Goal: Transaction & Acquisition: Purchase product/service

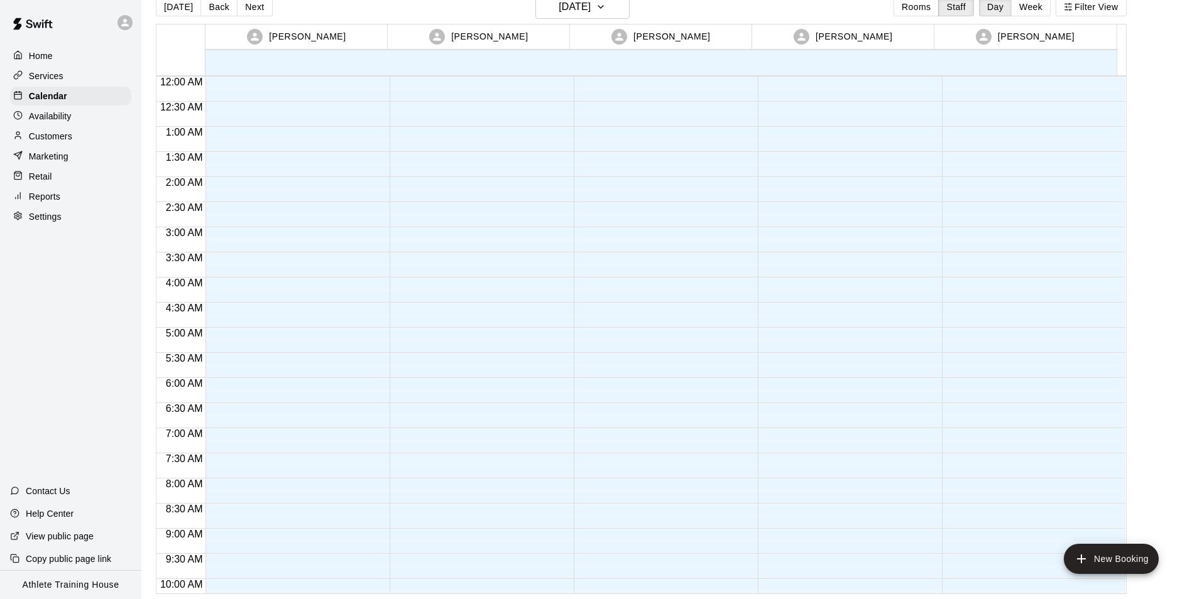
scroll to position [626, 0]
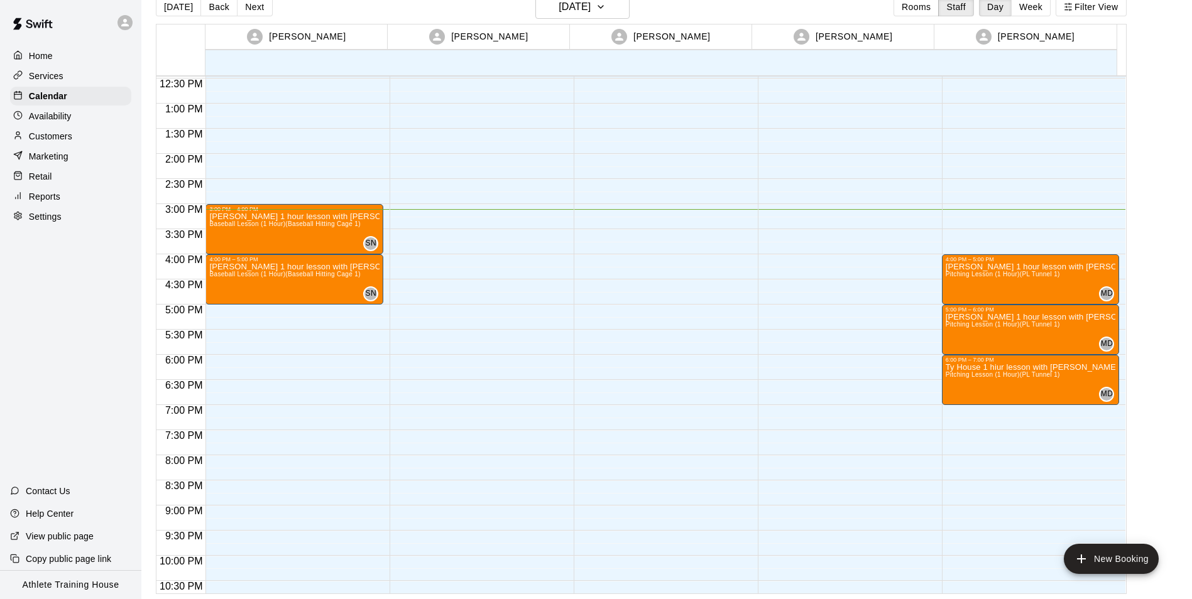
click at [74, 179] on div "Retail" at bounding box center [70, 176] width 121 height 19
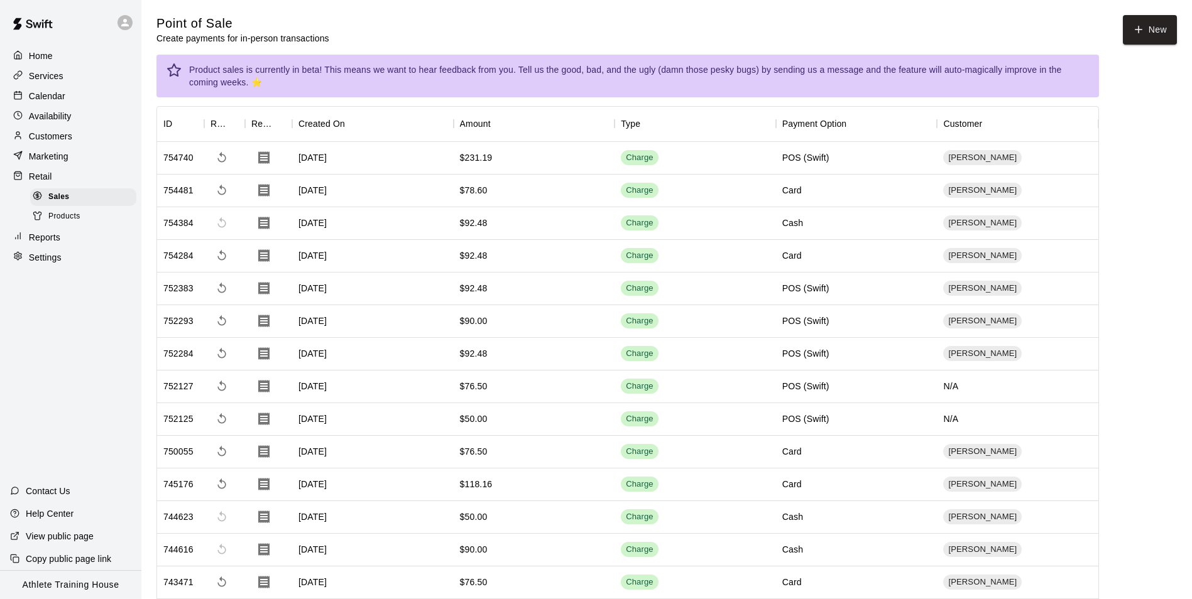
click at [29, 135] on p "Customers" at bounding box center [50, 136] width 43 height 13
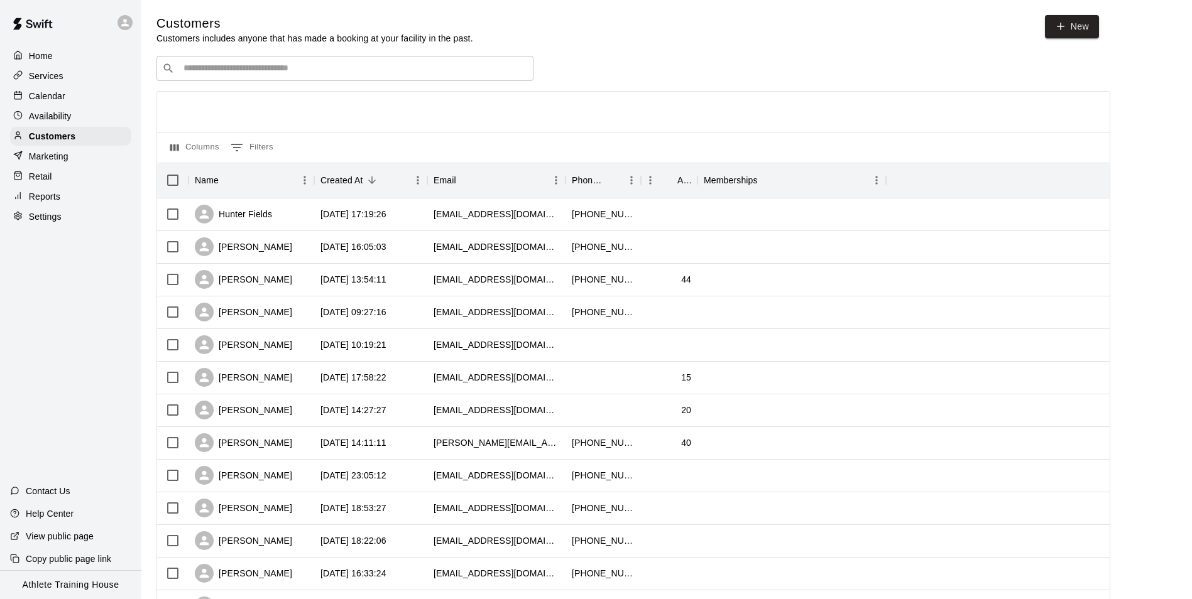
click at [386, 68] on input "Search customers by name or email" at bounding box center [354, 68] width 348 height 13
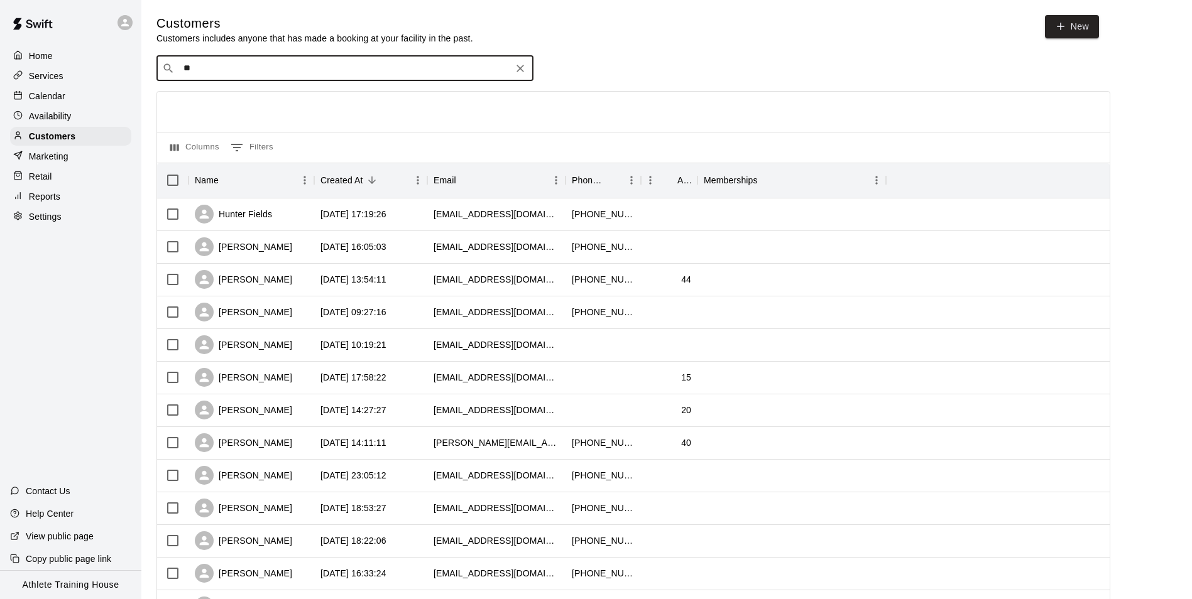
type input "***"
click at [341, 102] on div "Max Scroggins lisakatemax@gmail.com" at bounding box center [358, 103] width 332 height 27
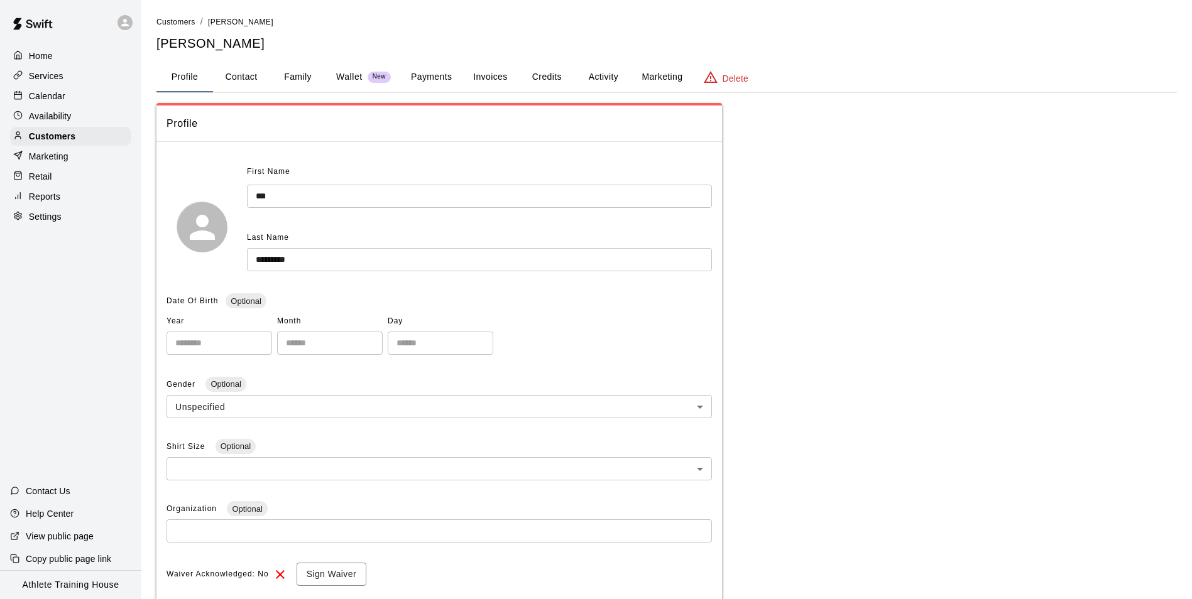
click at [612, 76] on button "Activity" at bounding box center [603, 77] width 57 height 30
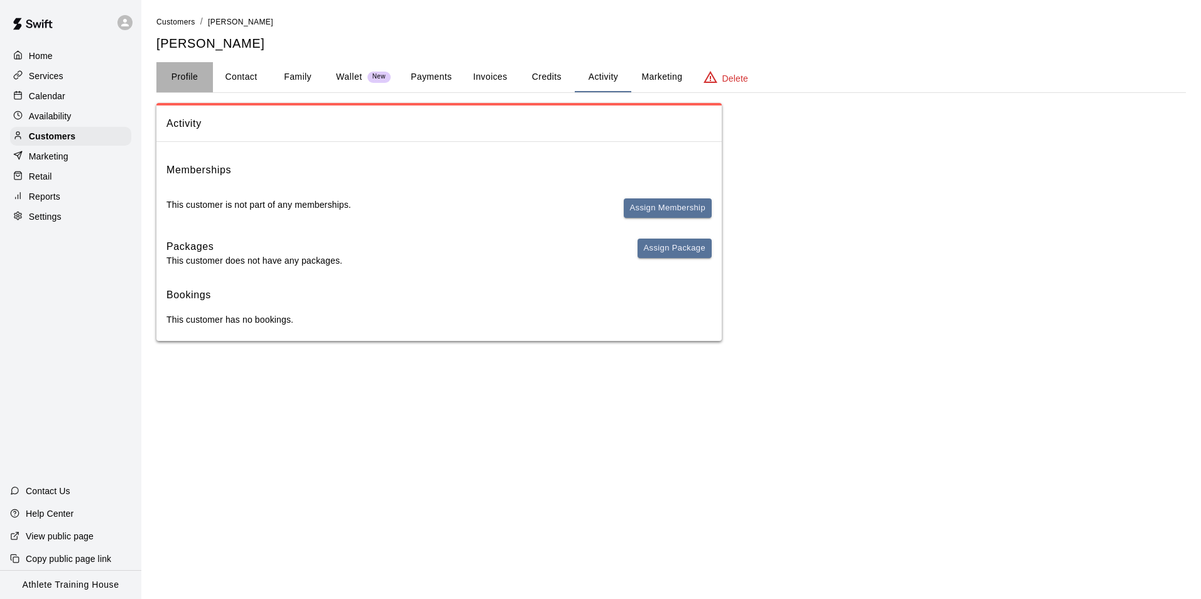
click at [174, 74] on button "Profile" at bounding box center [184, 77] width 57 height 30
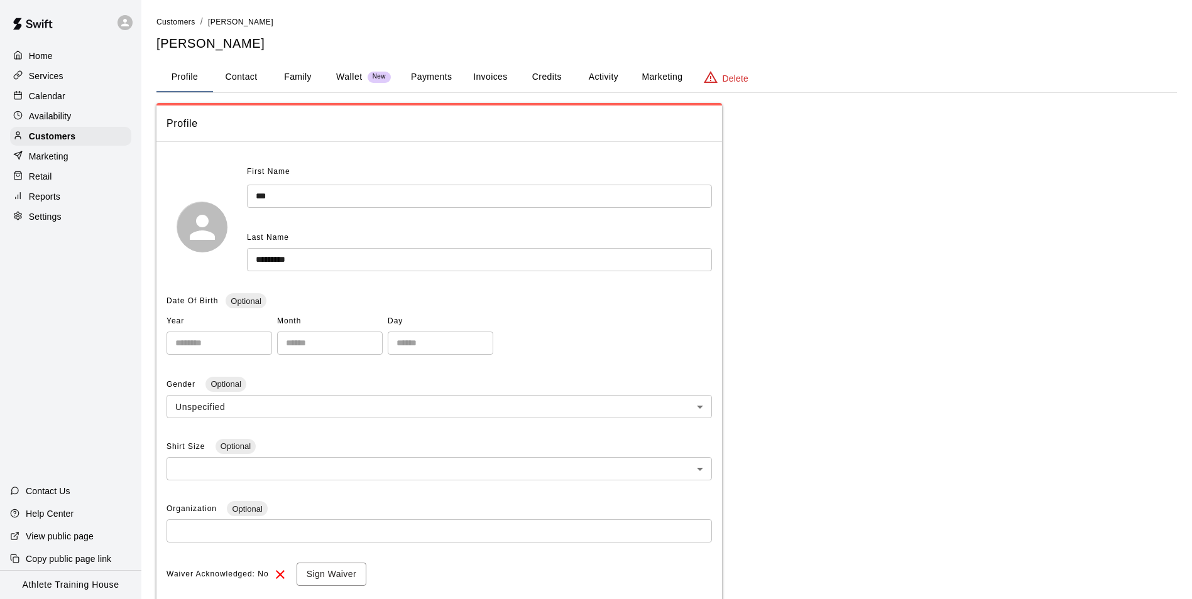
click at [49, 177] on p "Retail" at bounding box center [40, 176] width 23 height 13
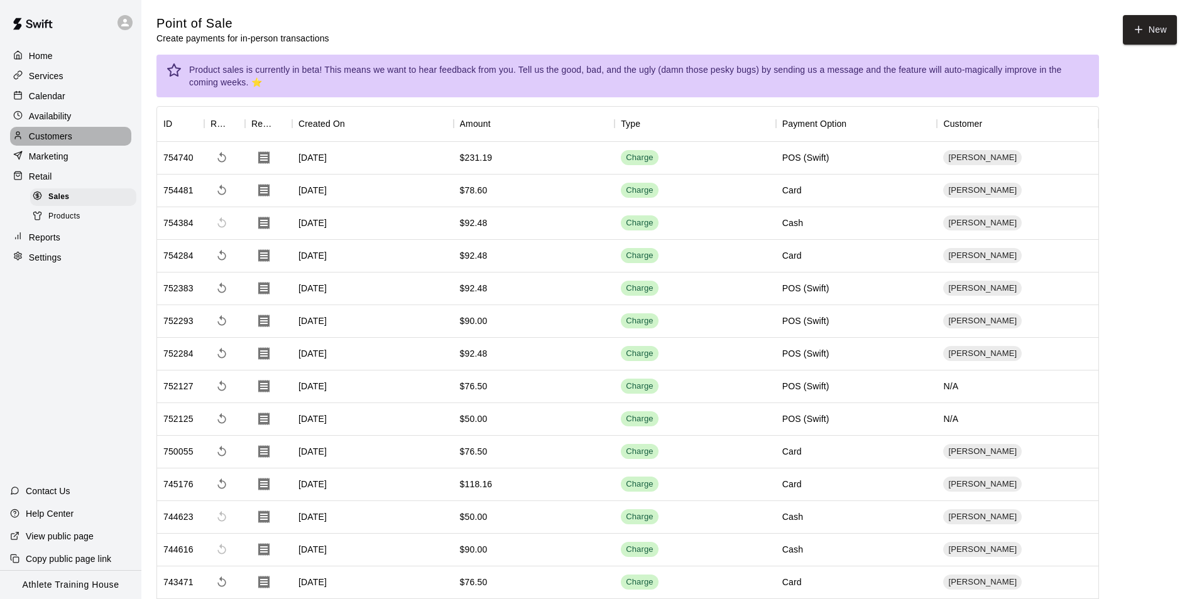
click at [91, 139] on div "Customers" at bounding box center [70, 136] width 121 height 19
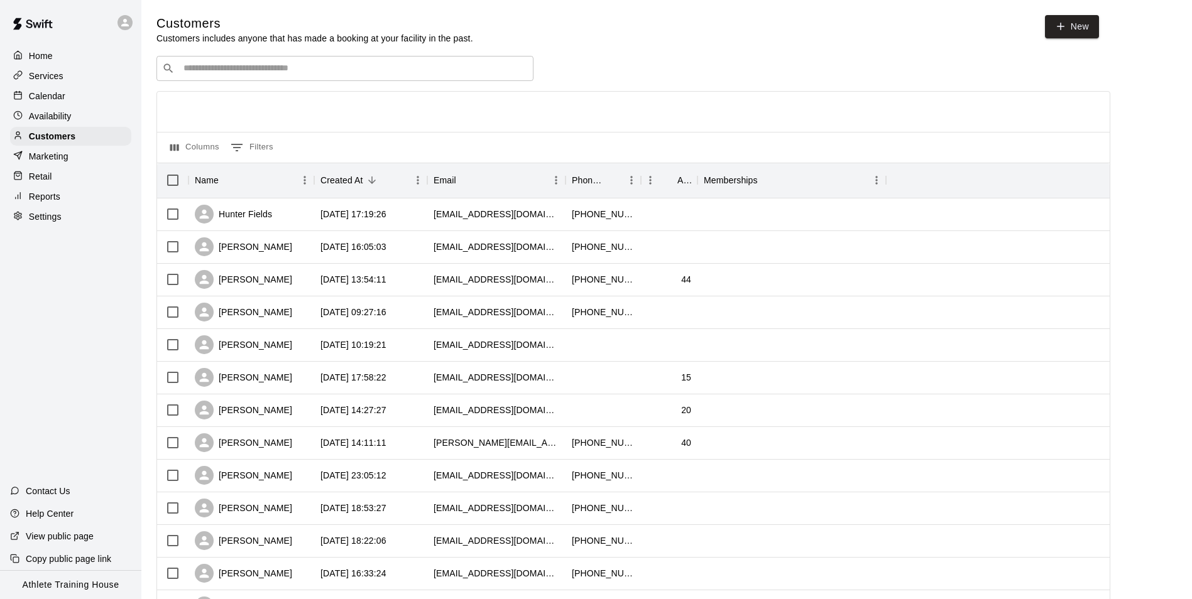
click at [255, 79] on div "​ ​" at bounding box center [344, 68] width 377 height 25
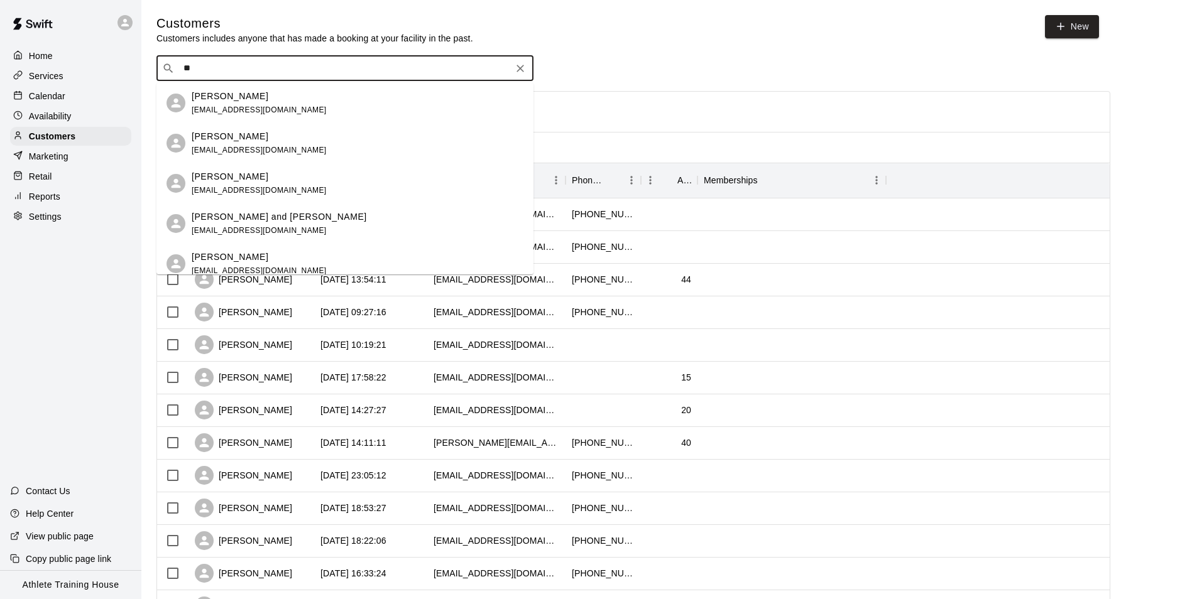
type input "***"
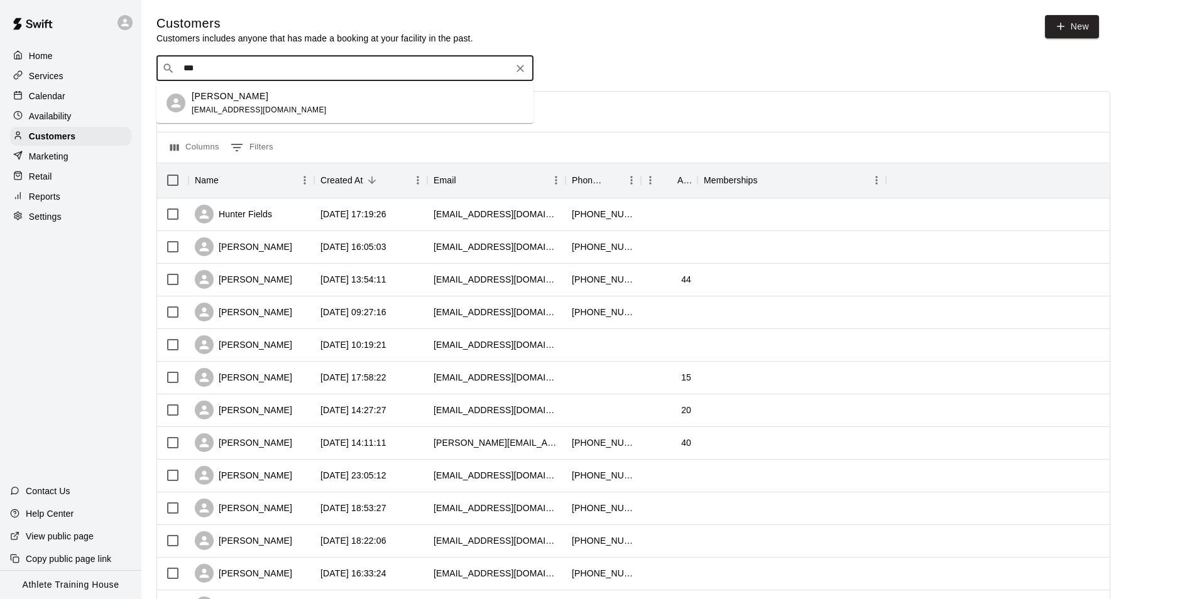
click at [253, 94] on p "[PERSON_NAME]" at bounding box center [230, 96] width 77 height 13
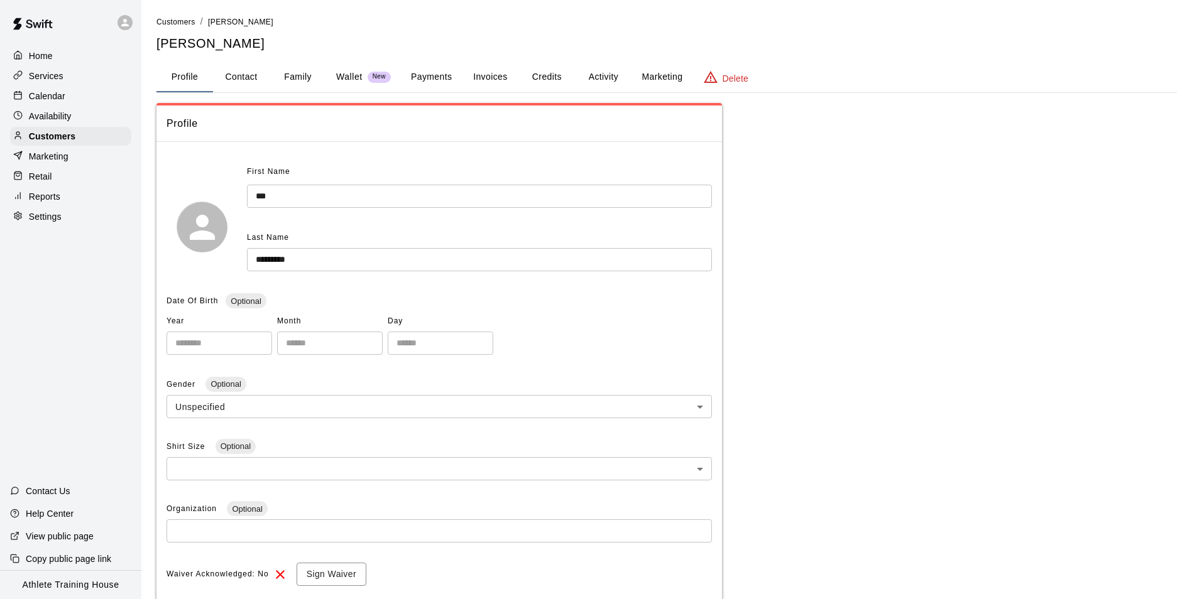
click at [432, 78] on button "Payments" at bounding box center [431, 77] width 61 height 30
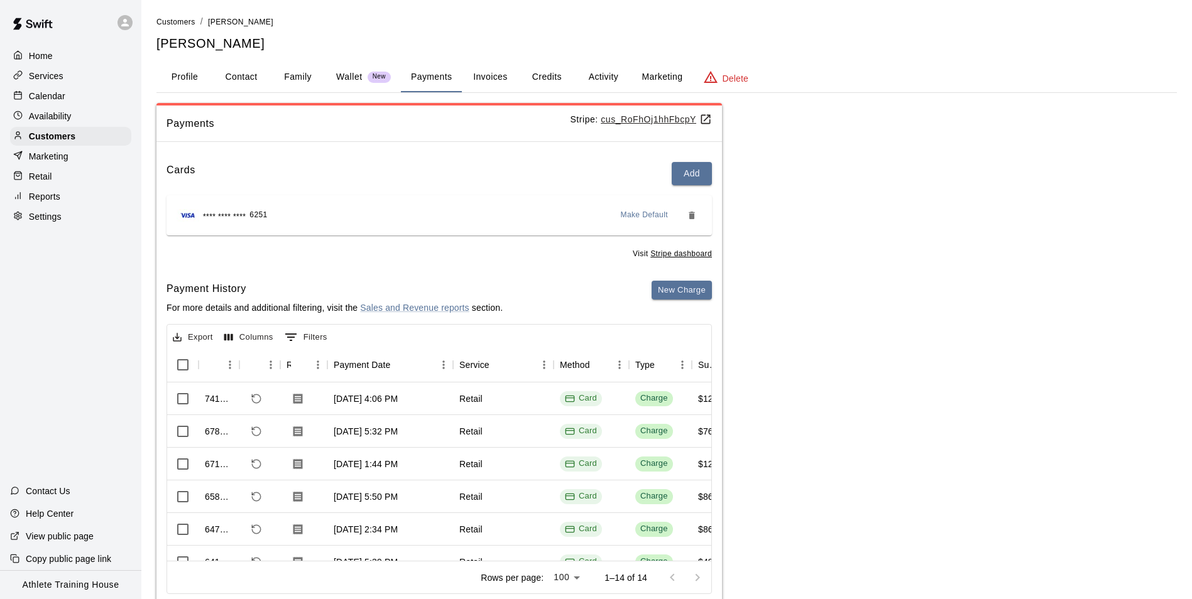
click at [606, 83] on button "Activity" at bounding box center [603, 77] width 57 height 30
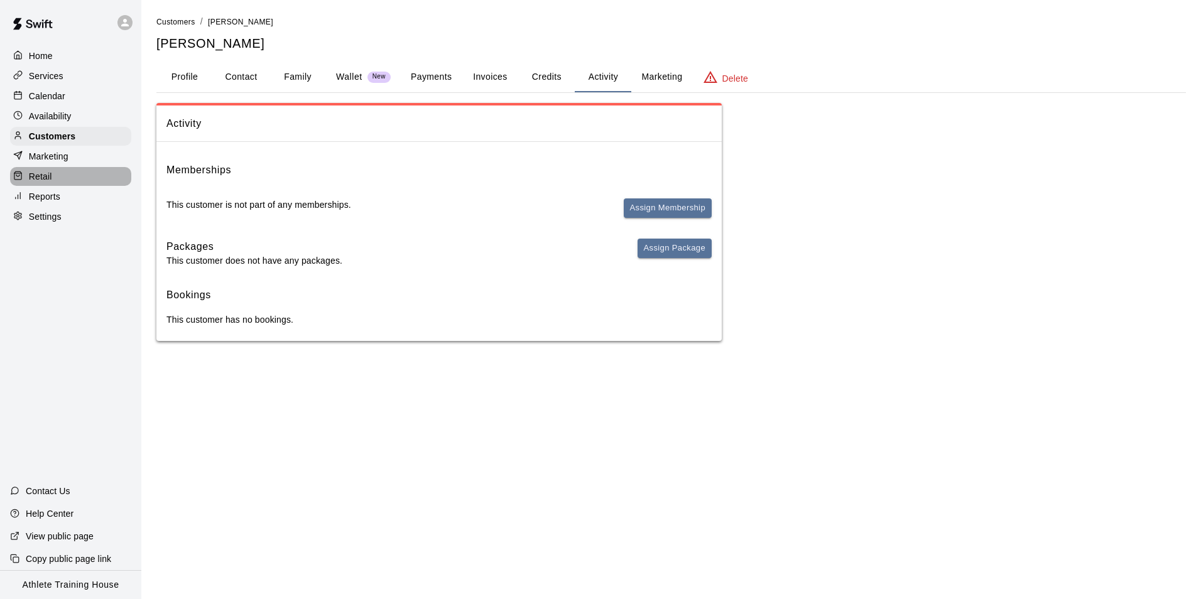
click at [32, 183] on p "Retail" at bounding box center [40, 176] width 23 height 13
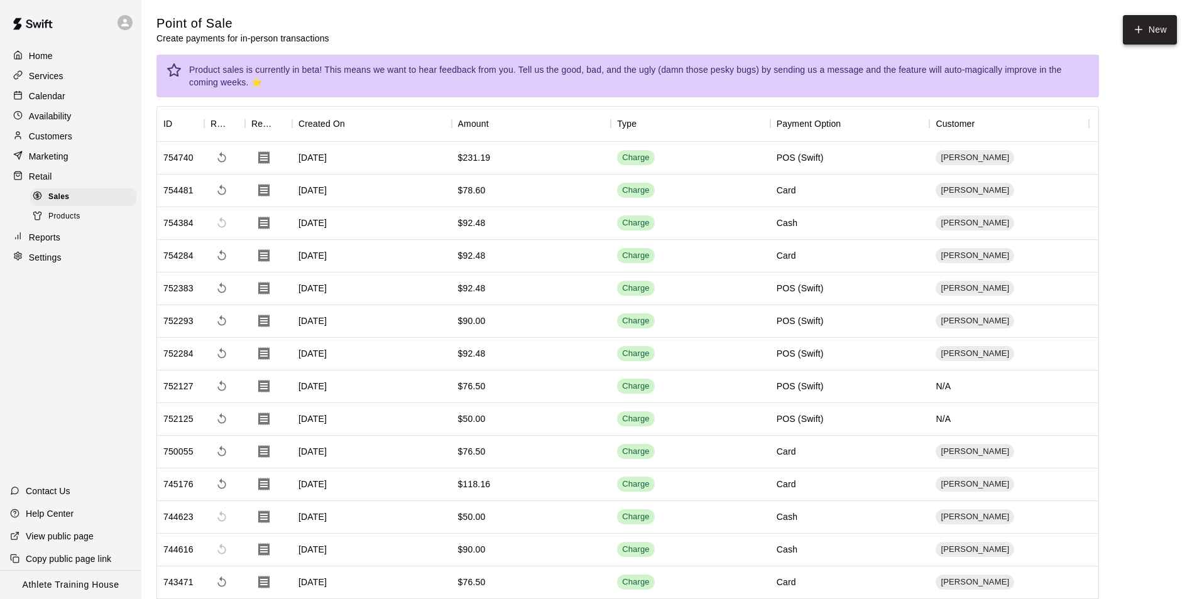
click at [1147, 19] on button "New" at bounding box center [1150, 30] width 54 height 30
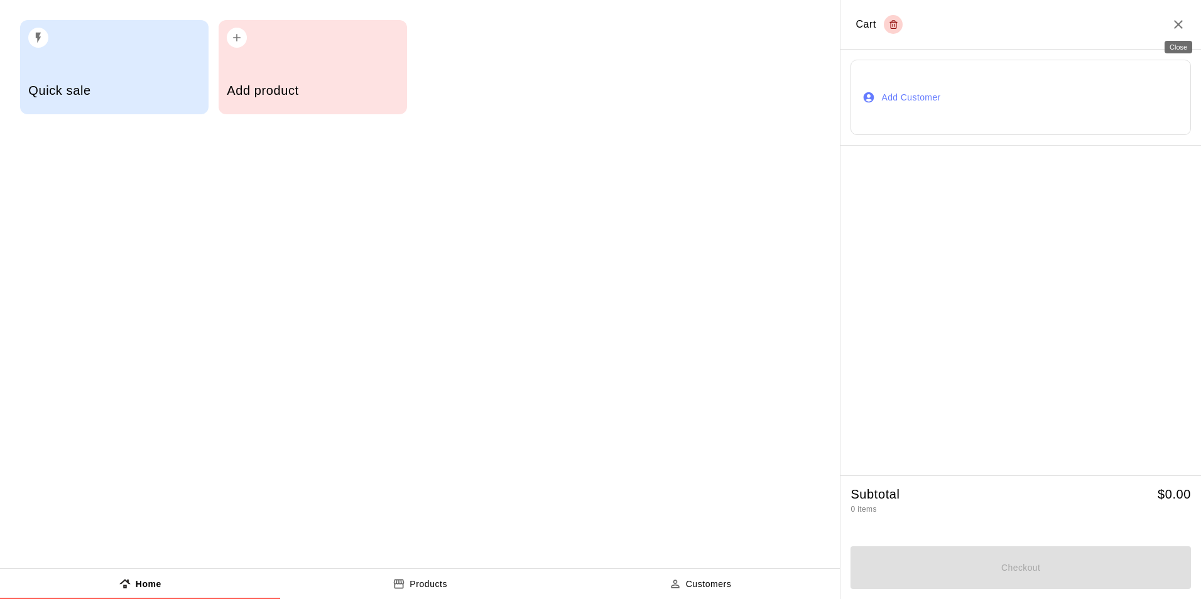
click at [1179, 21] on icon "Close" at bounding box center [1178, 24] width 15 height 15
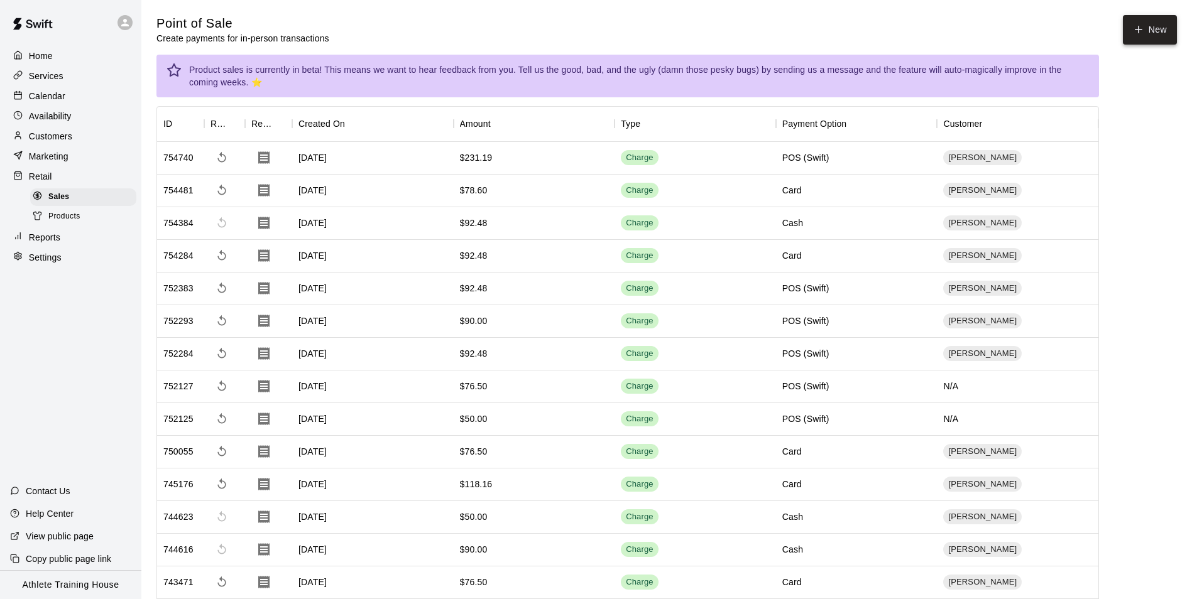
click at [1139, 26] on icon "button" at bounding box center [1139, 29] width 0 height 7
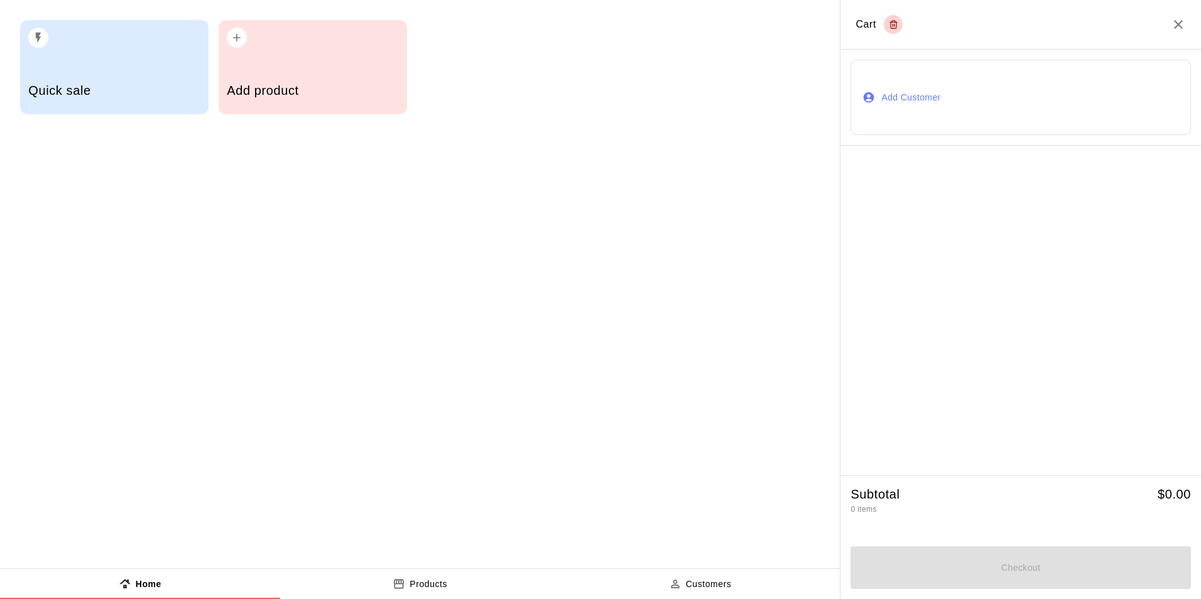
click at [863, 99] on icon "button" at bounding box center [869, 97] width 13 height 13
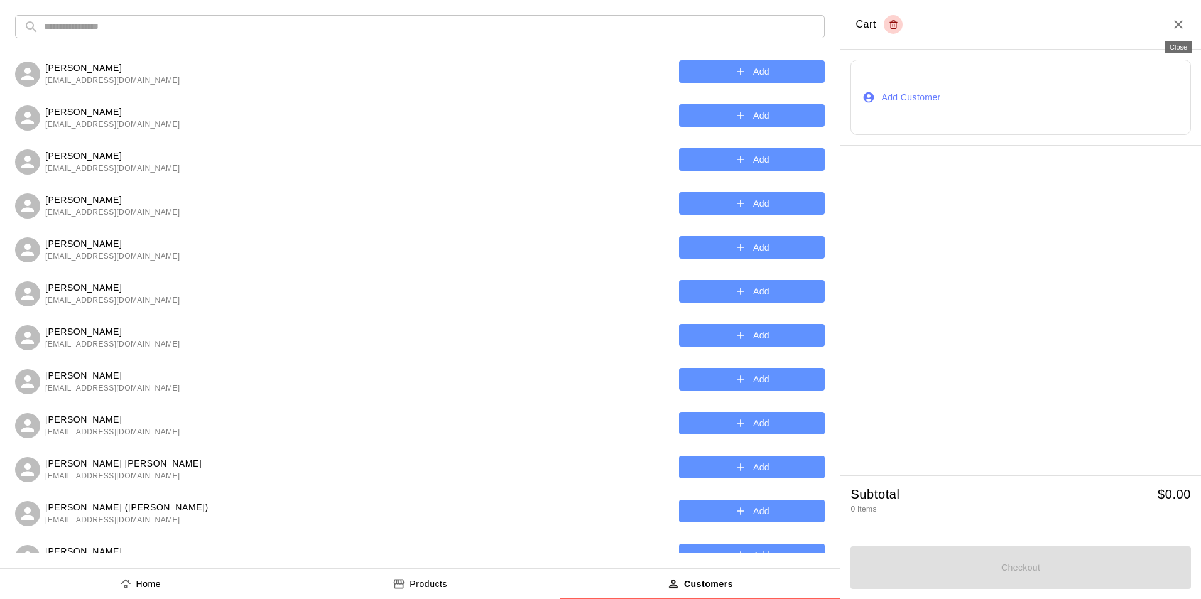
click at [1180, 23] on icon "Close" at bounding box center [1178, 24] width 9 height 9
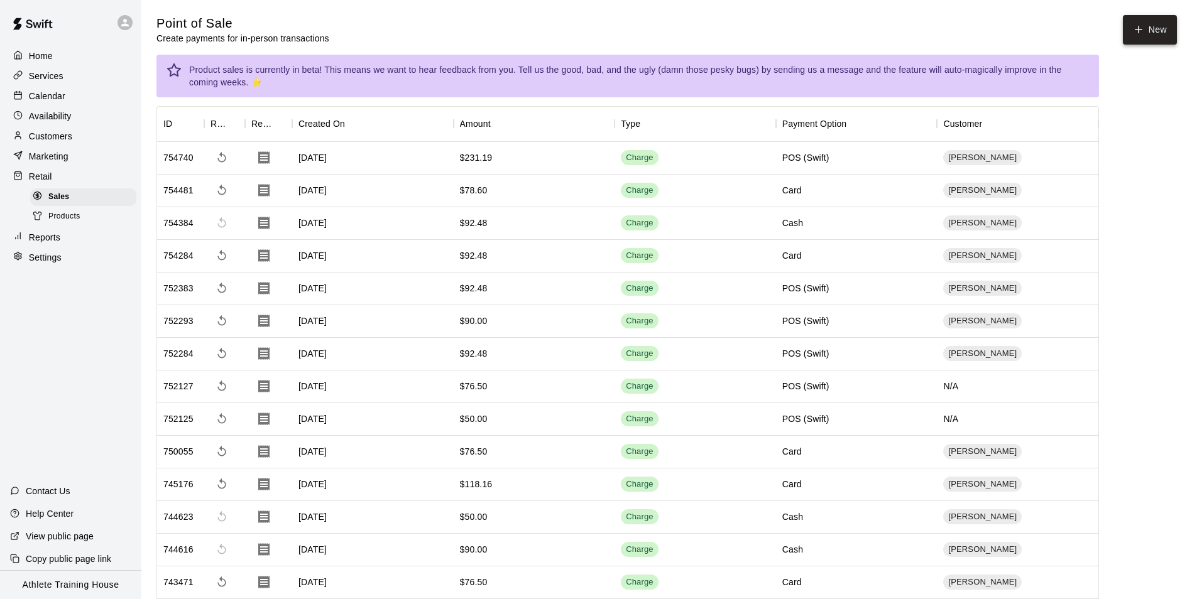
click at [1151, 27] on button "New" at bounding box center [1150, 30] width 54 height 30
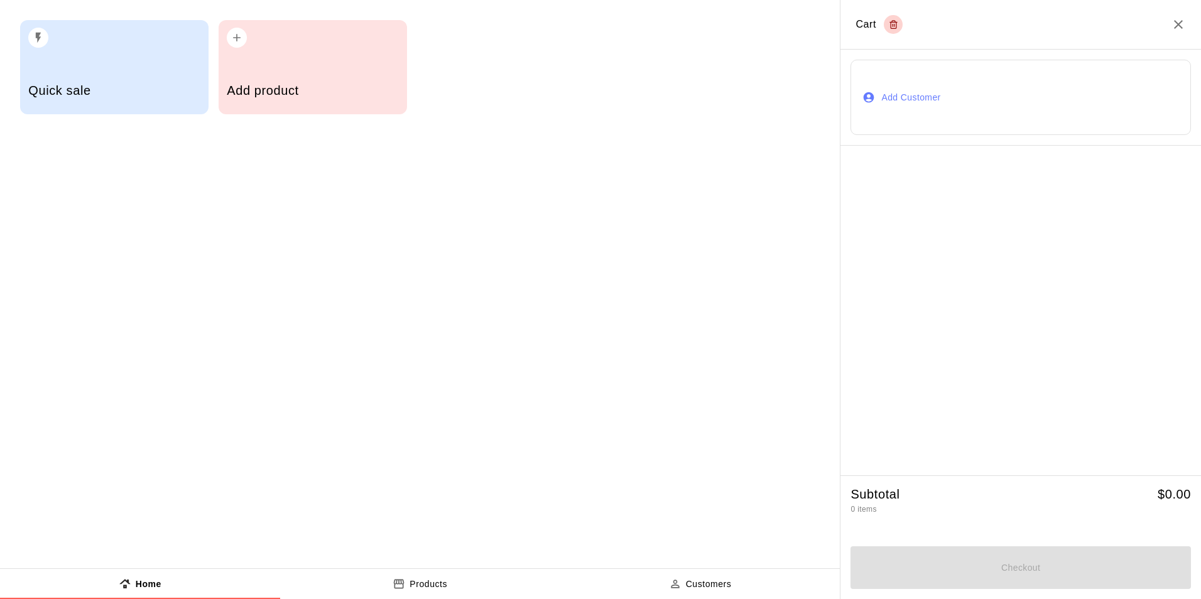
click at [175, 99] on div "Quick sale" at bounding box center [114, 92] width 172 height 45
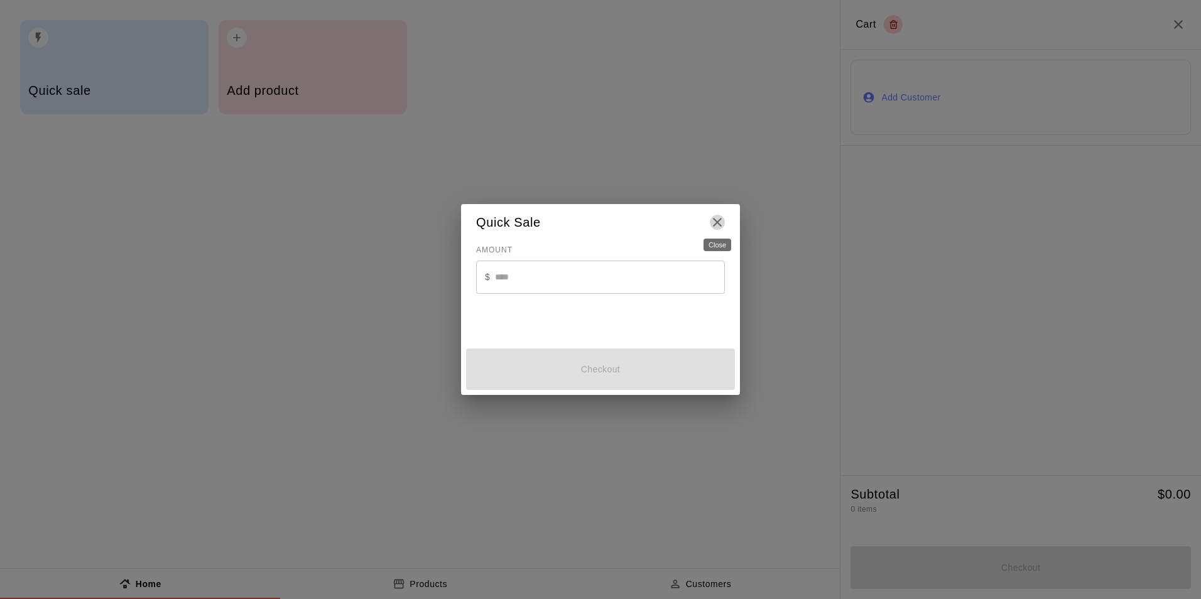
click at [713, 220] on icon "Close" at bounding box center [717, 222] width 15 height 15
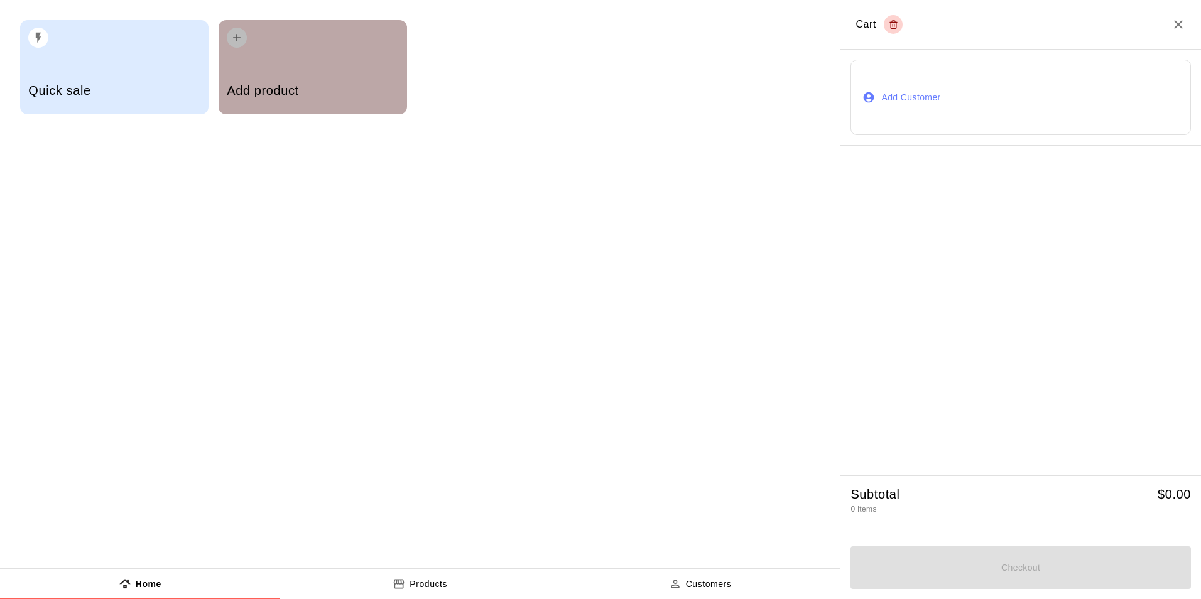
click at [246, 72] on div "Add product" at bounding box center [313, 92] width 172 height 45
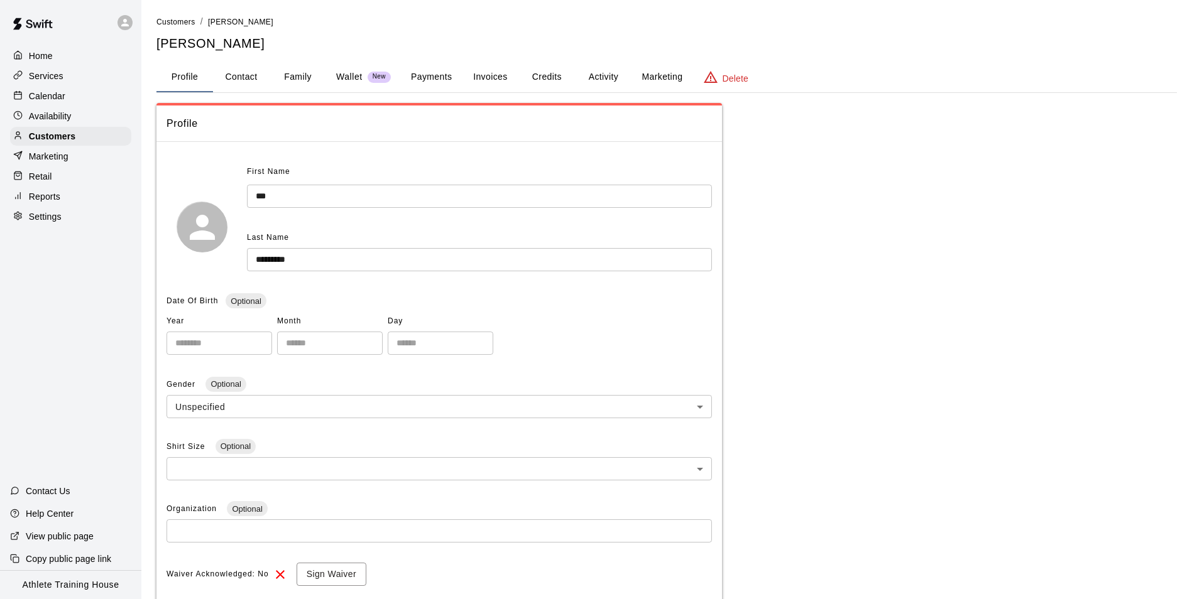
click at [28, 177] on div at bounding box center [21, 177] width 16 height 12
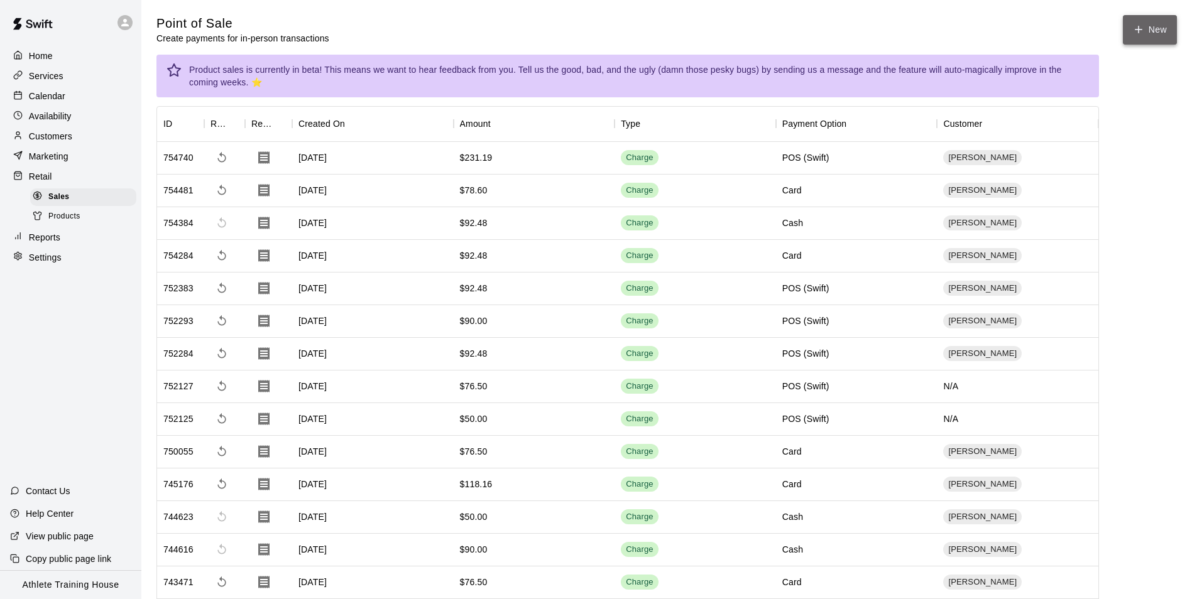
click at [1152, 28] on button "New" at bounding box center [1150, 30] width 54 height 30
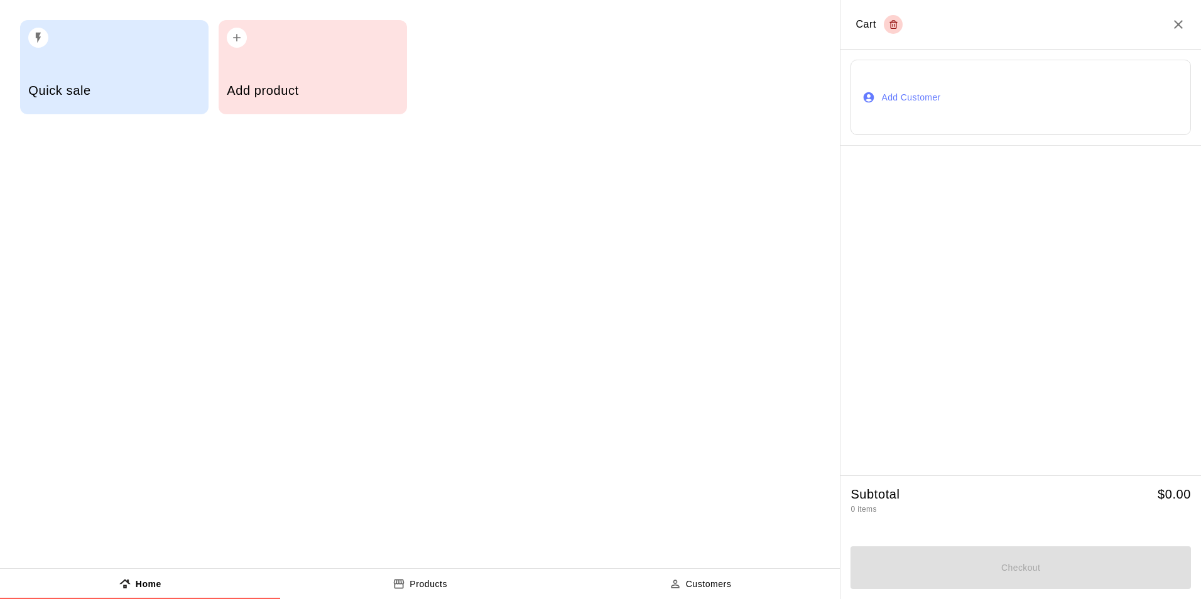
click at [933, 108] on button "Add Customer" at bounding box center [1021, 97] width 341 height 75
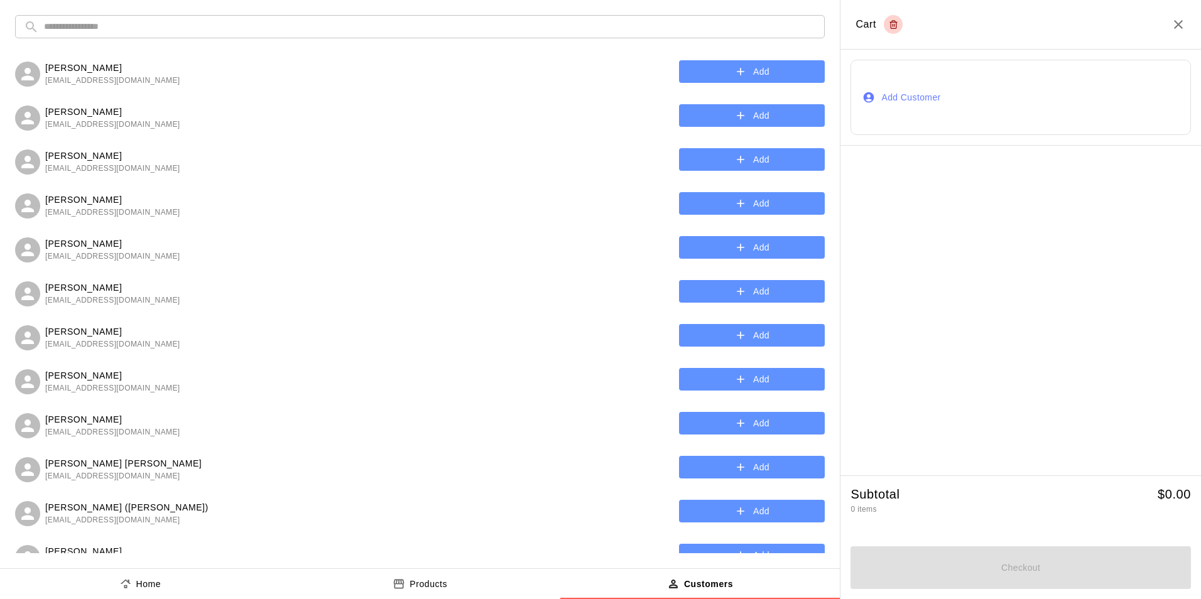
click at [452, 22] on input "text" at bounding box center [430, 26] width 772 height 23
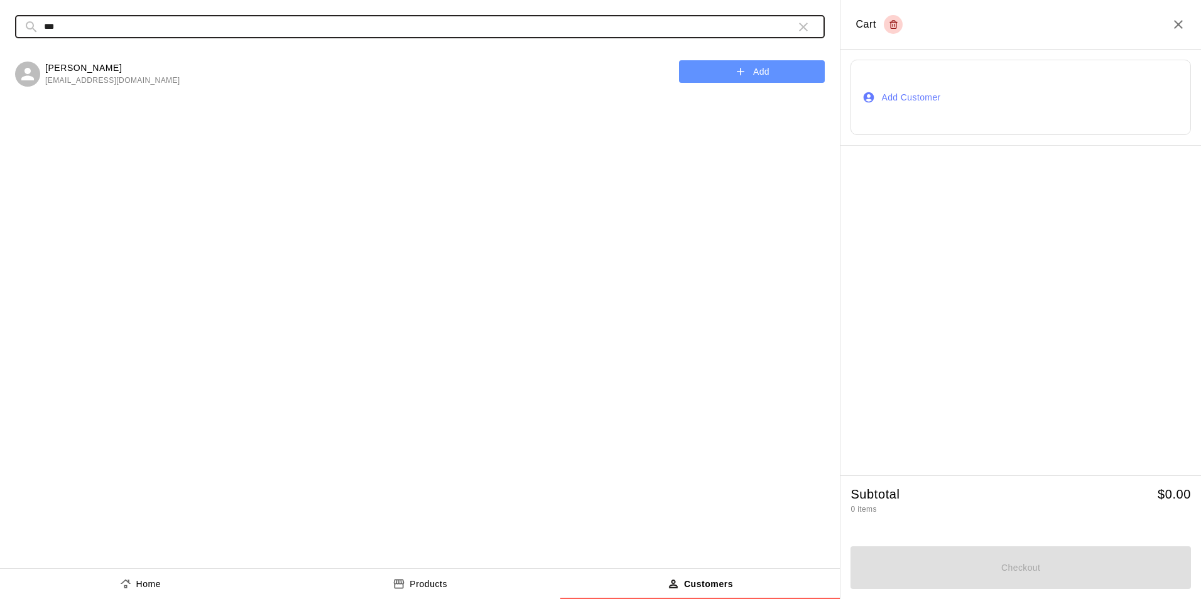
type input "***"
click at [41, 72] on div "Max Scroggins lisakatemax@gmail.com" at bounding box center [97, 75] width 165 height 26
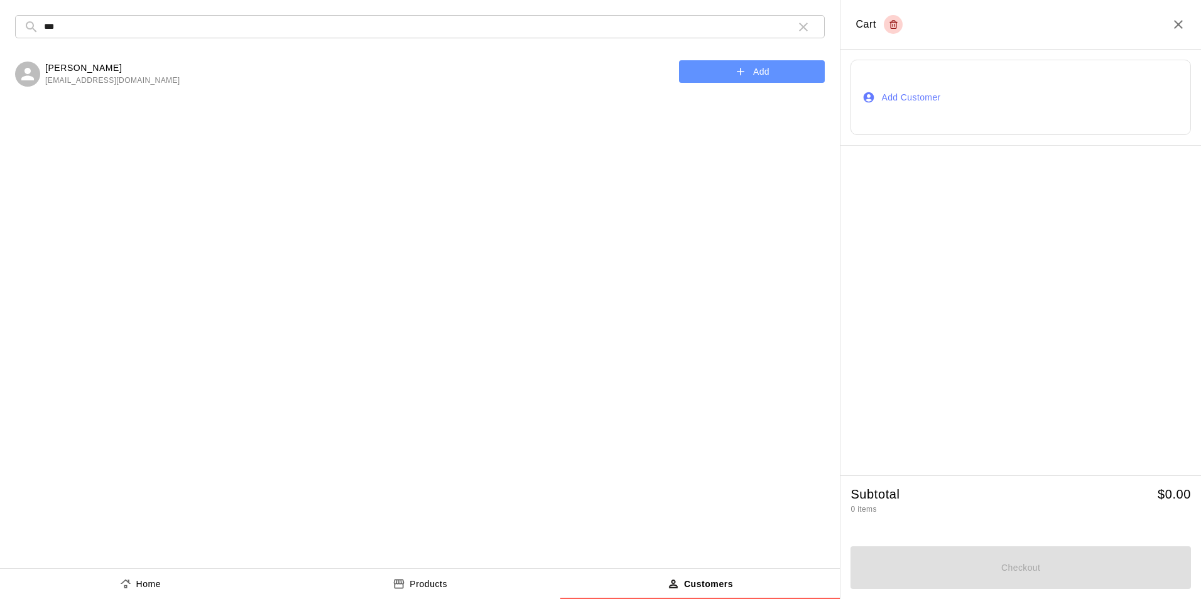
click at [56, 72] on p "[PERSON_NAME]" at bounding box center [112, 68] width 135 height 13
click at [784, 80] on button "Add" at bounding box center [752, 71] width 146 height 23
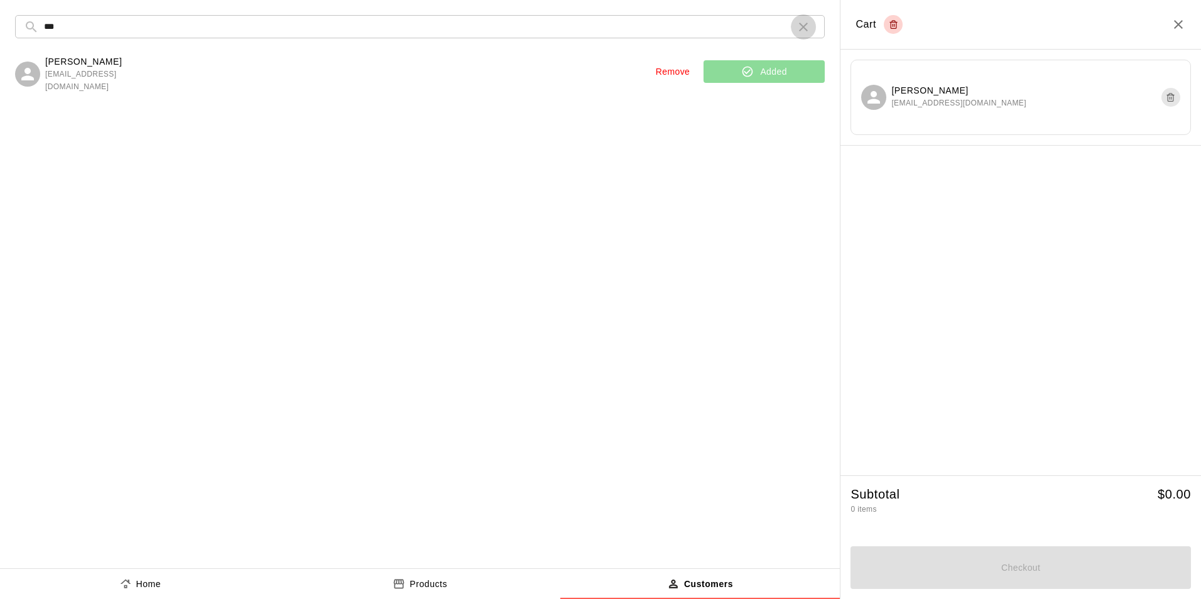
click at [806, 26] on icon "button" at bounding box center [803, 26] width 15 height 15
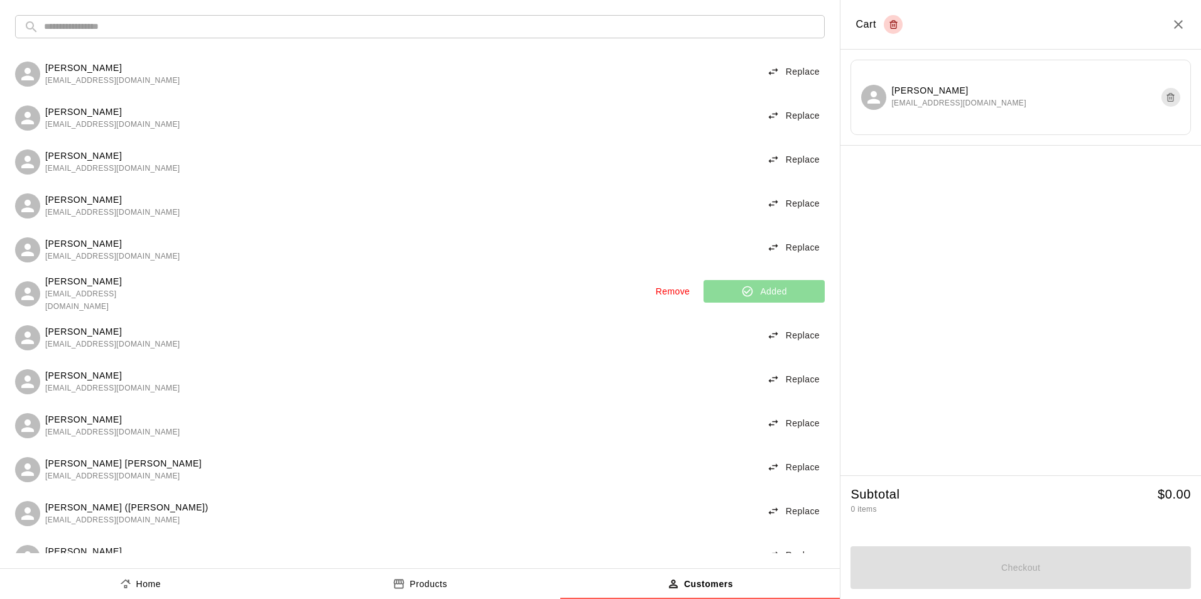
click at [177, 585] on button "Home" at bounding box center [140, 584] width 280 height 30
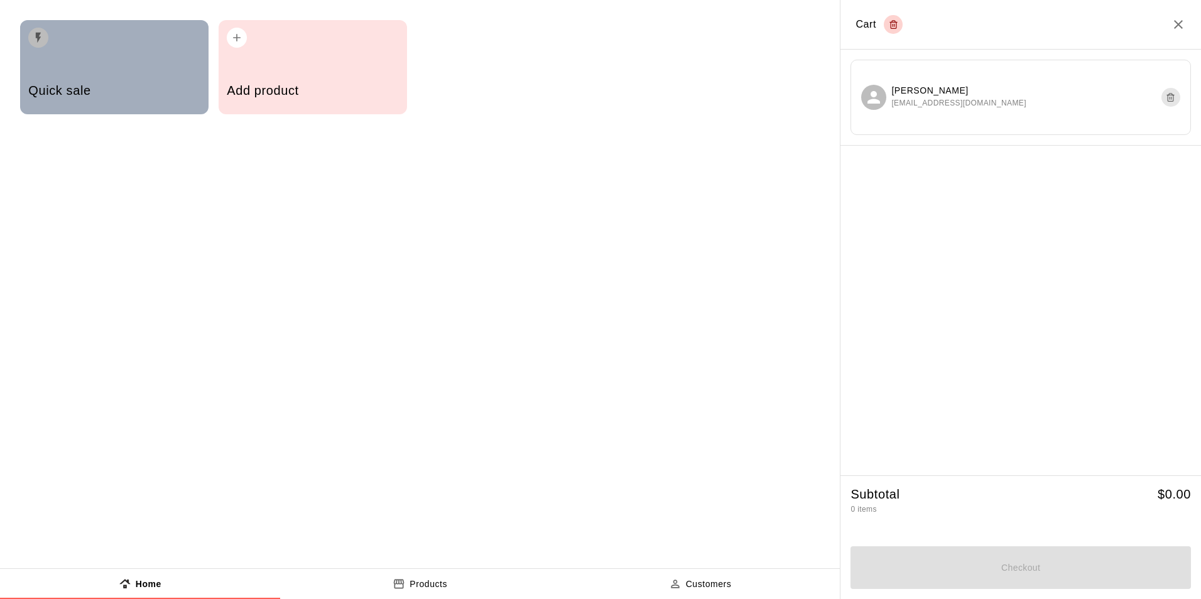
click at [166, 61] on div "Quick sale" at bounding box center [114, 67] width 189 height 94
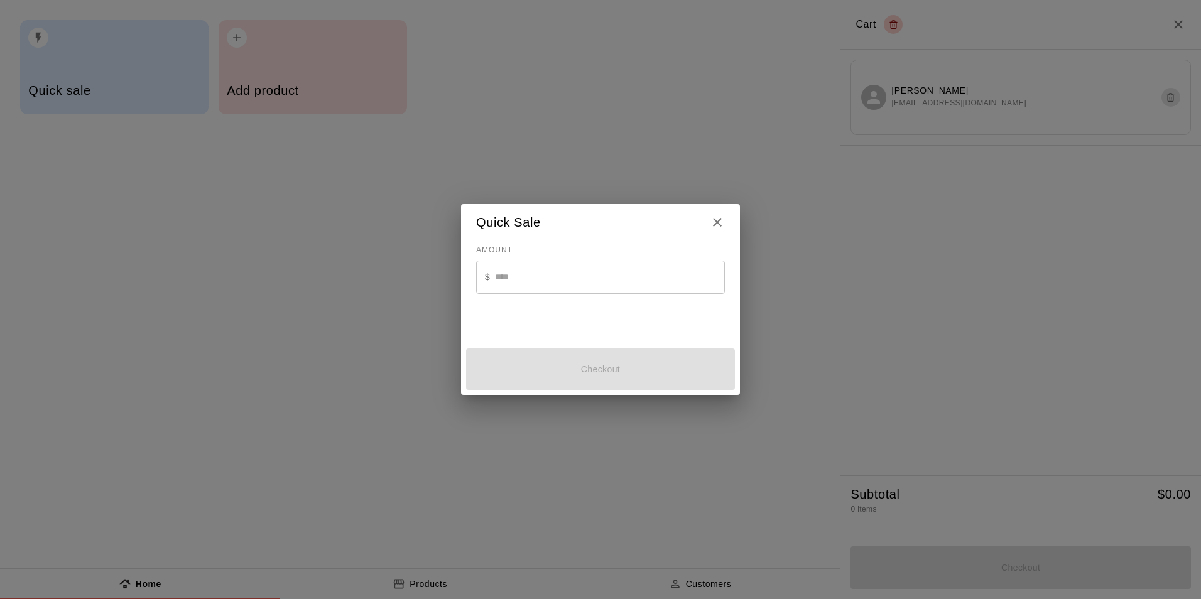
click at [502, 272] on input "text" at bounding box center [610, 277] width 230 height 33
click at [722, 227] on icon "Close" at bounding box center [717, 222] width 15 height 15
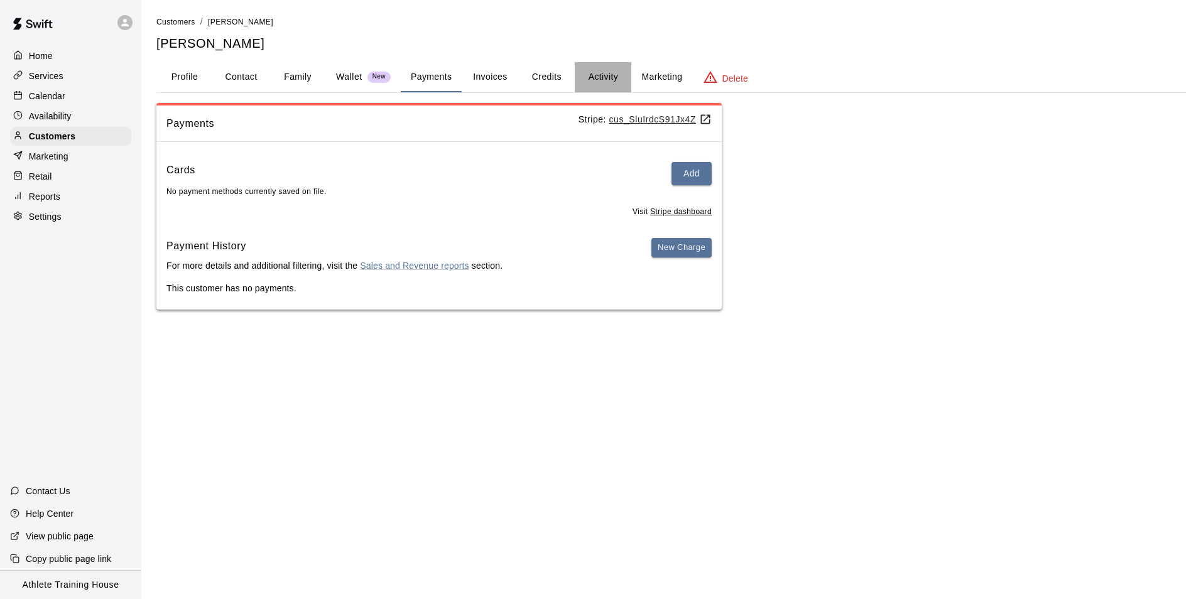
click at [593, 79] on button "Activity" at bounding box center [603, 77] width 57 height 30
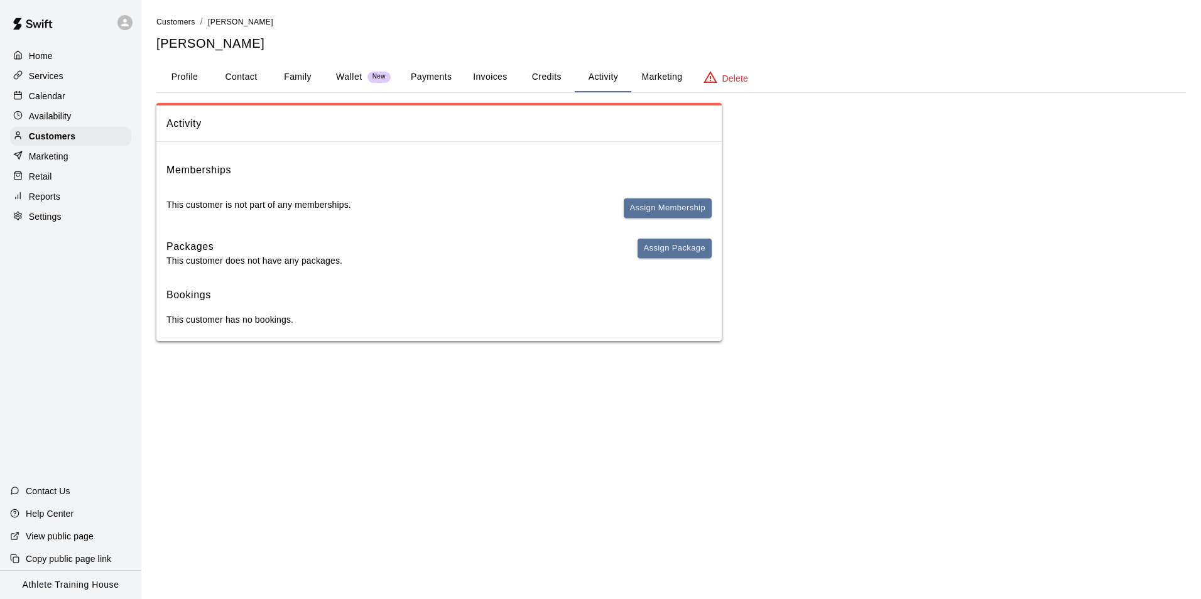
click at [198, 72] on button "Profile" at bounding box center [184, 77] width 57 height 30
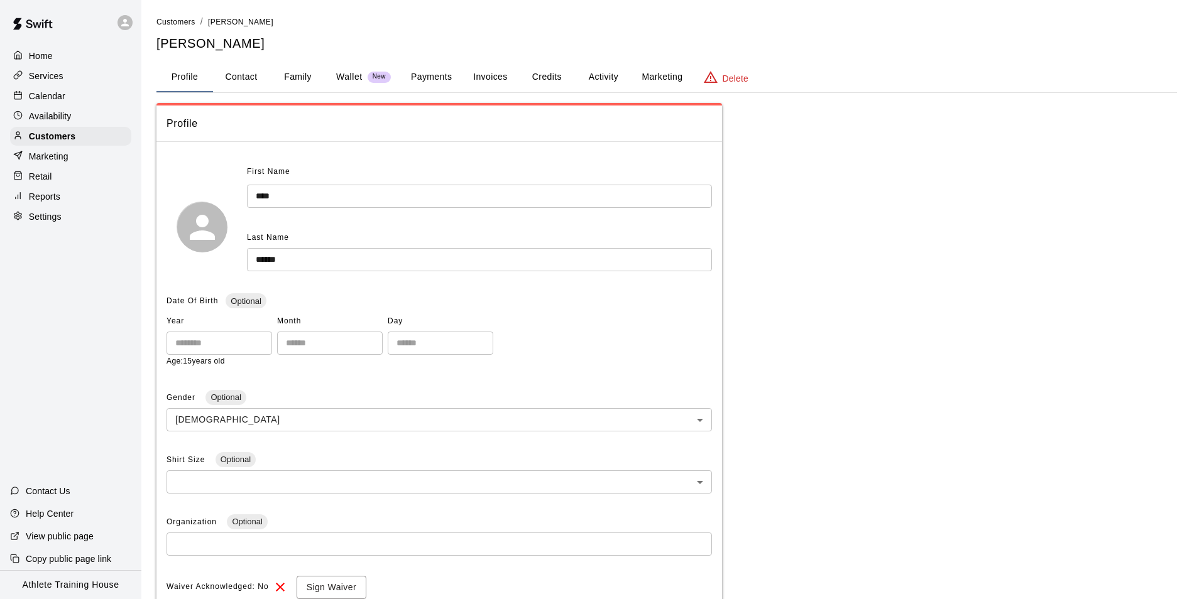
click at [589, 72] on button "Activity" at bounding box center [603, 77] width 57 height 30
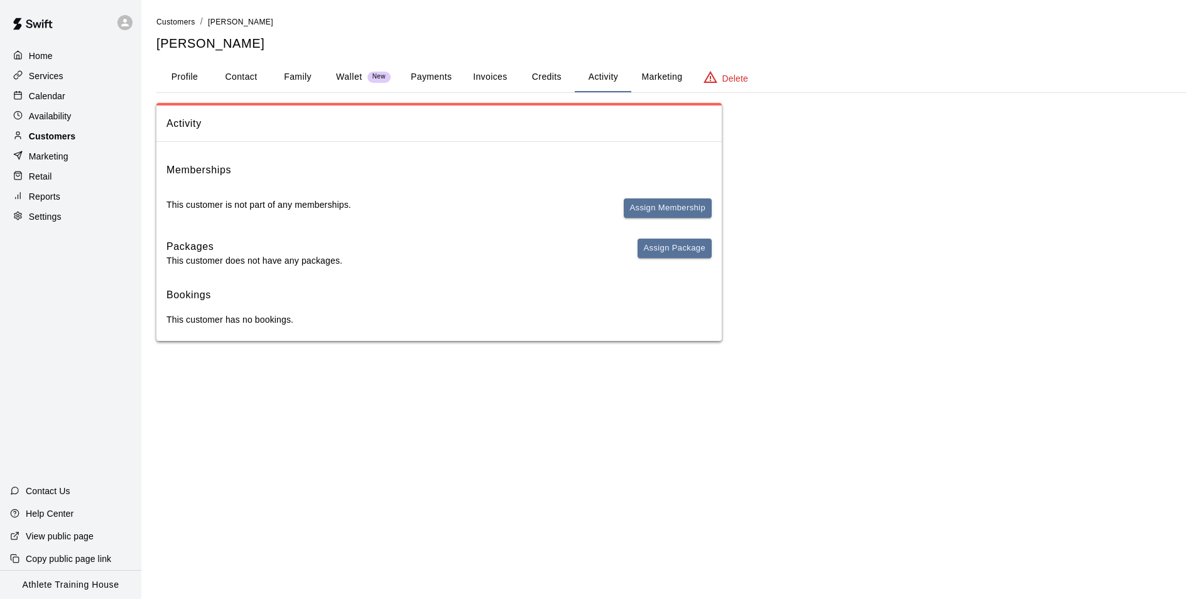
click at [67, 137] on p "Customers" at bounding box center [52, 136] width 46 height 13
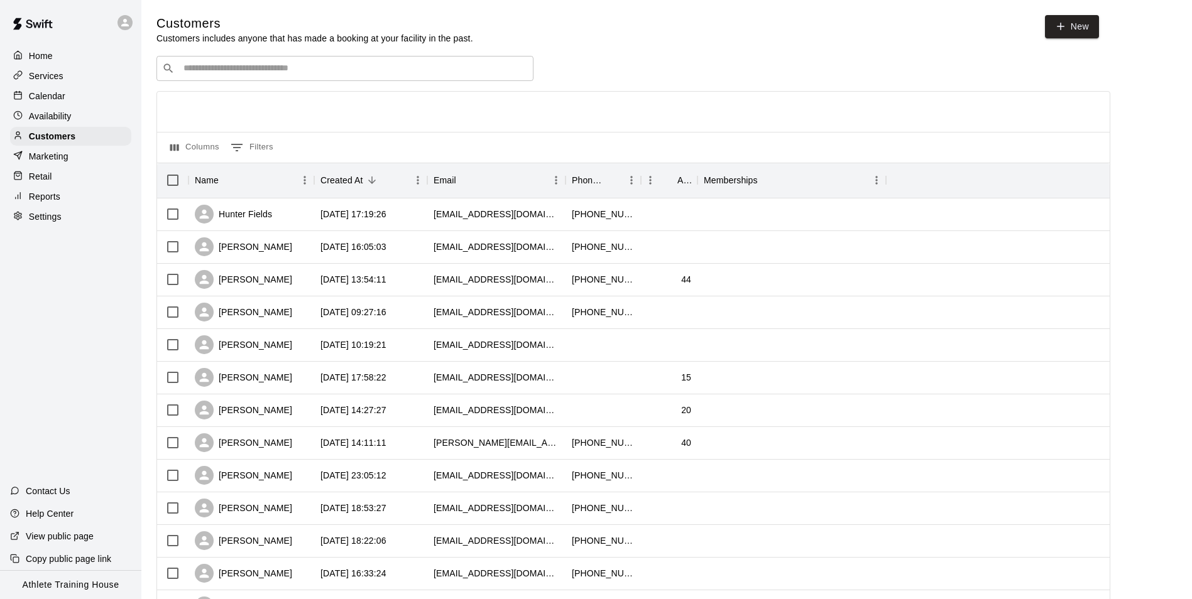
click at [335, 64] on input "Search customers by name or email" at bounding box center [354, 68] width 348 height 13
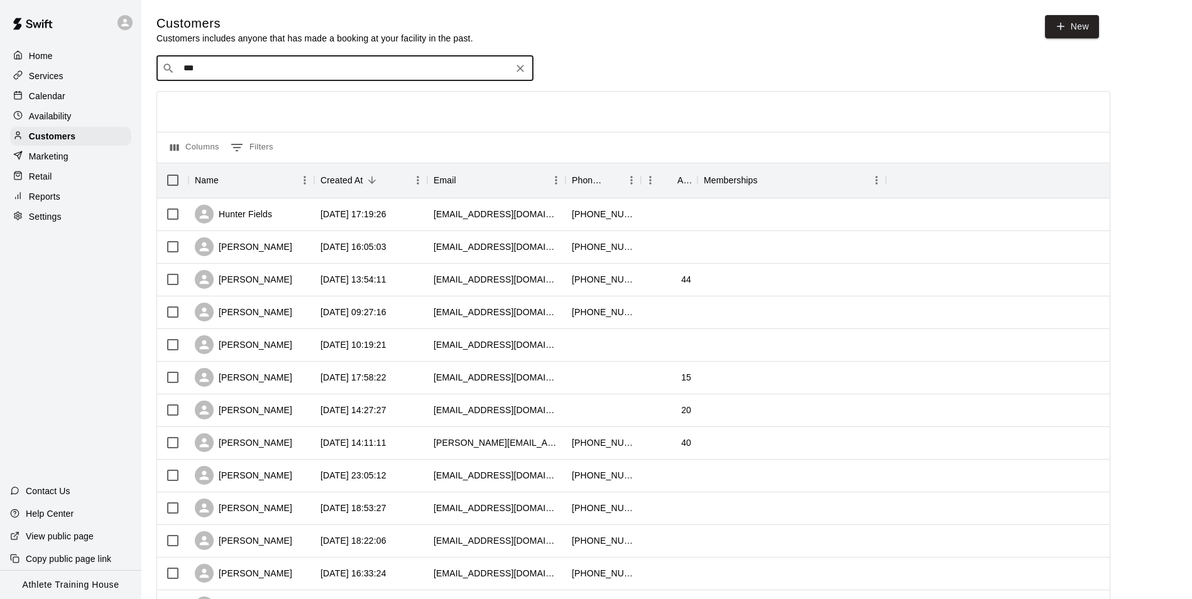
type input "****"
click at [312, 111] on div "Max Scroggins lisakatemax@gmail.com" at bounding box center [358, 103] width 332 height 27
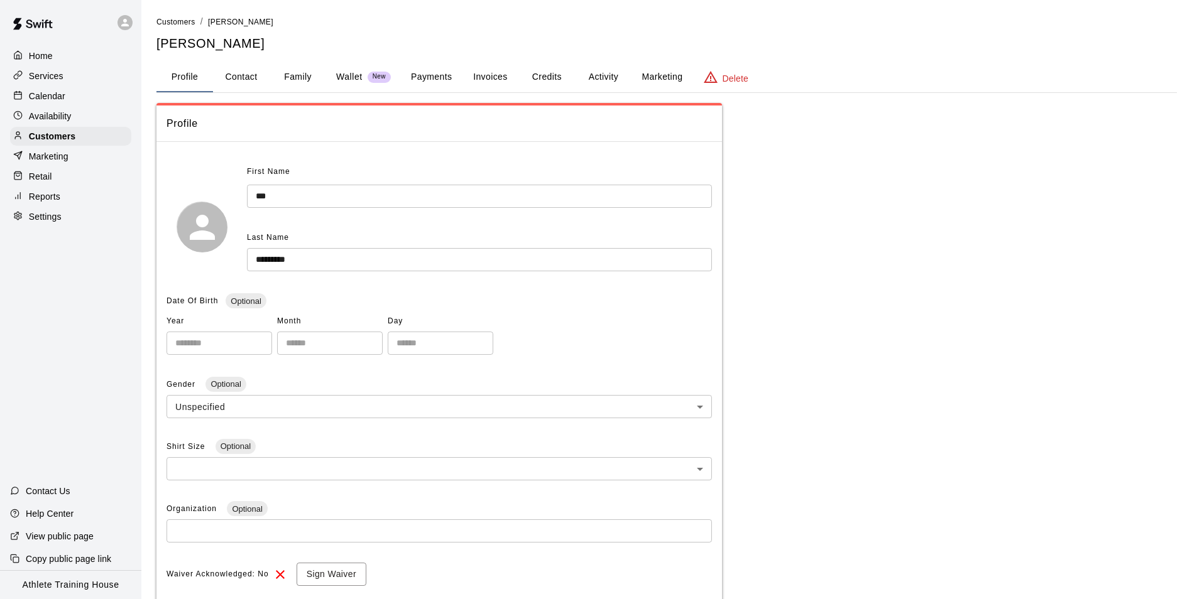
click at [589, 75] on button "Activity" at bounding box center [603, 77] width 57 height 30
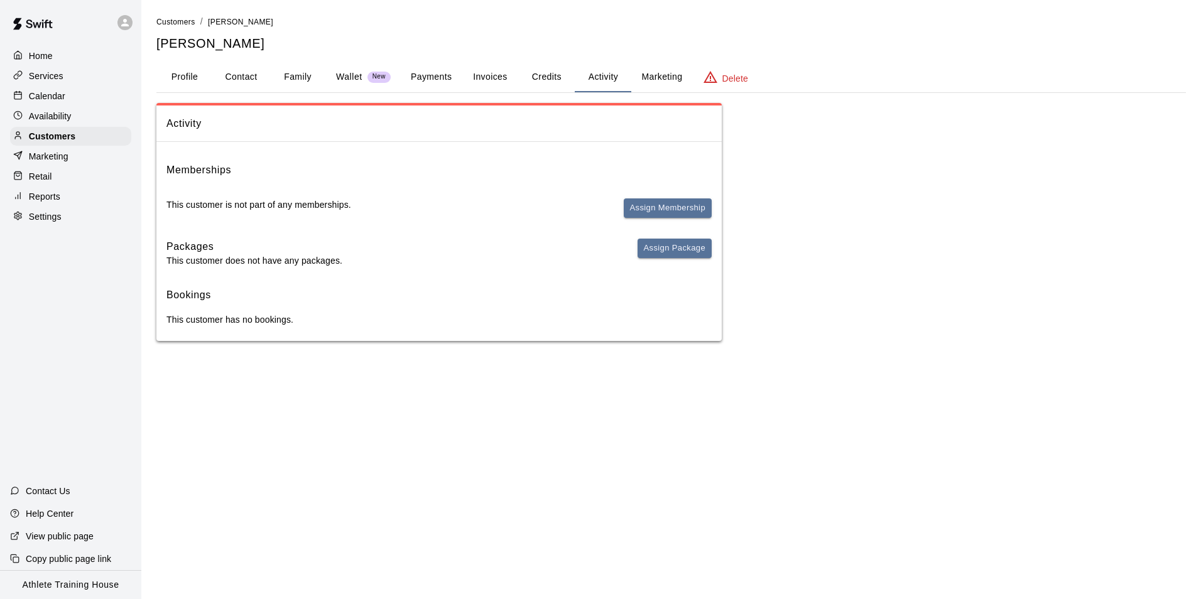
click at [428, 78] on button "Payments" at bounding box center [431, 77] width 61 height 30
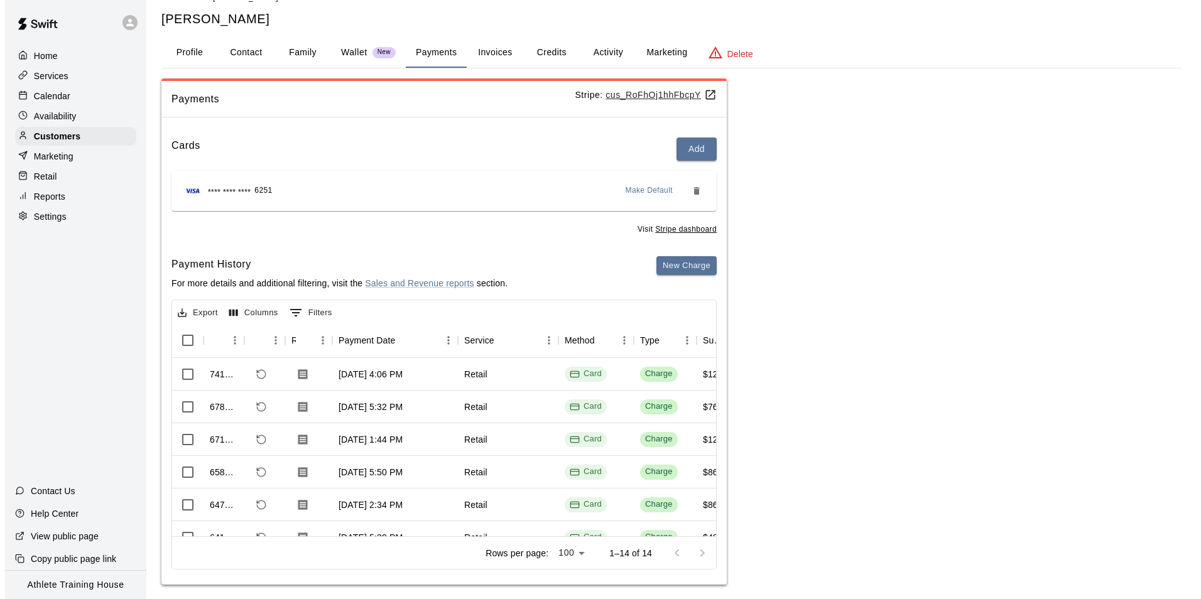
scroll to position [35, 0]
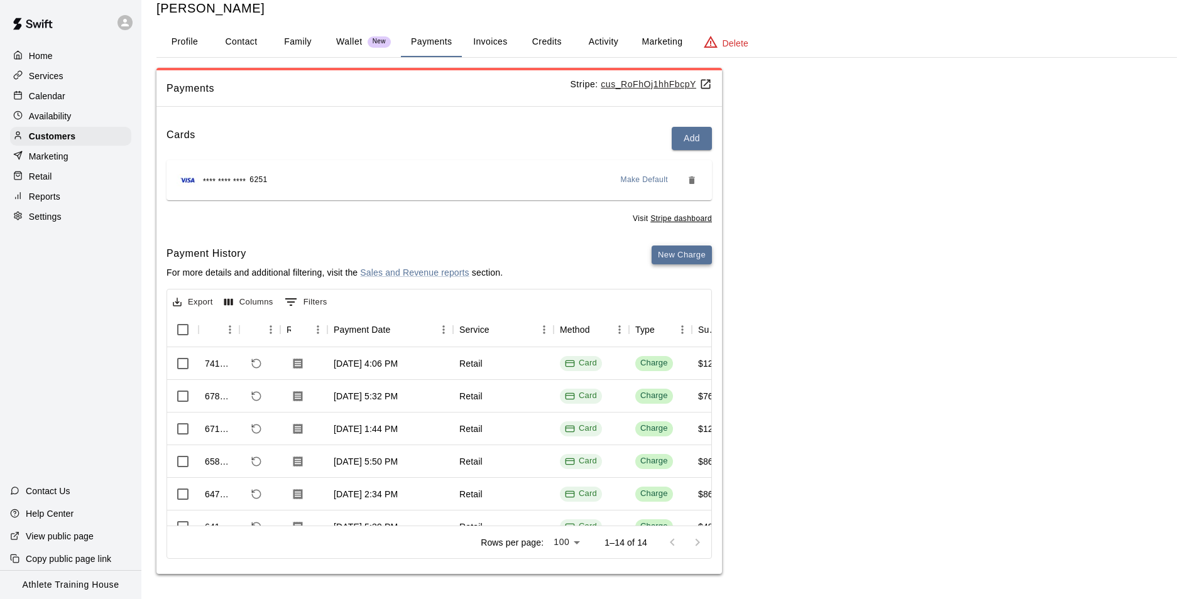
click at [672, 249] on button "New Charge" at bounding box center [682, 255] width 60 height 19
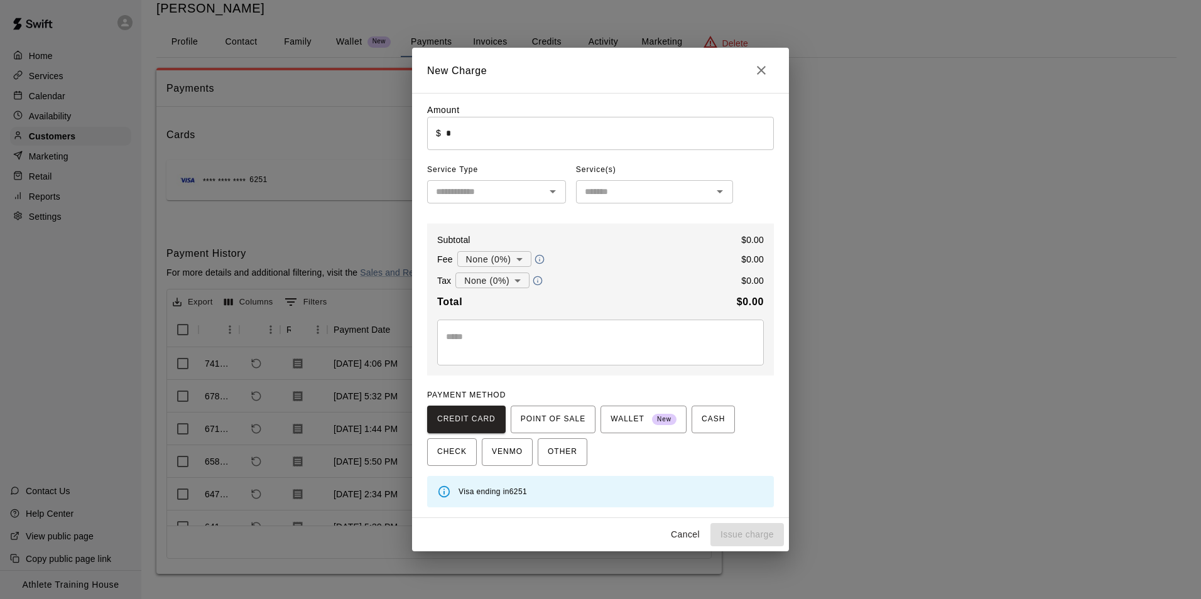
click at [525, 127] on input "*" at bounding box center [610, 133] width 328 height 33
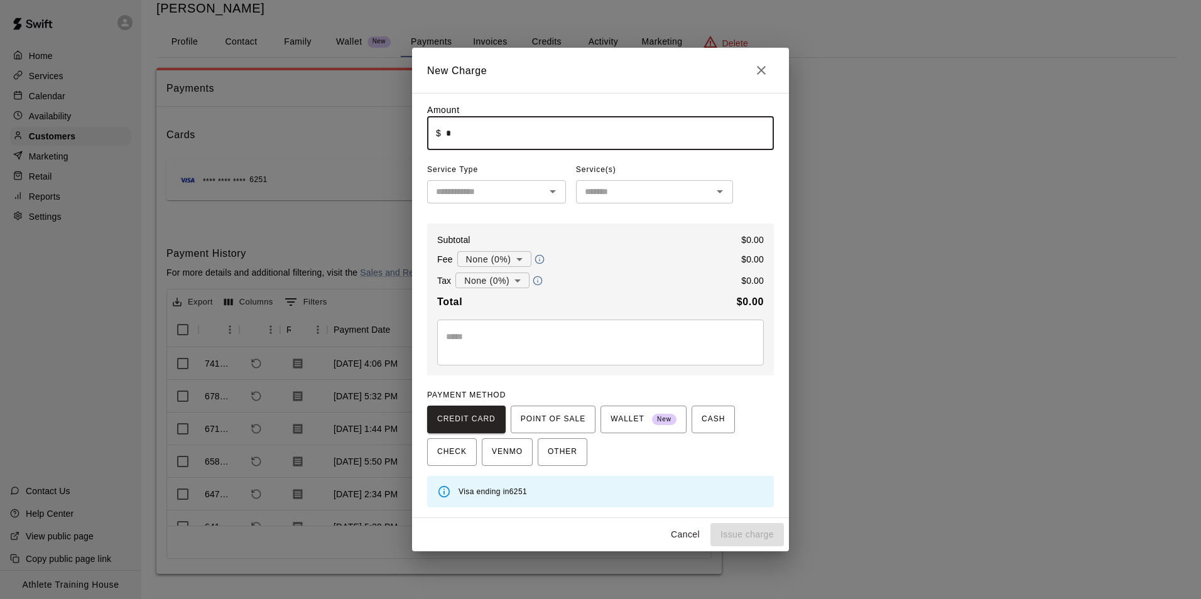
click at [543, 195] on div "​" at bounding box center [496, 191] width 139 height 23
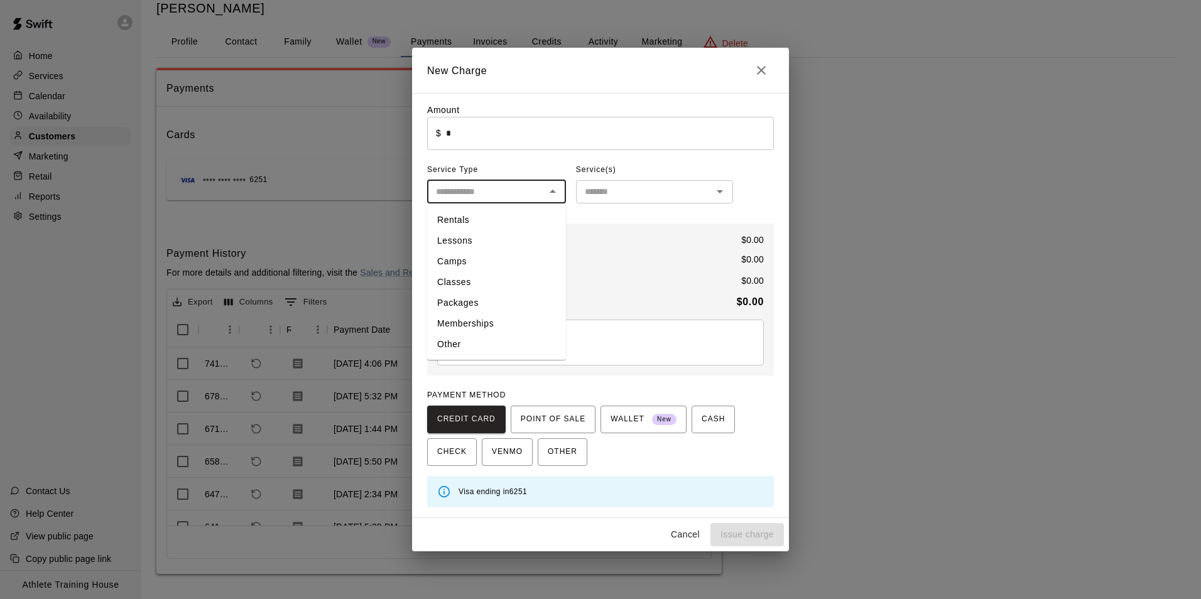
click at [620, 200] on input "text" at bounding box center [644, 192] width 129 height 16
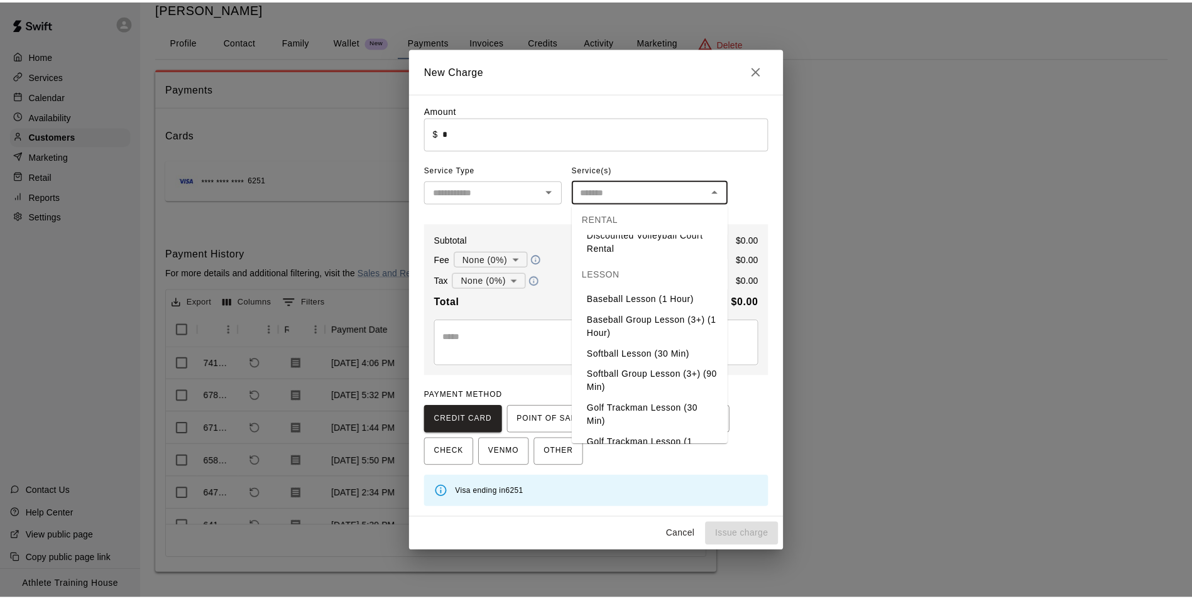
scroll to position [251, 0]
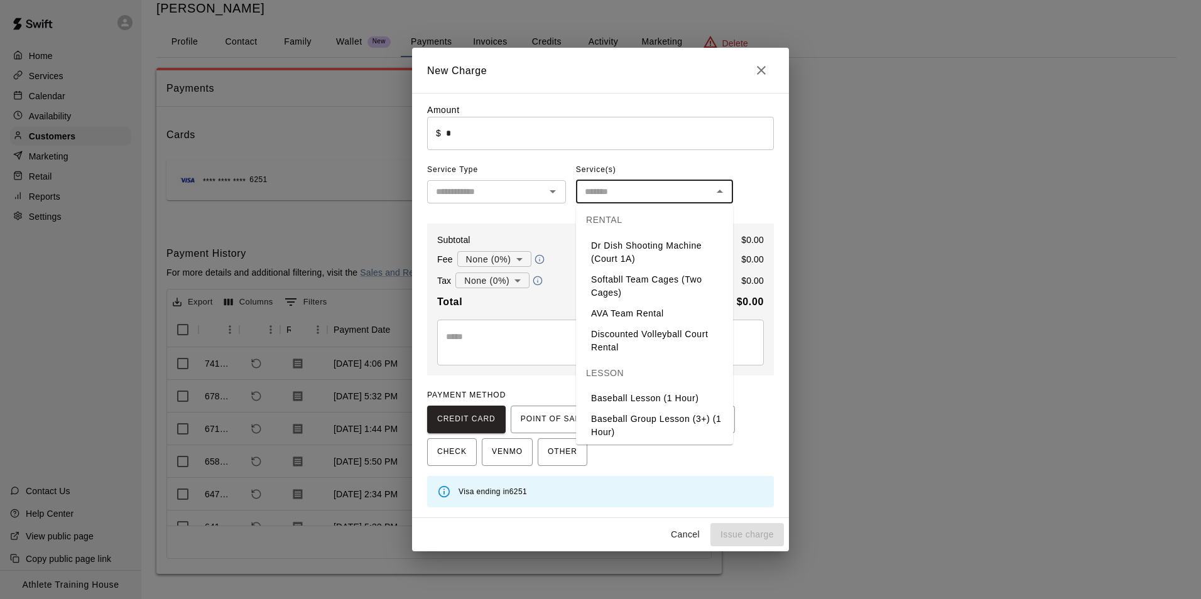
click at [627, 391] on li "Baseball Lesson (1 Hour)" at bounding box center [654, 398] width 157 height 21
type input "**********"
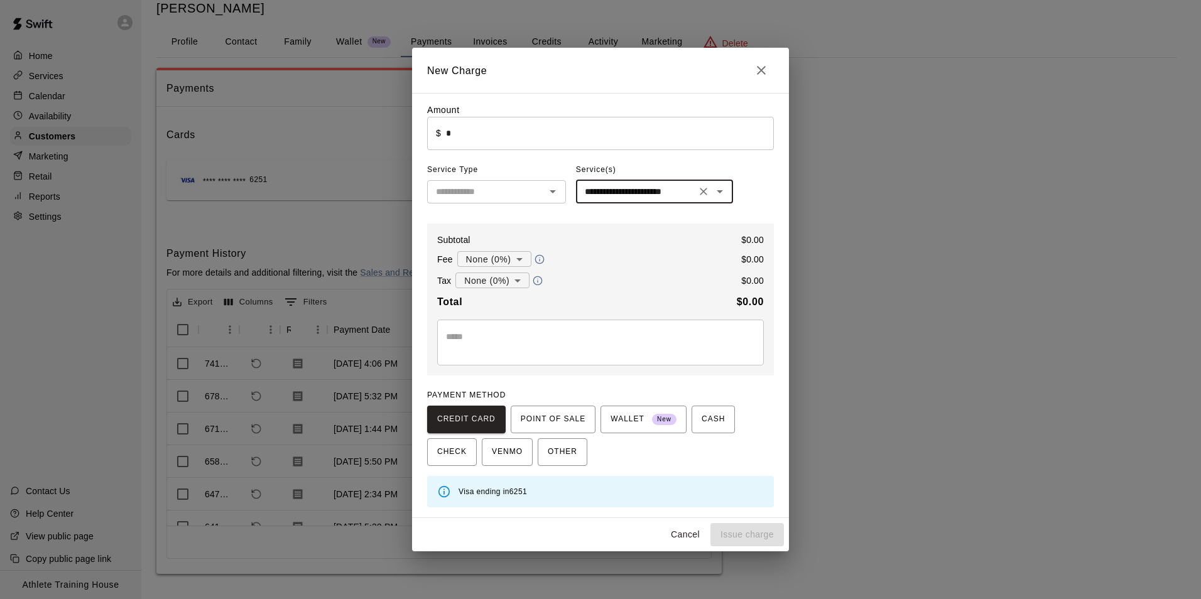
click at [478, 258] on body "Home Services Calendar Availability Customers Marketing Retail Reports Settings…" at bounding box center [600, 282] width 1201 height 635
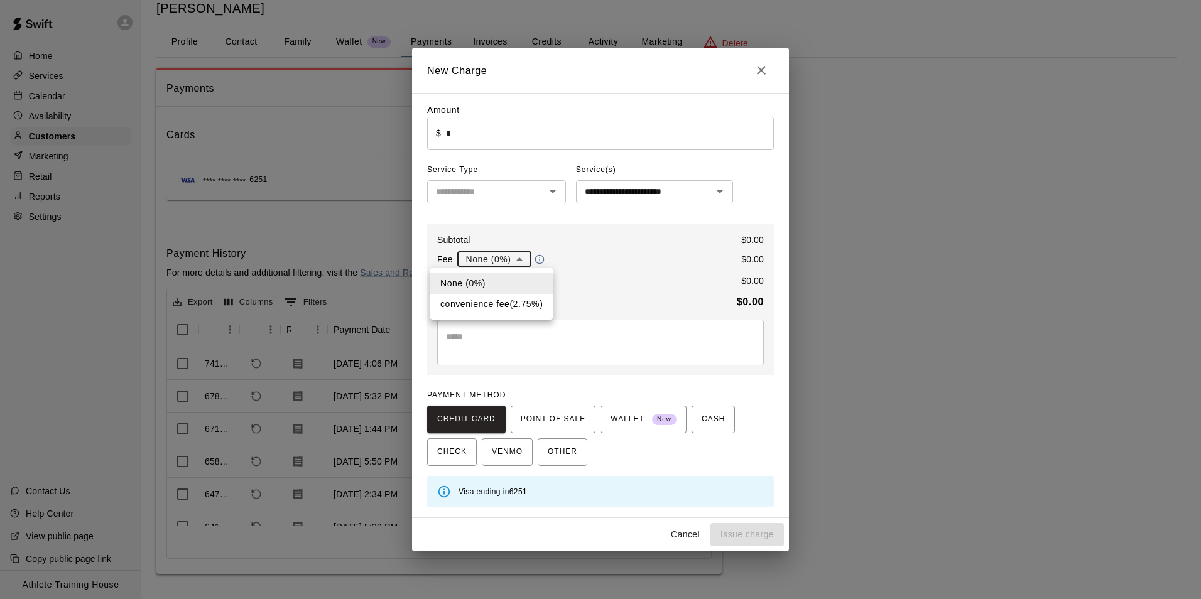
click at [491, 250] on div at bounding box center [600, 299] width 1201 height 599
click at [490, 261] on body "Home Services Calendar Availability Customers Marketing Retail Reports Settings…" at bounding box center [600, 282] width 1201 height 635
click at [488, 299] on li "convenience fee ( 2.75 % )" at bounding box center [491, 304] width 123 height 21
type input "**********"
click at [483, 145] on input "*" at bounding box center [610, 133] width 328 height 33
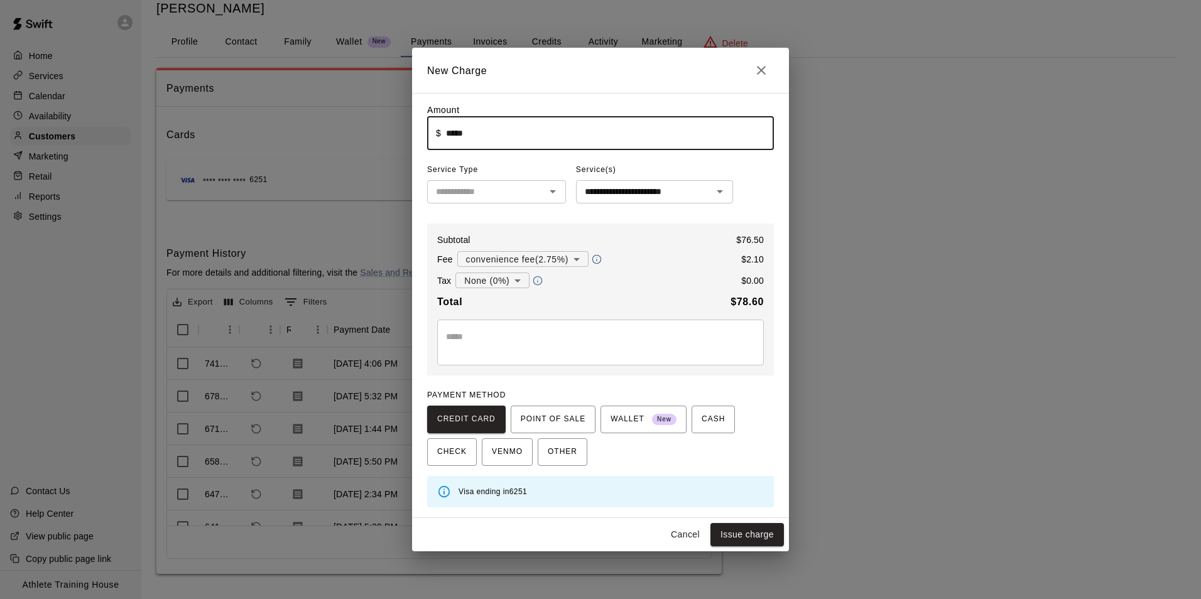
click at [543, 203] on div "​" at bounding box center [496, 191] width 139 height 23
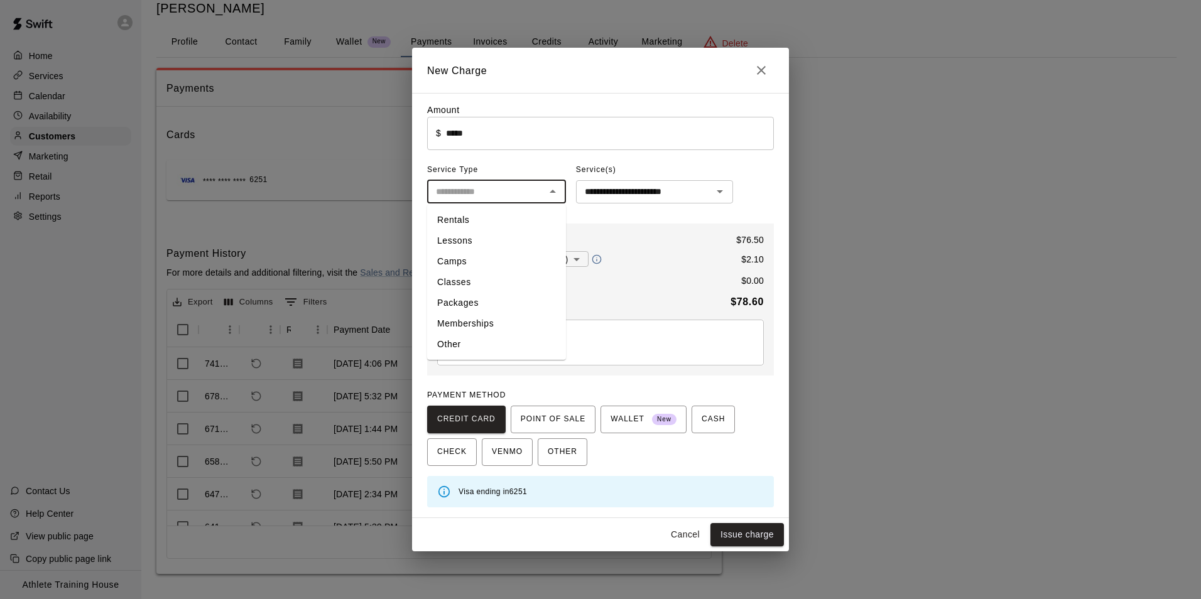
click at [543, 203] on div "​" at bounding box center [496, 191] width 139 height 23
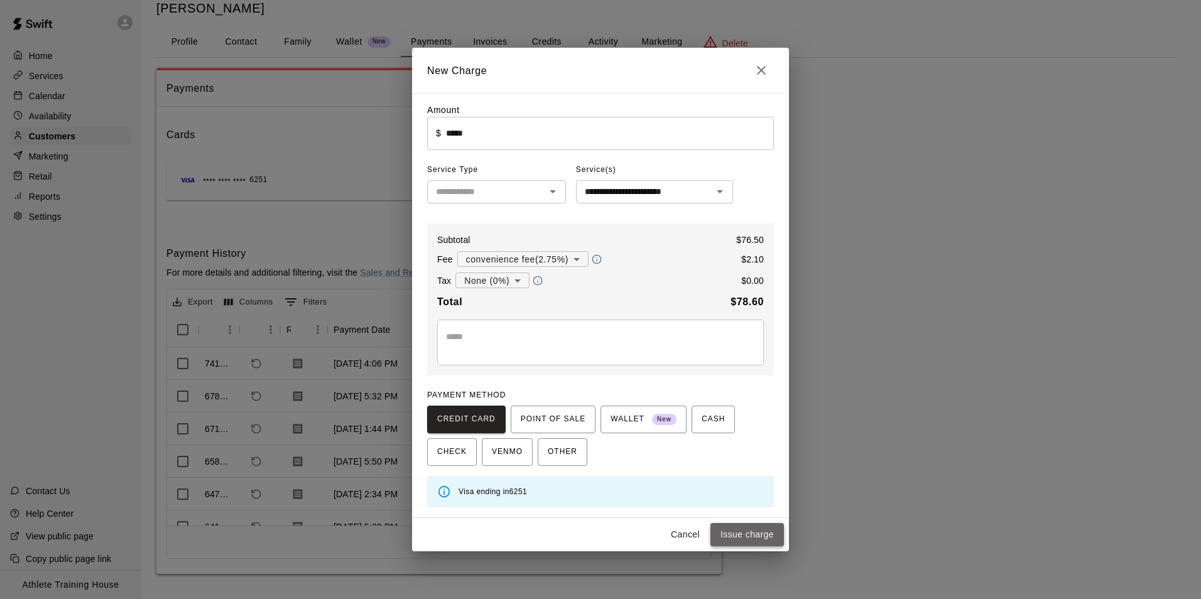
click at [746, 533] on button "Issue charge" at bounding box center [748, 534] width 74 height 23
type input "*"
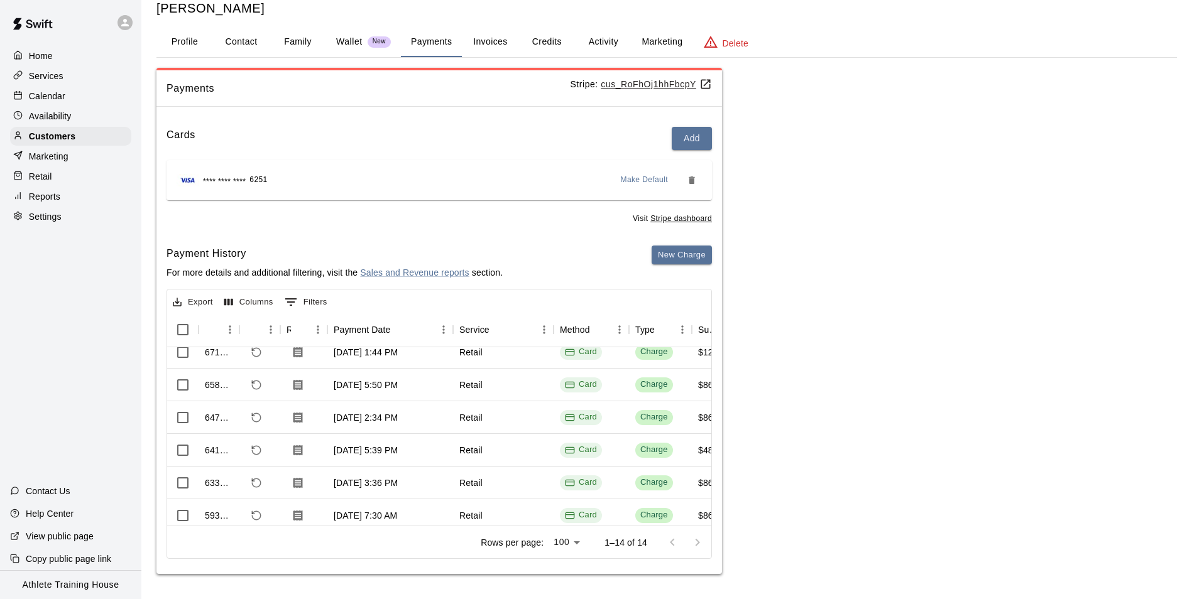
scroll to position [0, 0]
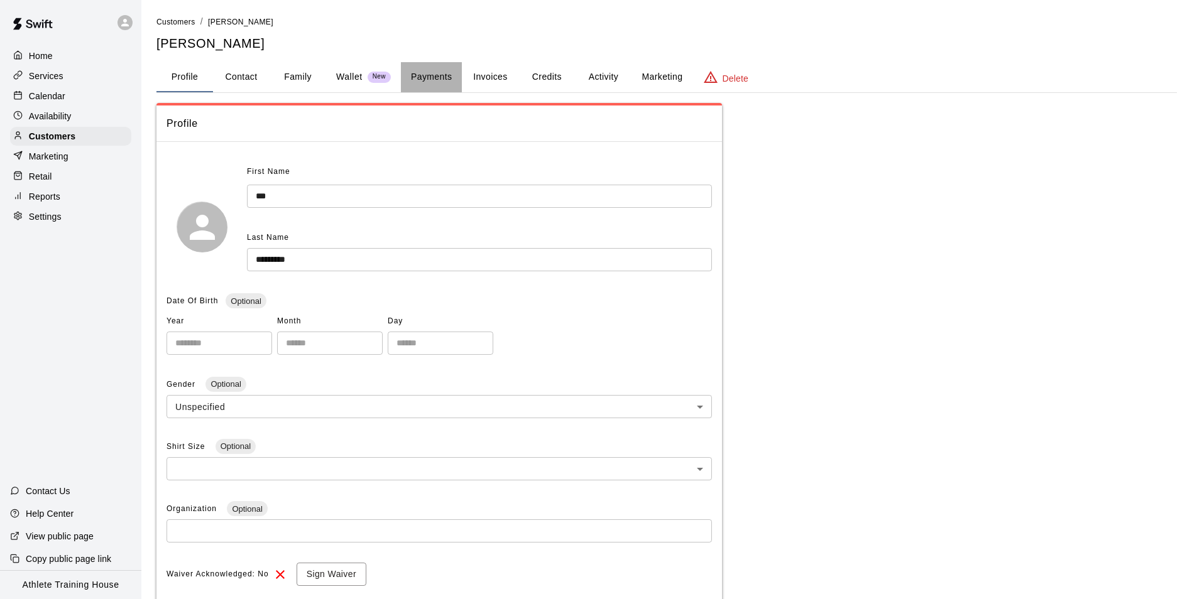
click at [419, 75] on button "Payments" at bounding box center [431, 77] width 61 height 30
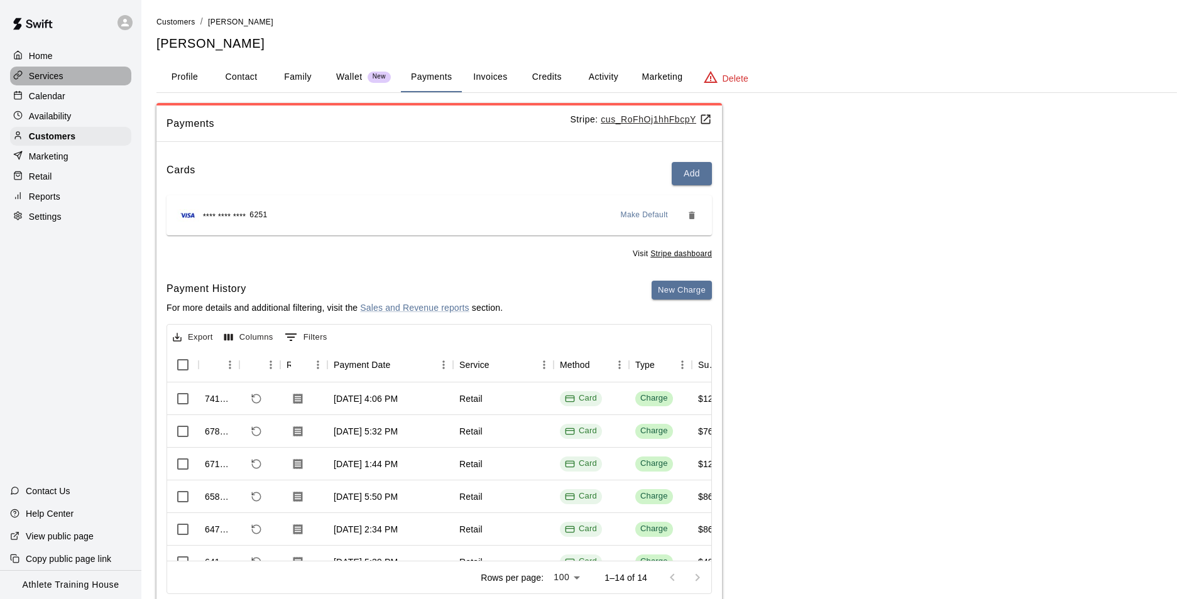
click at [63, 79] on div "Services" at bounding box center [70, 76] width 121 height 19
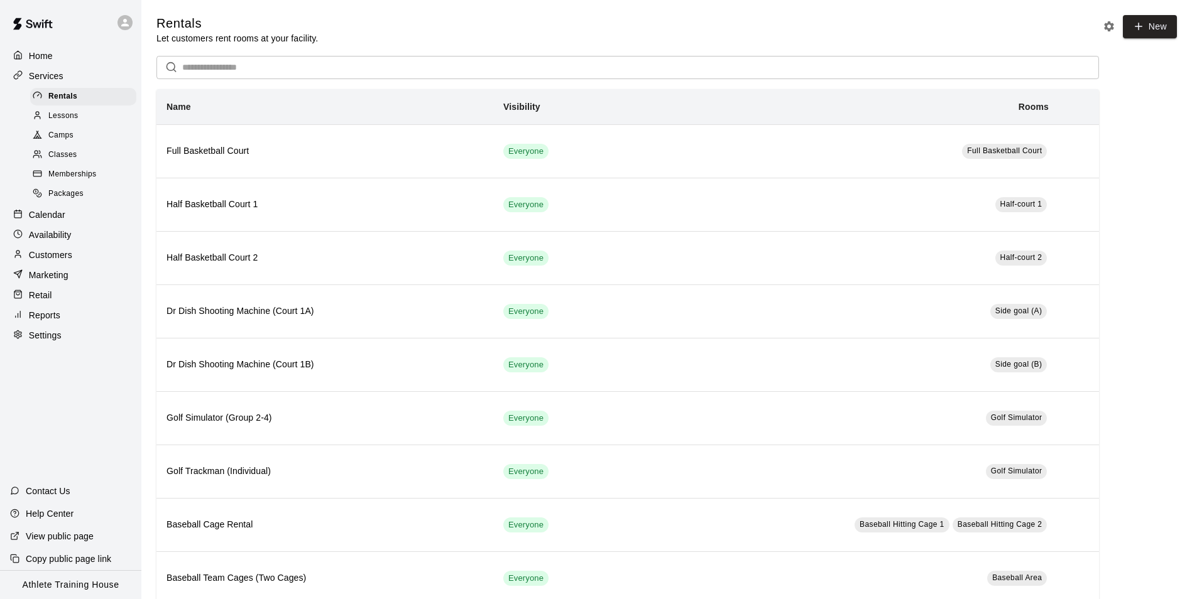
click at [84, 153] on div "Classes" at bounding box center [83, 155] width 106 height 18
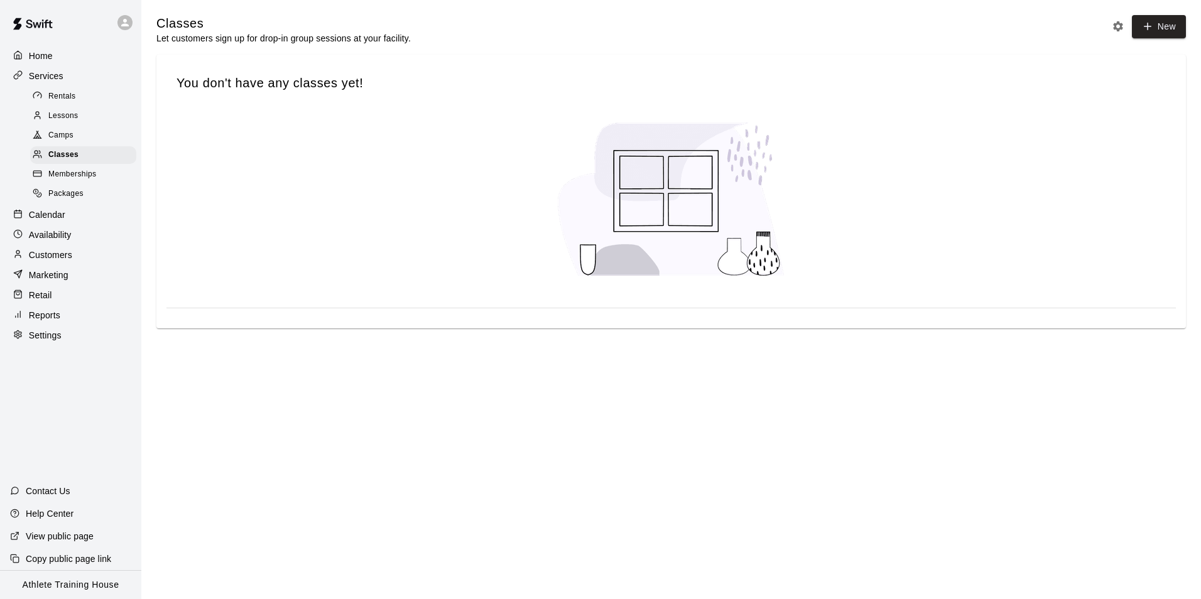
click at [84, 108] on link "Lessons" at bounding box center [85, 115] width 111 height 19
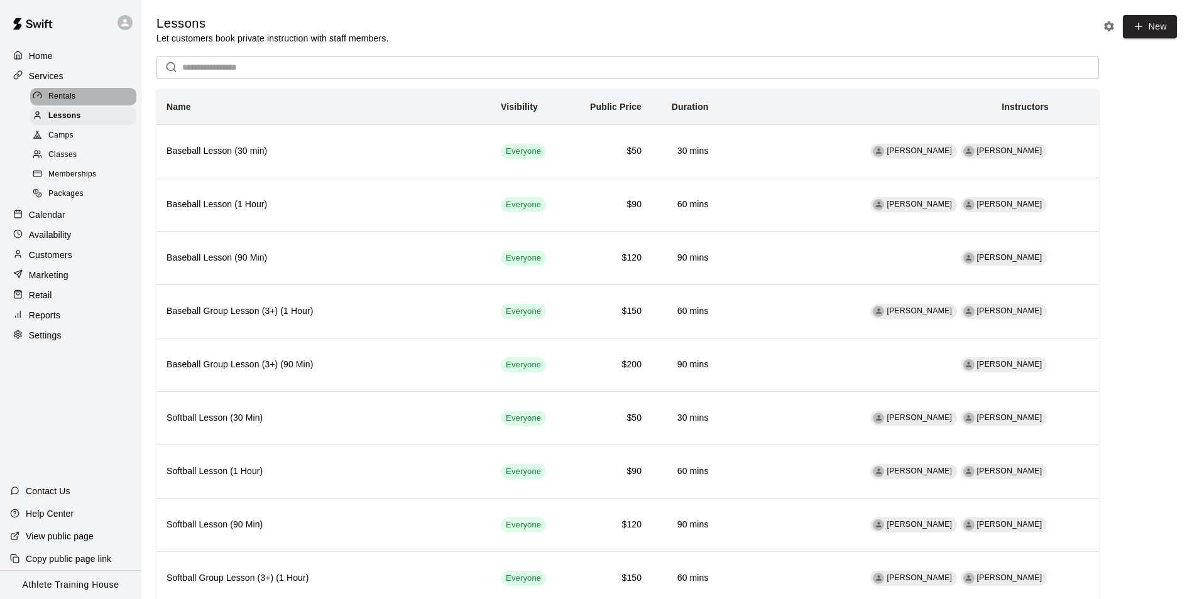
click at [83, 94] on div "Rentals" at bounding box center [83, 97] width 106 height 18
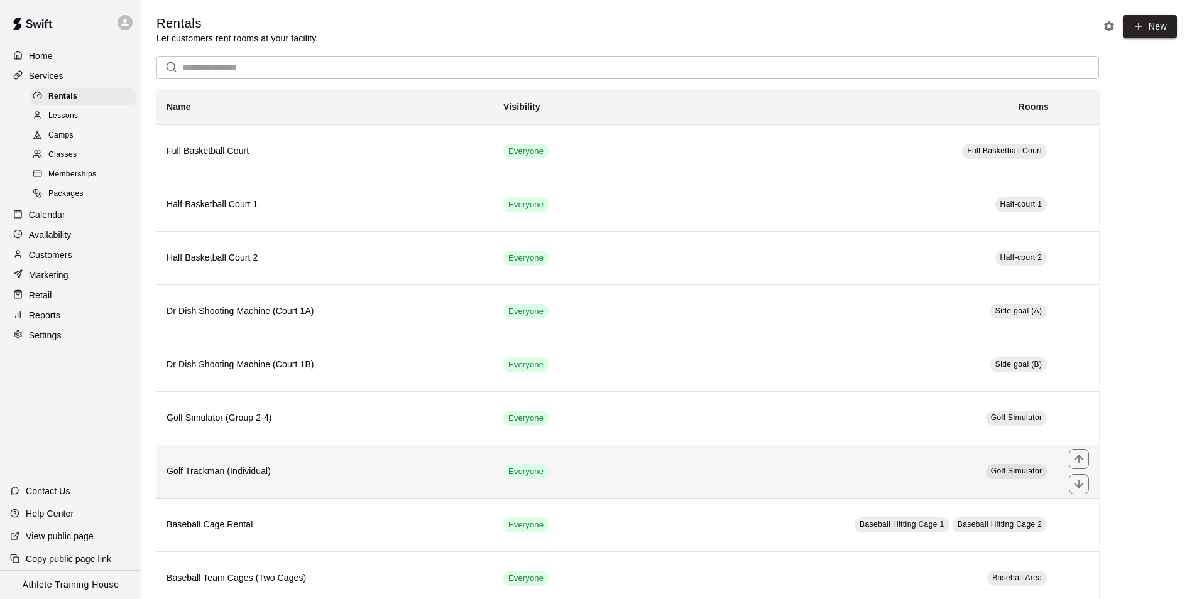
click at [205, 475] on h6 "Golf Trackman (Individual)" at bounding box center [325, 472] width 317 height 14
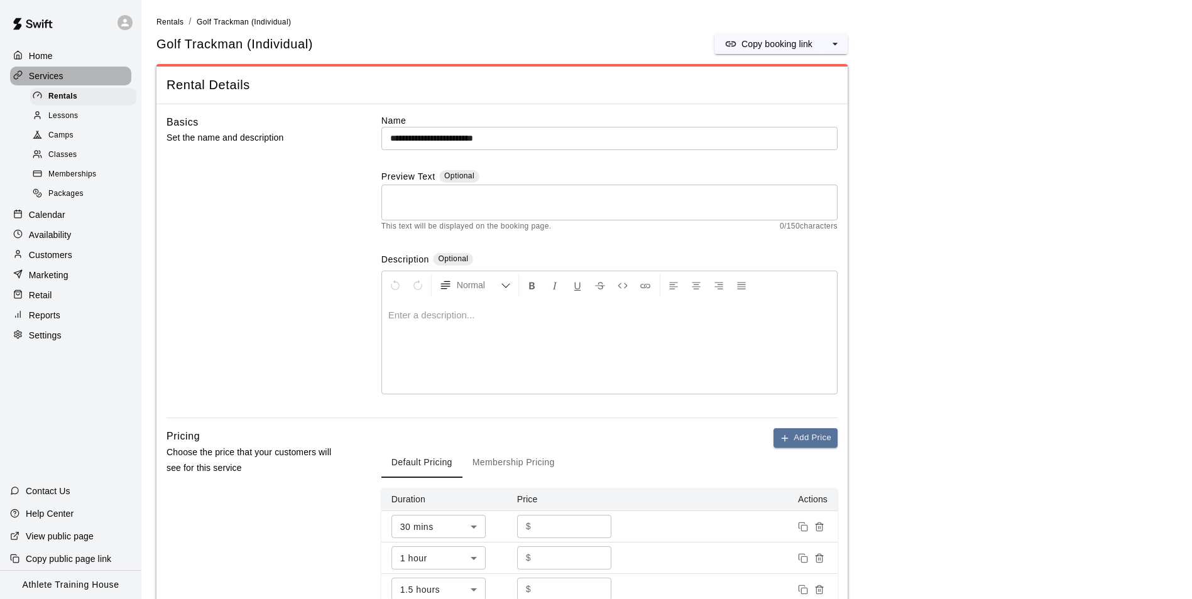
click at [78, 71] on div "Services" at bounding box center [70, 76] width 121 height 19
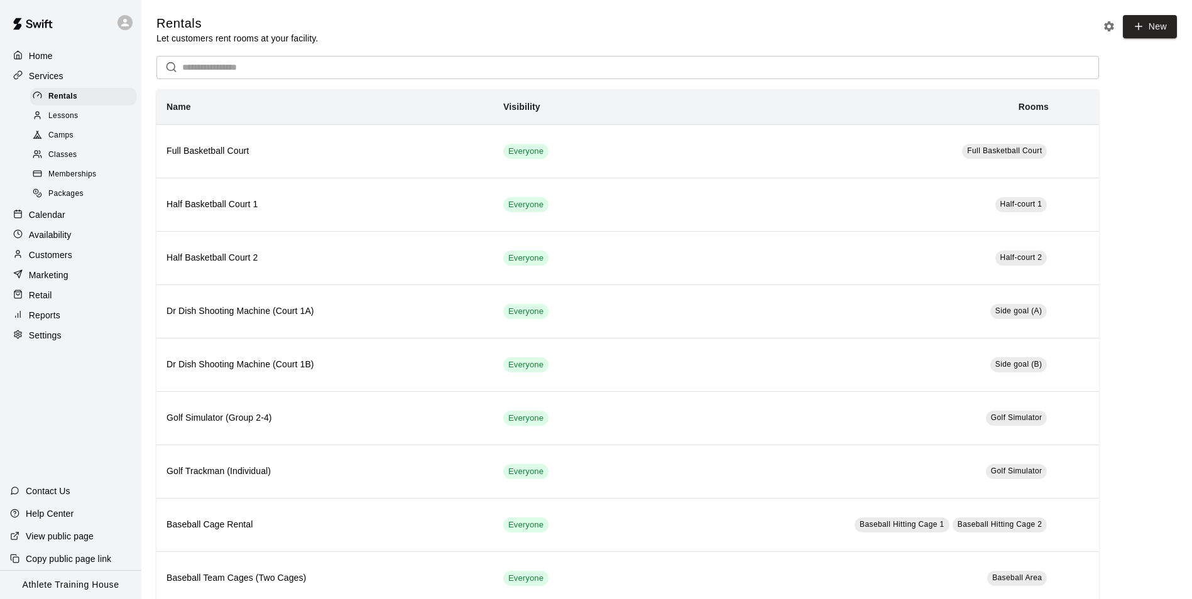
click at [68, 257] on p "Customers" at bounding box center [50, 255] width 43 height 13
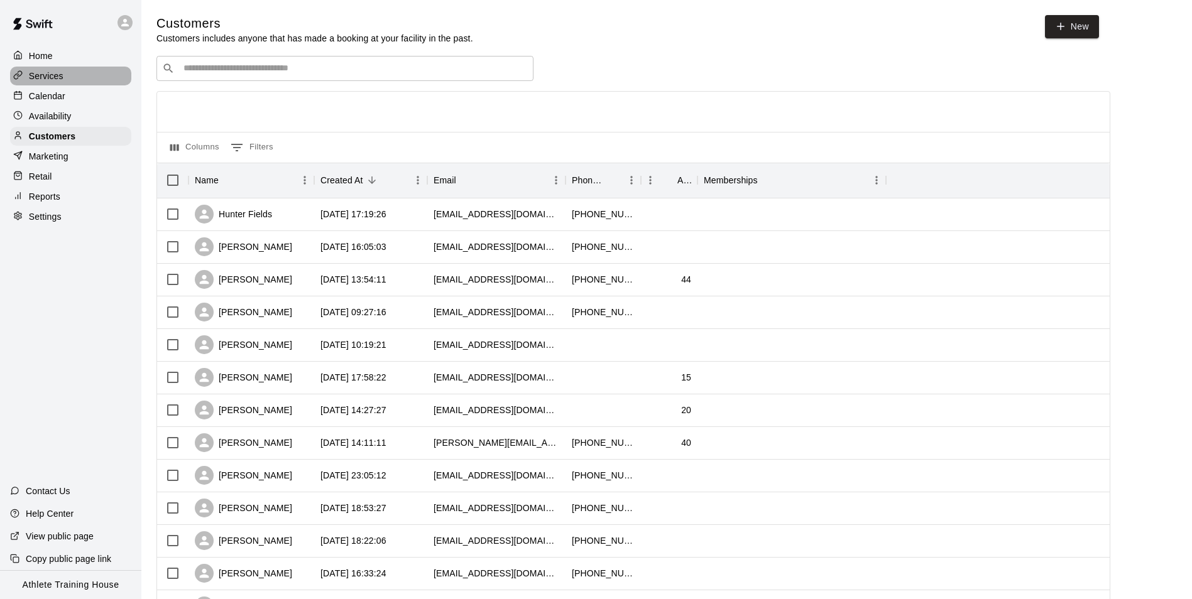
click at [85, 76] on div "Services" at bounding box center [70, 76] width 121 height 19
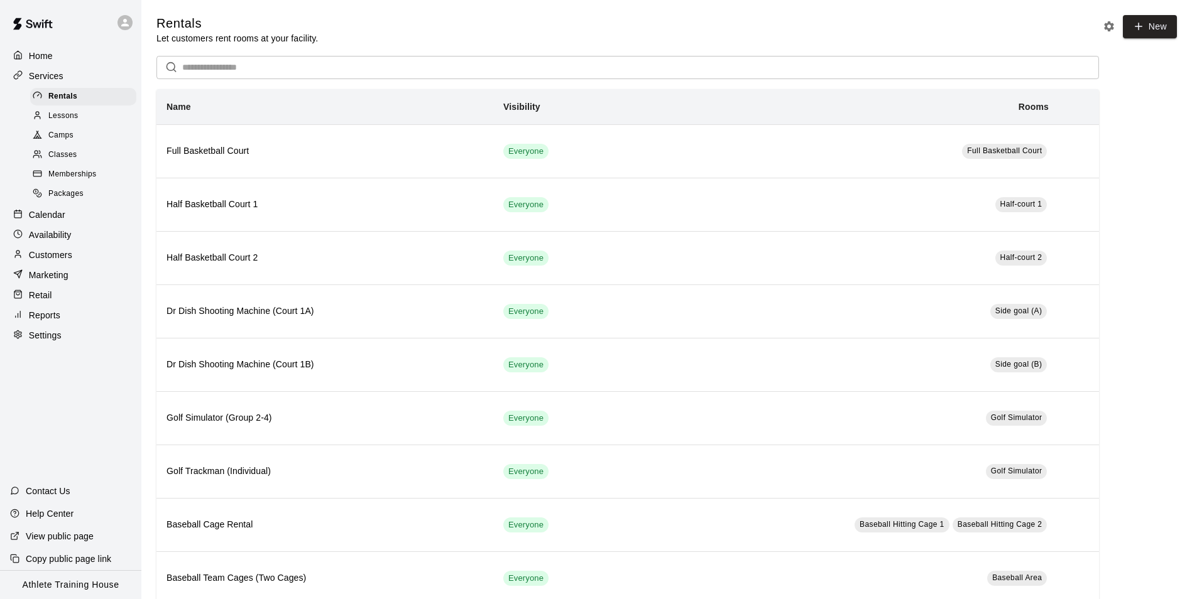
click at [61, 261] on p "Customers" at bounding box center [50, 255] width 43 height 13
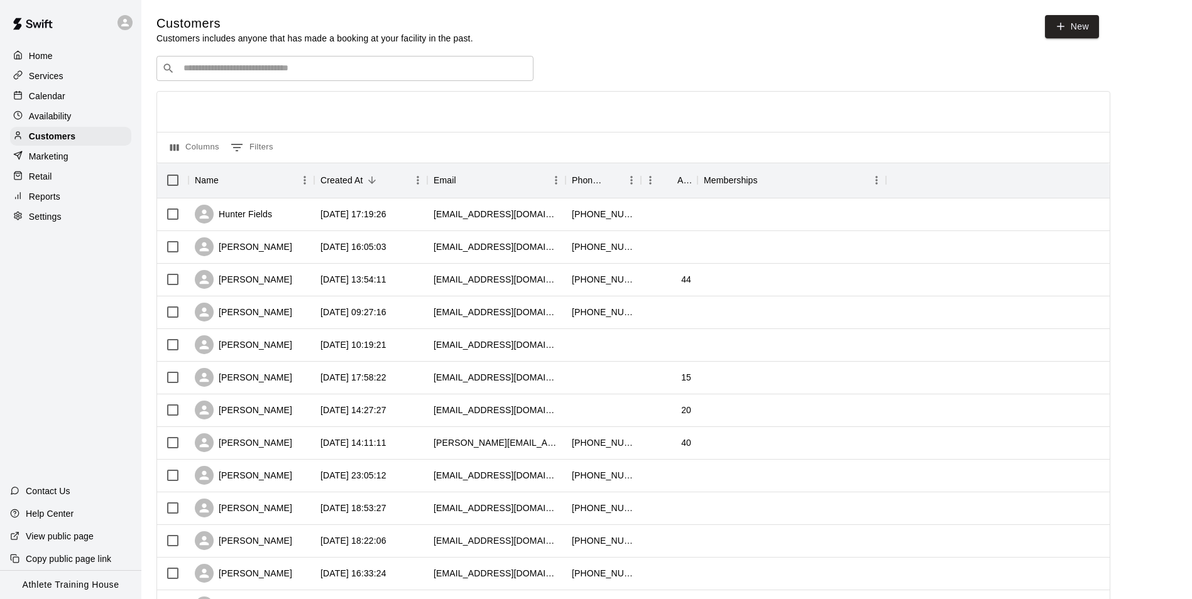
click at [408, 77] on div "​ ​" at bounding box center [344, 68] width 377 height 25
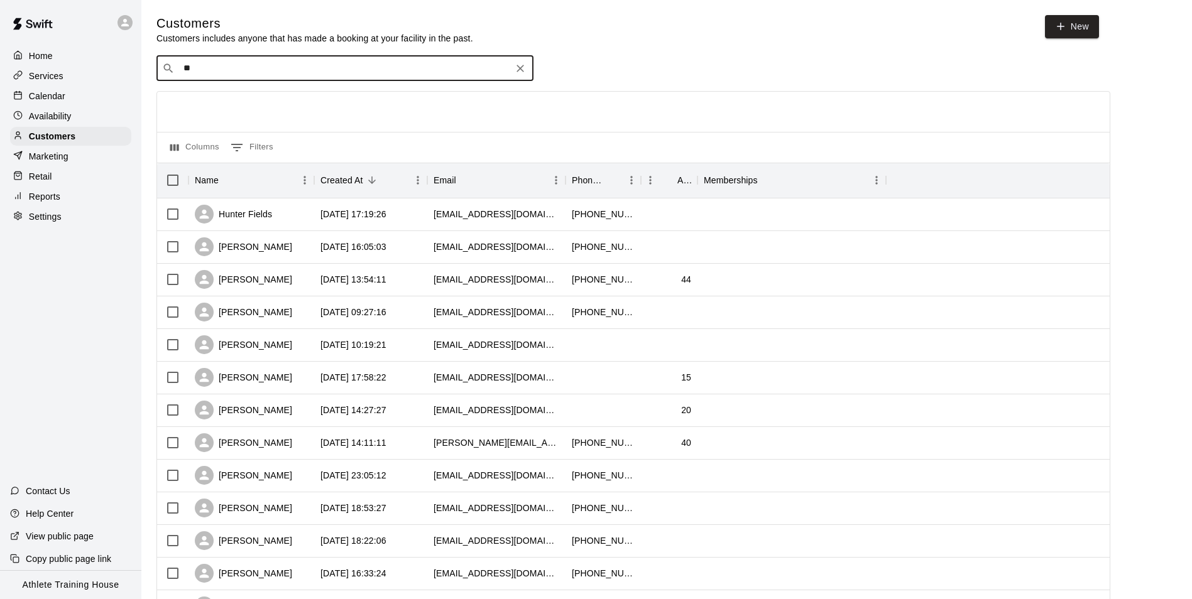
type input "***"
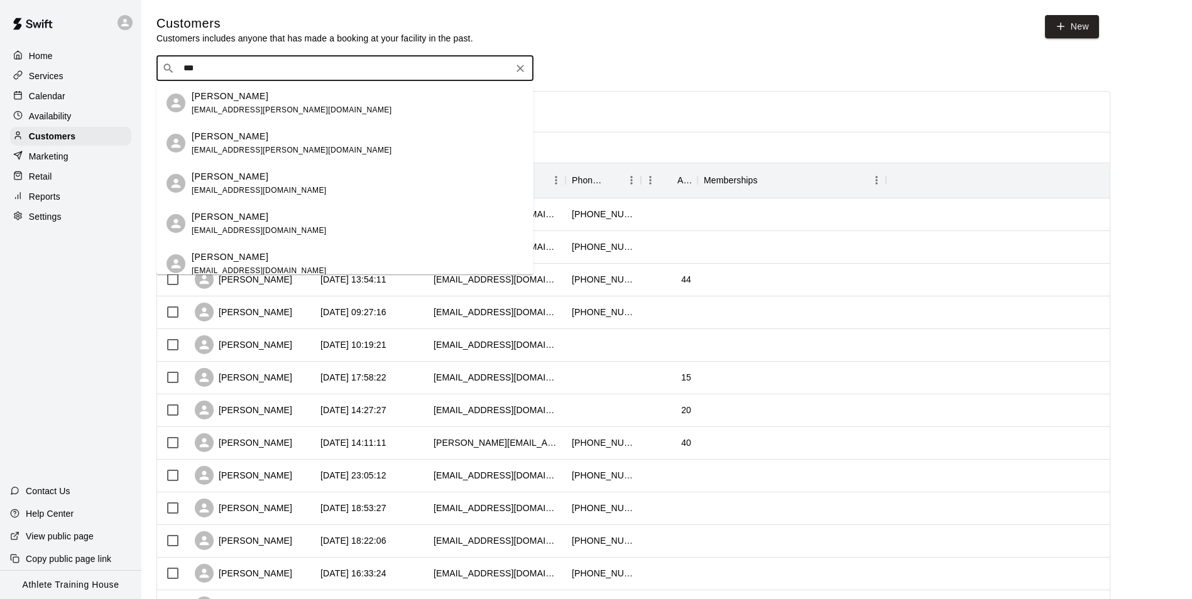
click at [275, 96] on div "[PERSON_NAME]" at bounding box center [292, 96] width 200 height 13
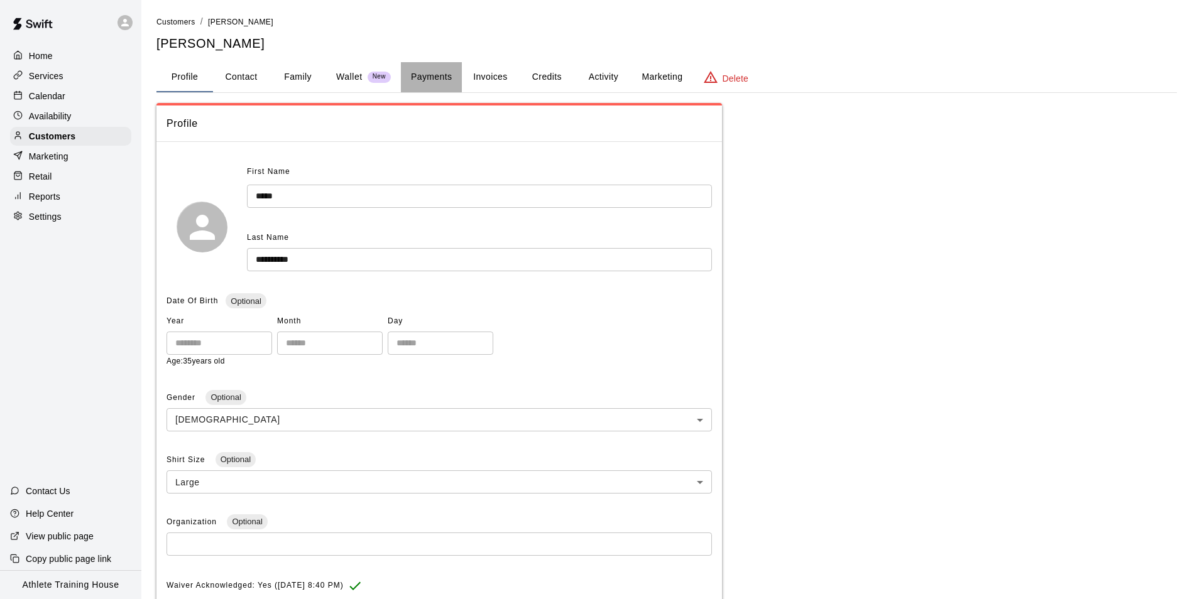
click at [428, 76] on button "Payments" at bounding box center [431, 77] width 61 height 30
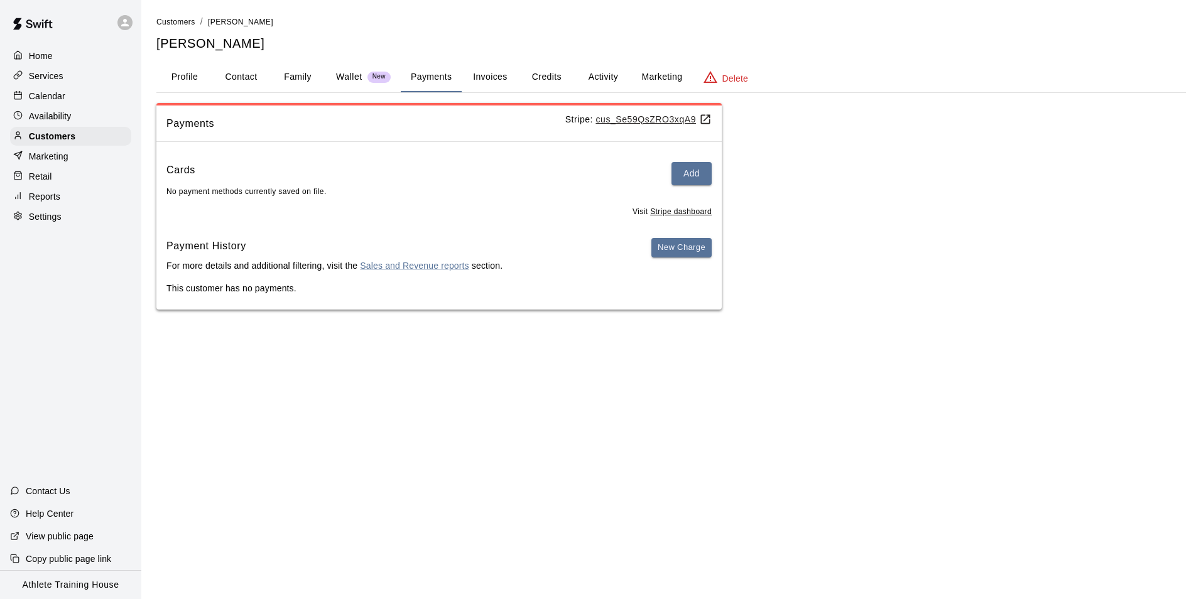
click at [692, 158] on div "Cards Add No payment methods currently saved on file. Visit Stripe dashboard Pa…" at bounding box center [439, 231] width 566 height 158
click at [695, 168] on button "Add" at bounding box center [692, 173] width 40 height 23
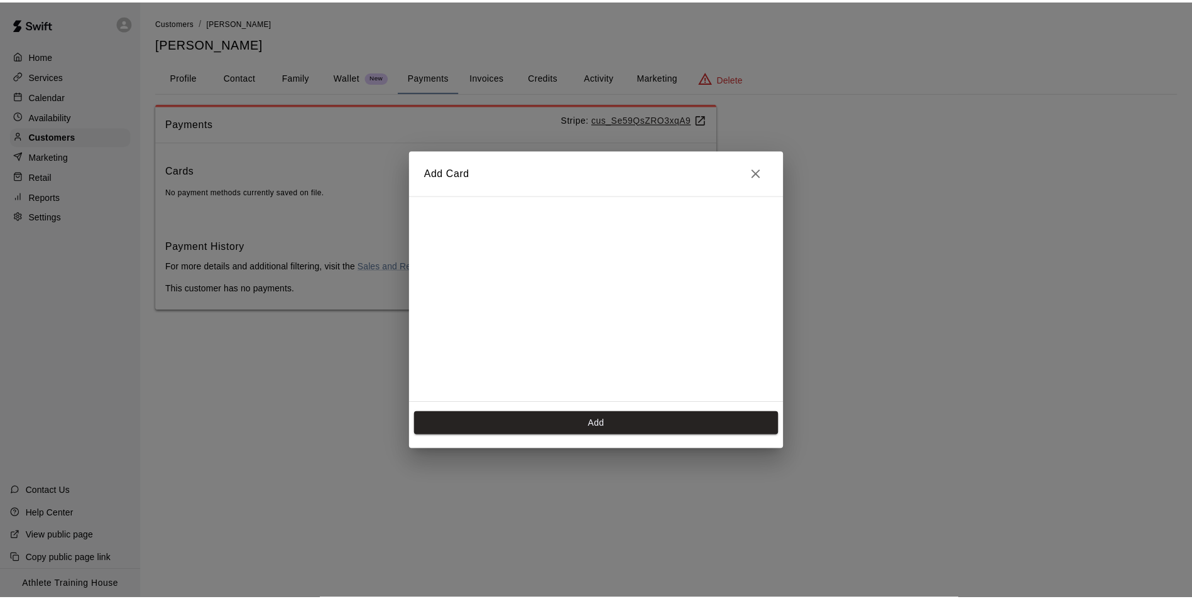
scroll to position [18, 0]
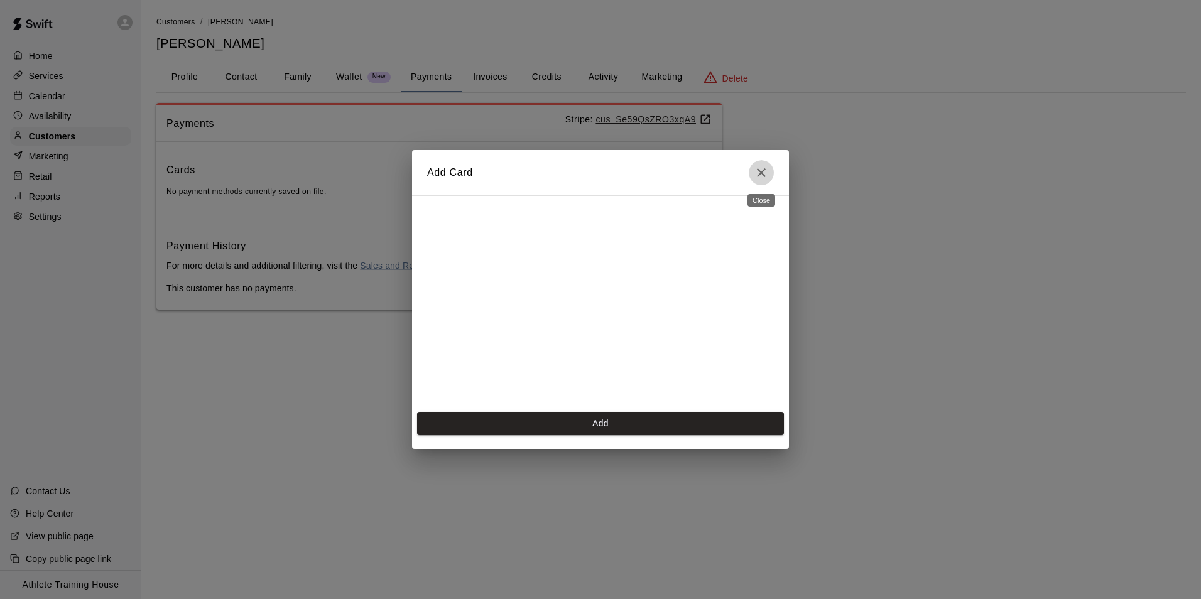
click at [763, 172] on icon "Close" at bounding box center [761, 172] width 15 height 15
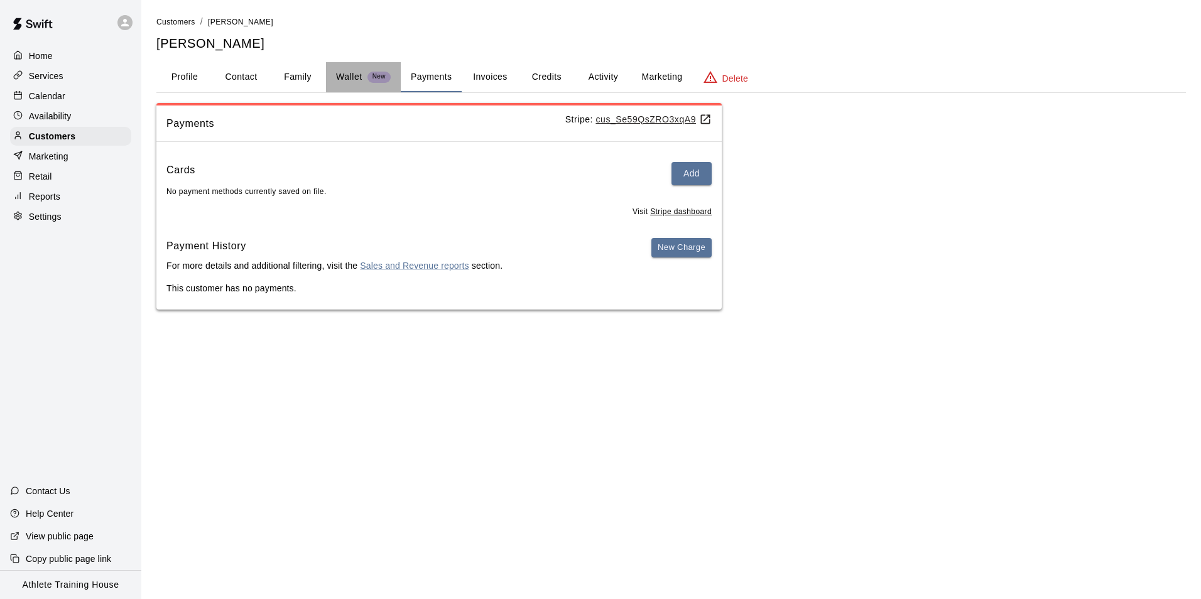
click at [338, 80] on p "Wallet" at bounding box center [349, 76] width 26 height 13
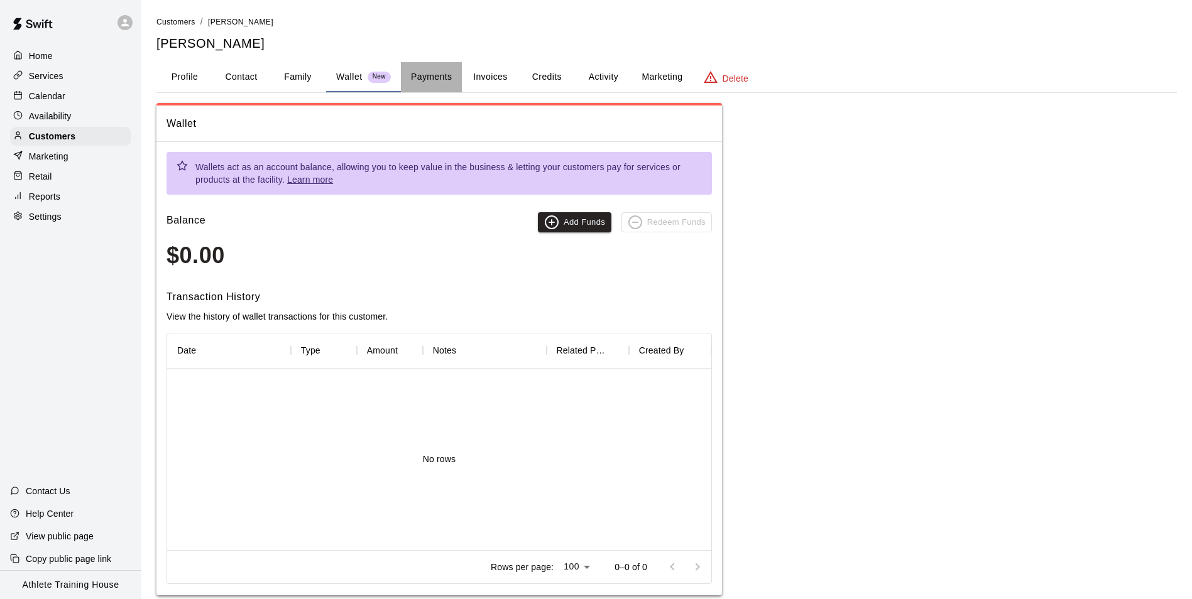
click at [418, 73] on button "Payments" at bounding box center [431, 77] width 61 height 30
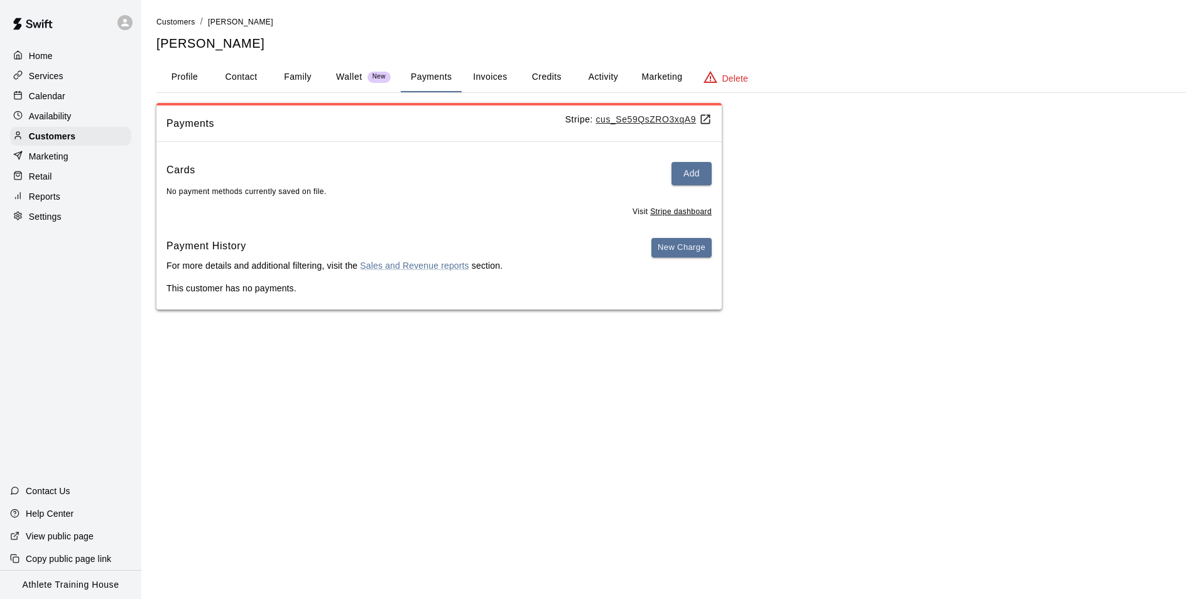
click at [414, 82] on button "Payments" at bounding box center [431, 77] width 61 height 30
click at [182, 69] on button "Profile" at bounding box center [184, 77] width 57 height 30
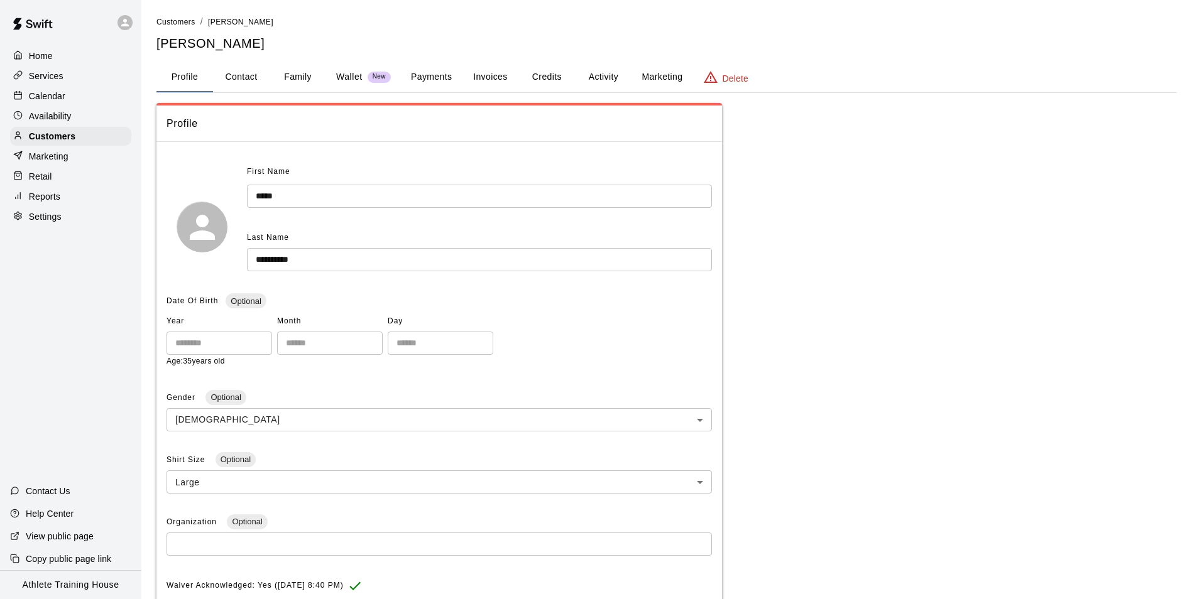
click at [451, 82] on button "Payments" at bounding box center [431, 77] width 61 height 30
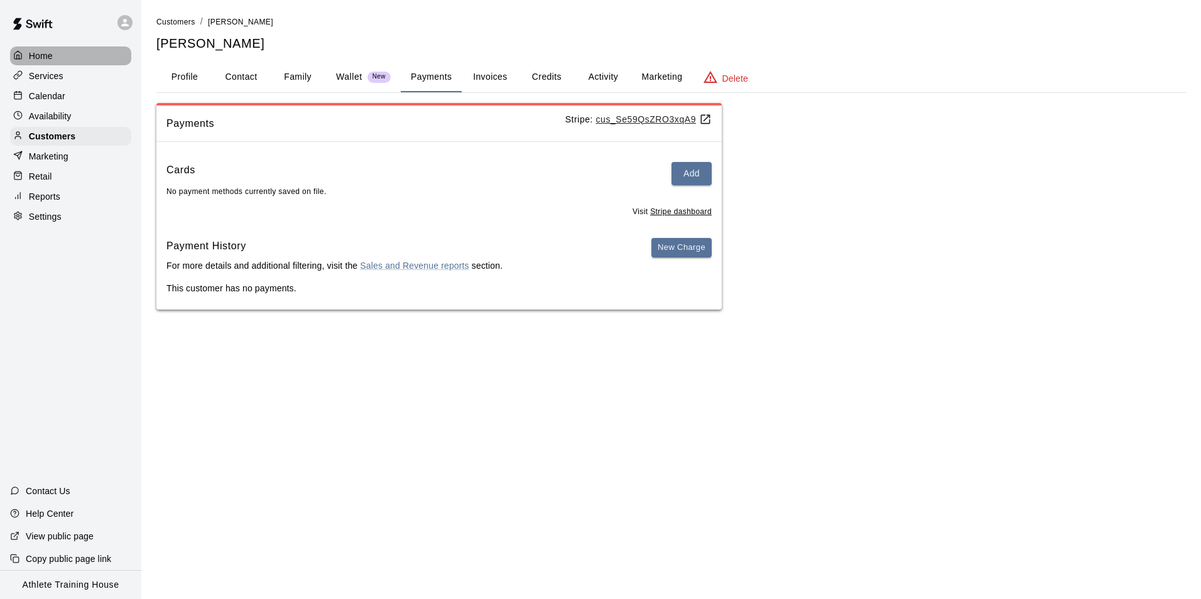
click at [94, 55] on div "Home" at bounding box center [70, 55] width 121 height 19
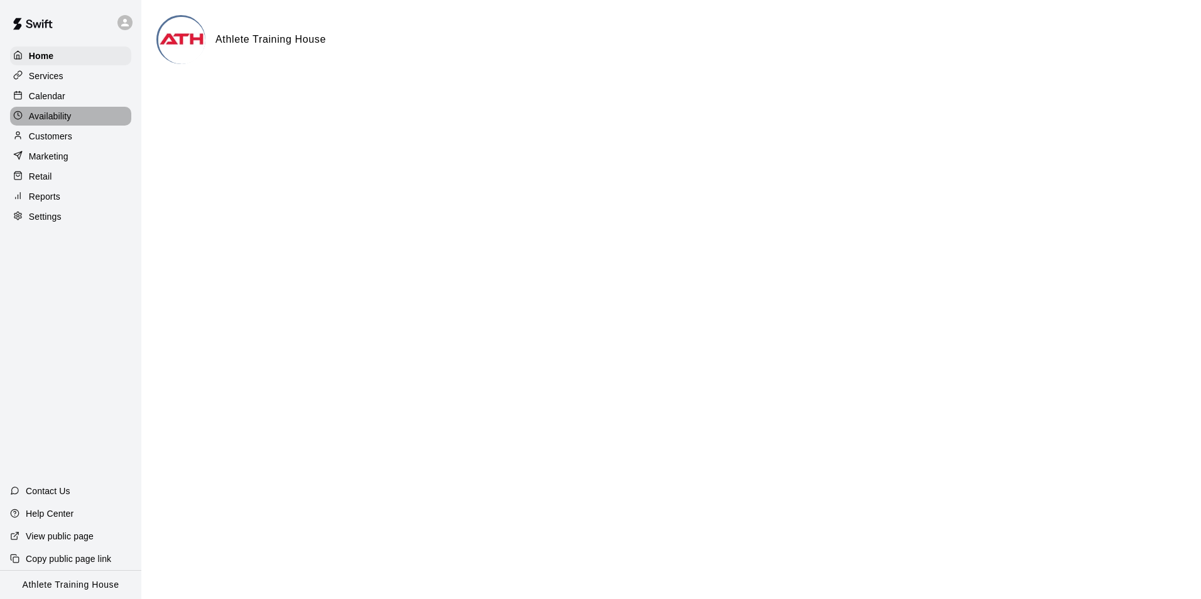
click at [63, 120] on p "Availability" at bounding box center [50, 116] width 43 height 13
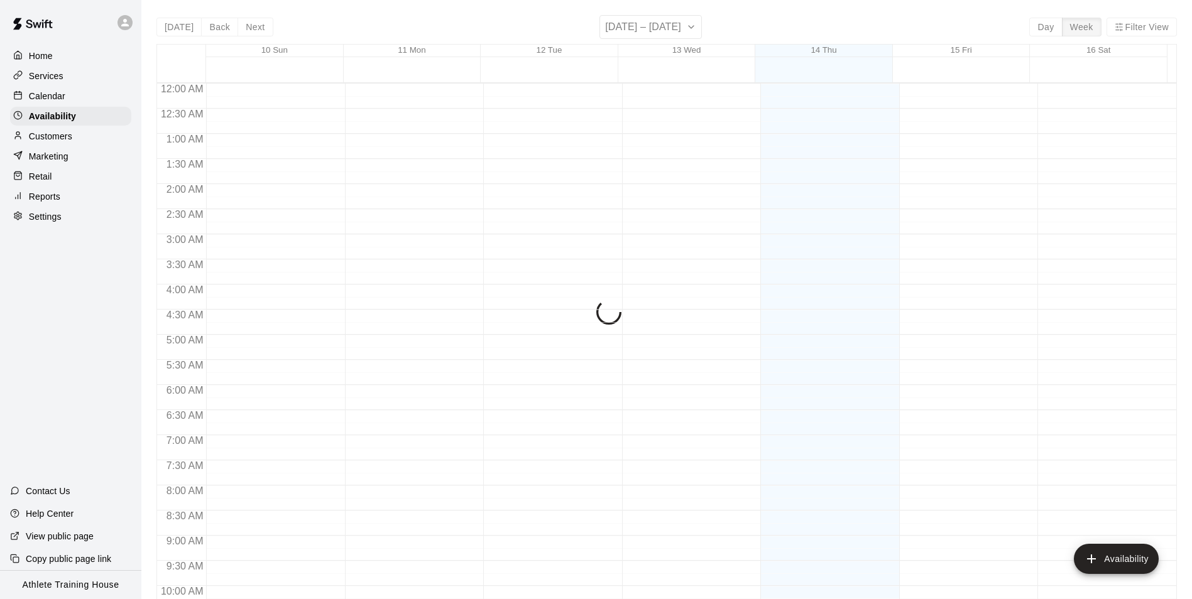
scroll to position [677, 0]
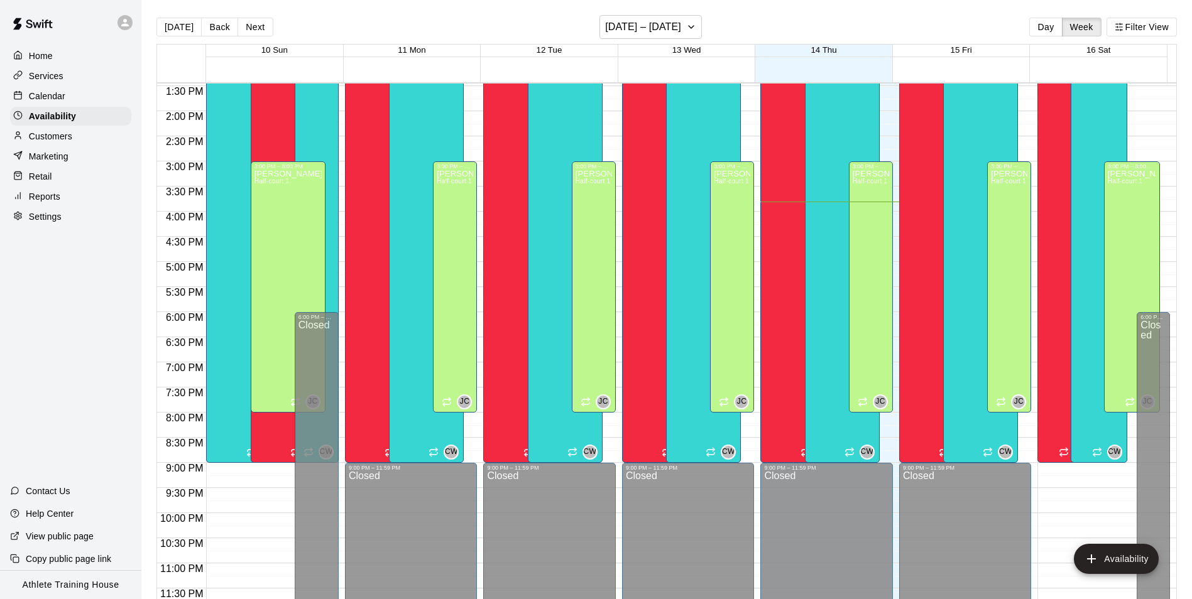
click at [52, 89] on div "Calendar" at bounding box center [70, 96] width 121 height 19
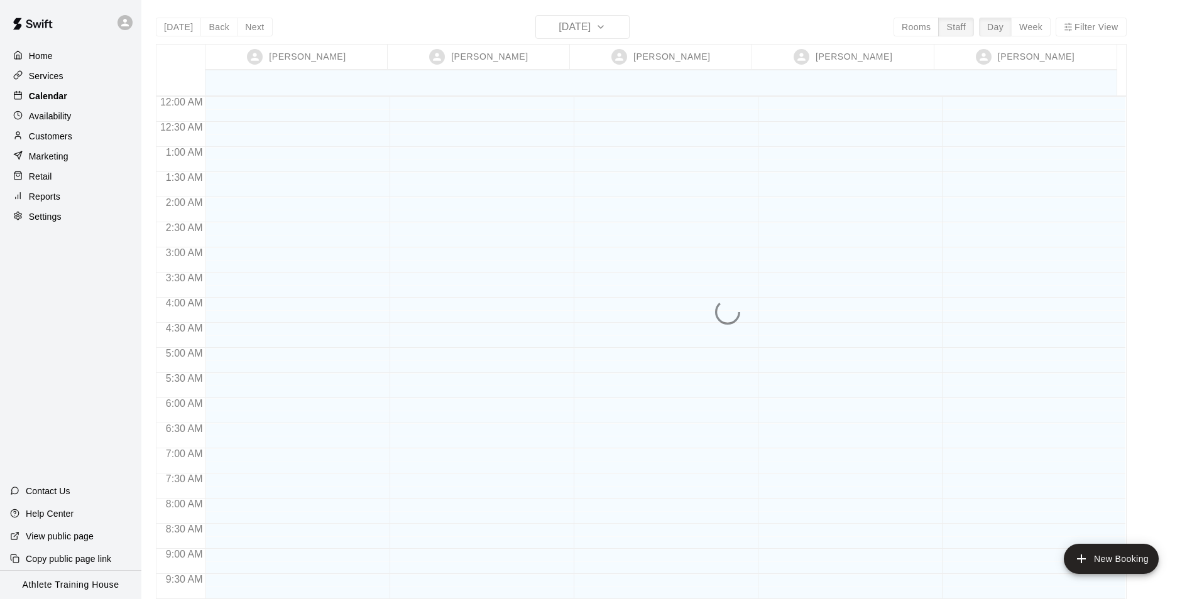
scroll to position [689, 0]
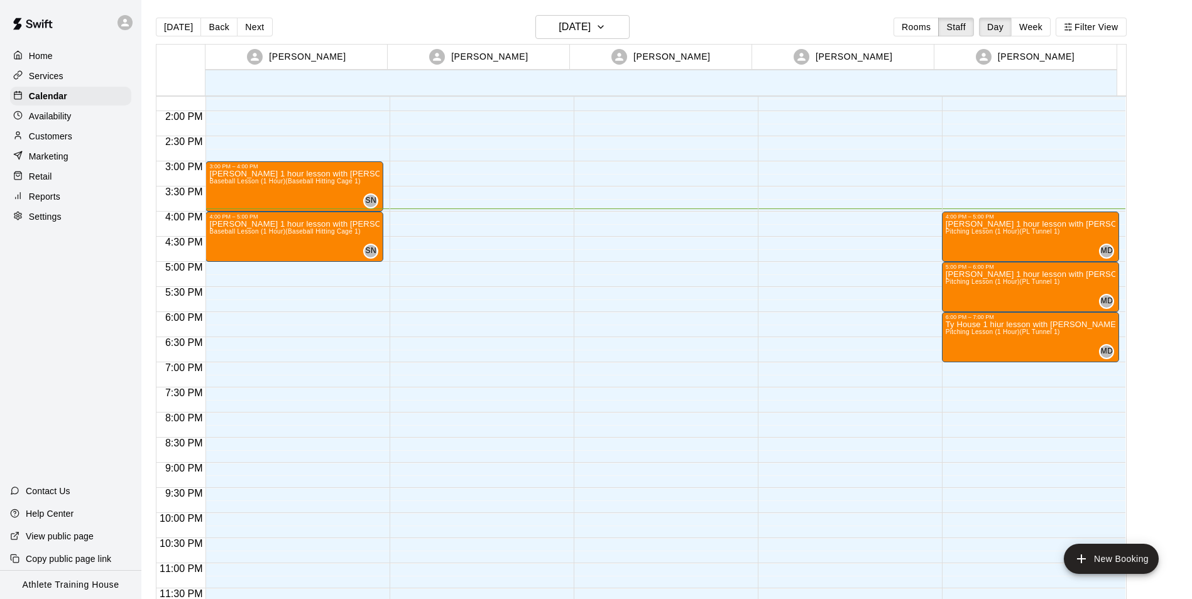
click at [40, 172] on div "Retail" at bounding box center [70, 176] width 121 height 19
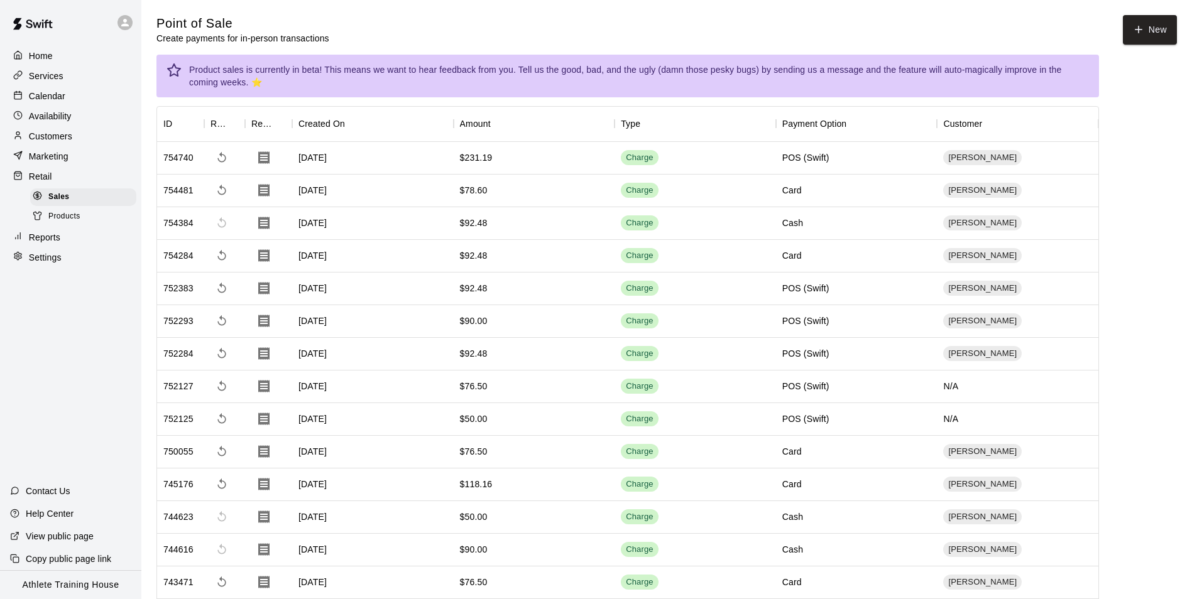
drag, startPoint x: 62, startPoint y: 131, endPoint x: 79, endPoint y: 126, distance: 17.5
click at [62, 131] on div "Customers" at bounding box center [70, 136] width 121 height 19
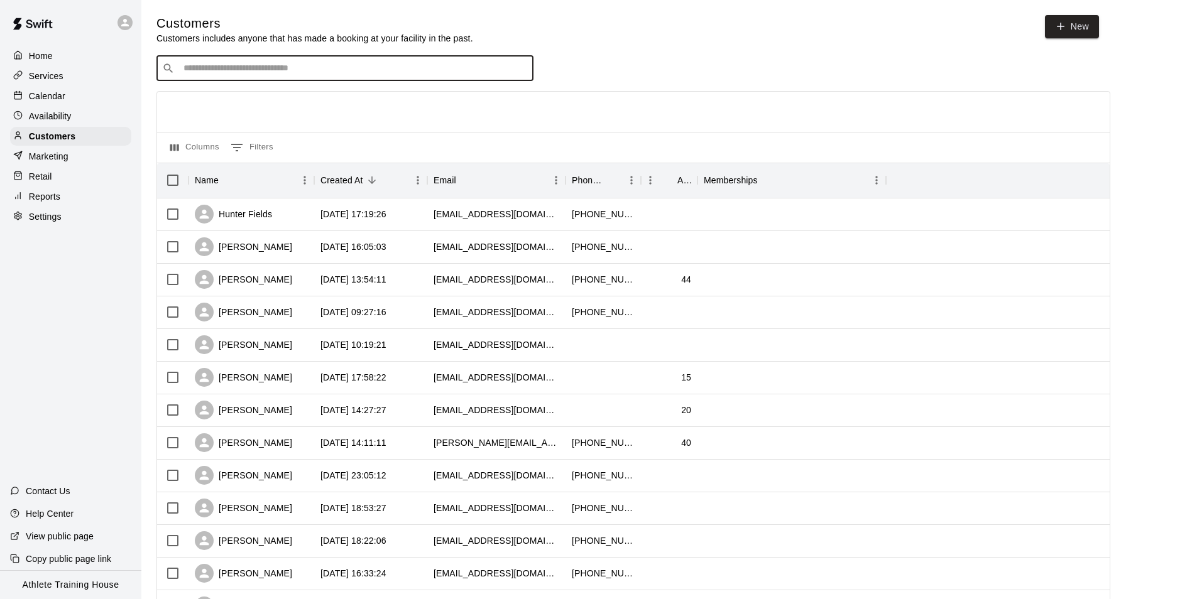
click at [287, 75] on input "Search customers by name or email" at bounding box center [354, 68] width 348 height 13
type input "****"
click at [260, 116] on div "Max Scroggins lisakatemax@gmail.com" at bounding box center [259, 103] width 135 height 27
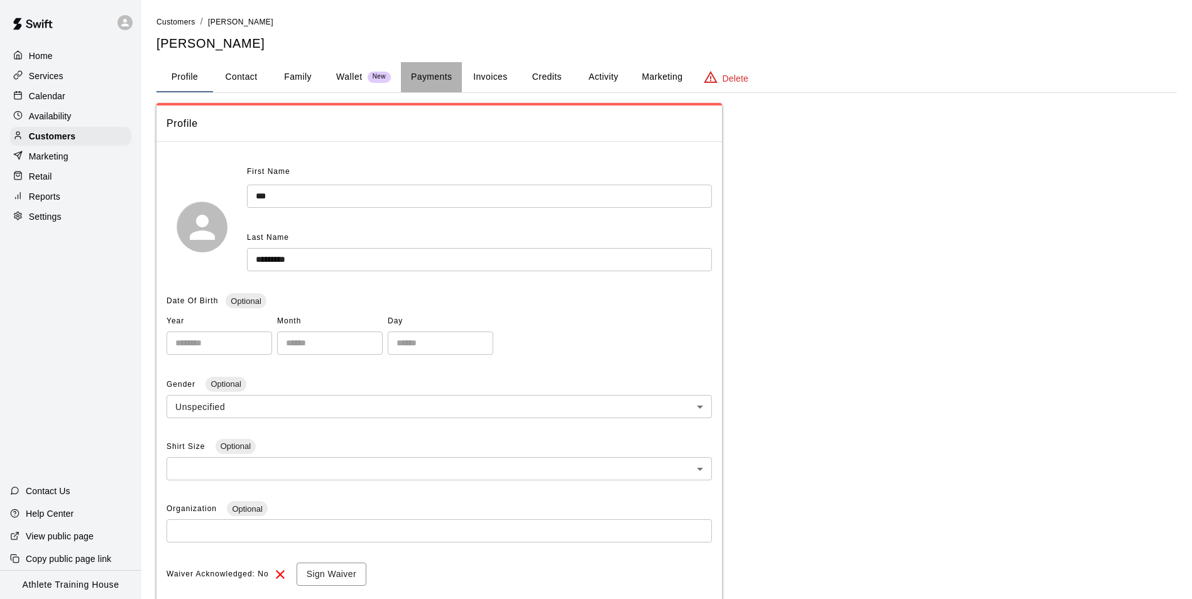
click at [446, 85] on button "Payments" at bounding box center [431, 77] width 61 height 30
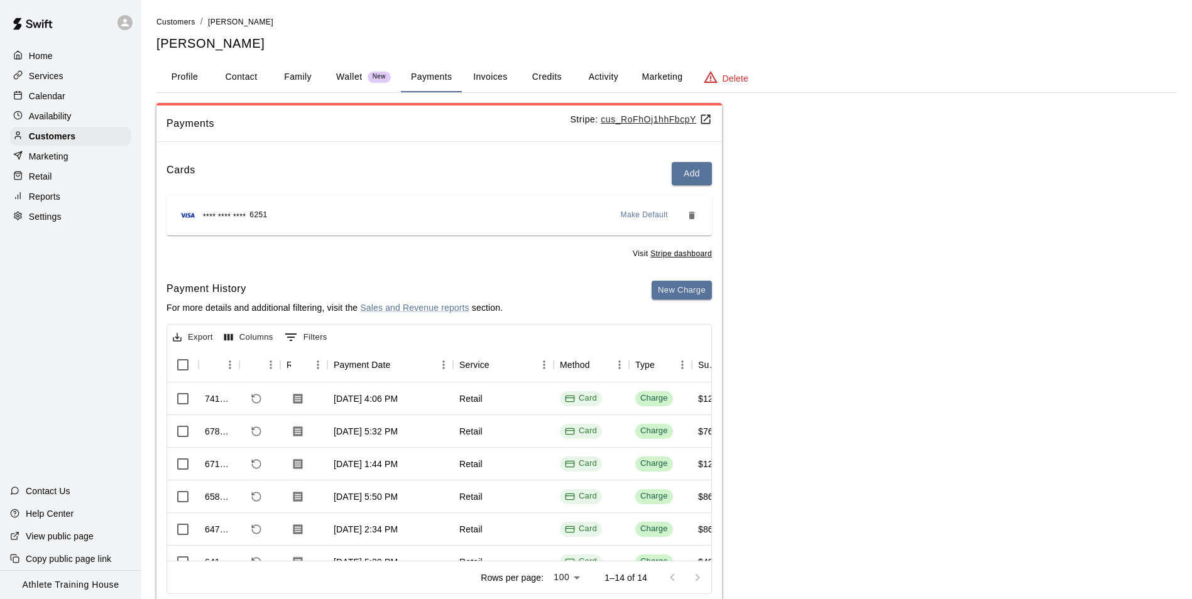
click at [56, 173] on div "Retail" at bounding box center [70, 176] width 121 height 19
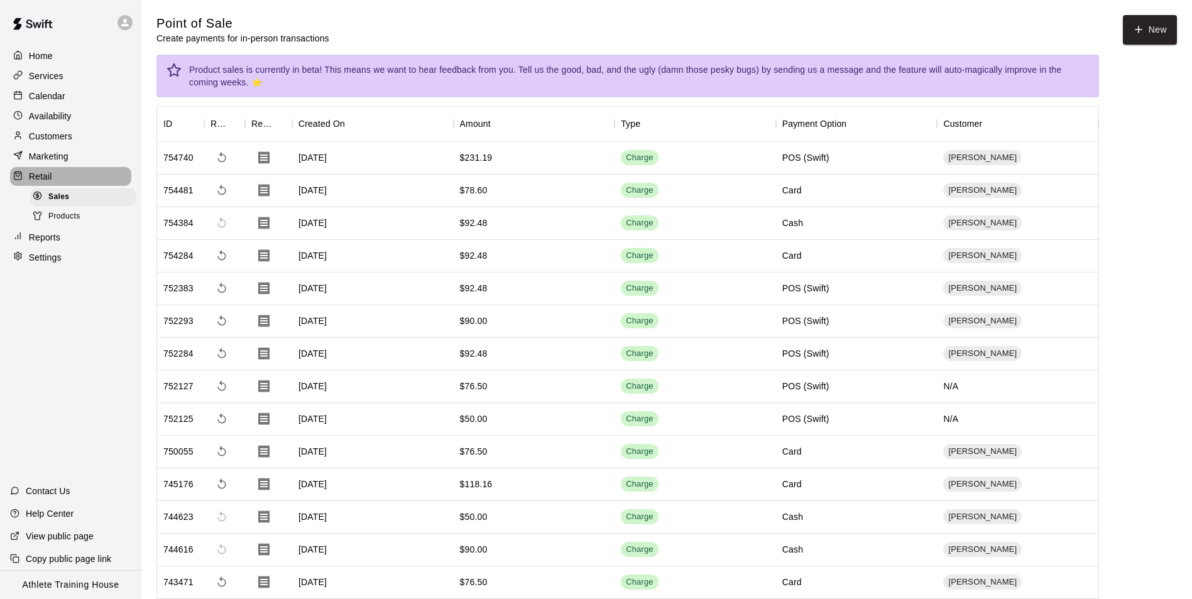
click at [29, 181] on p "Retail" at bounding box center [40, 176] width 23 height 13
click at [1146, 25] on button "New" at bounding box center [1150, 30] width 54 height 30
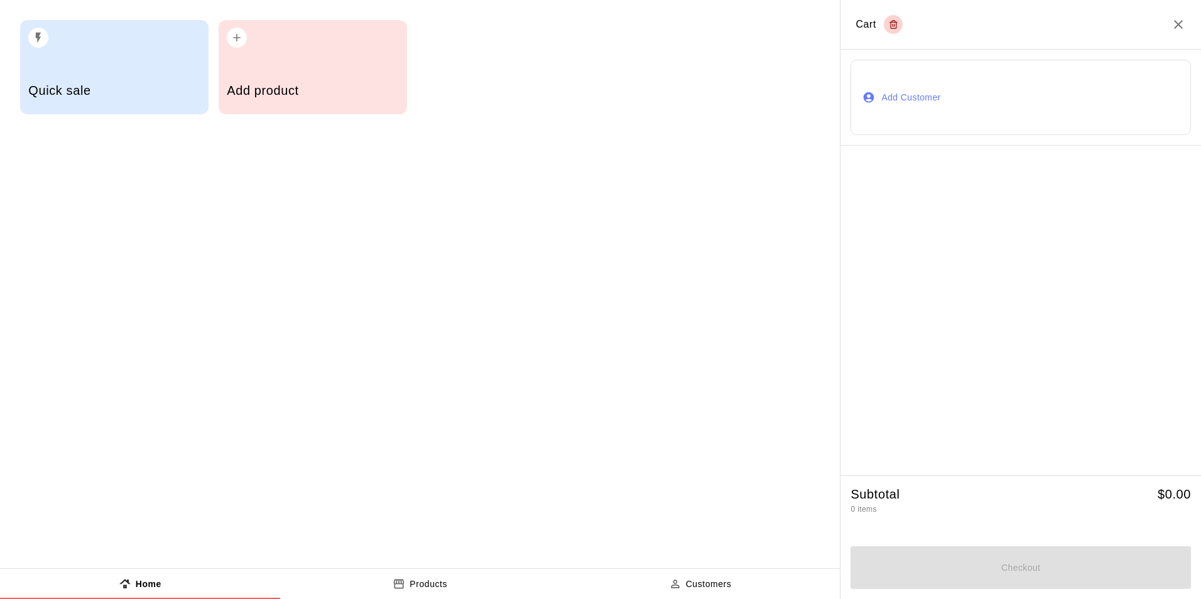
click at [896, 94] on button "Add Customer" at bounding box center [1021, 97] width 341 height 75
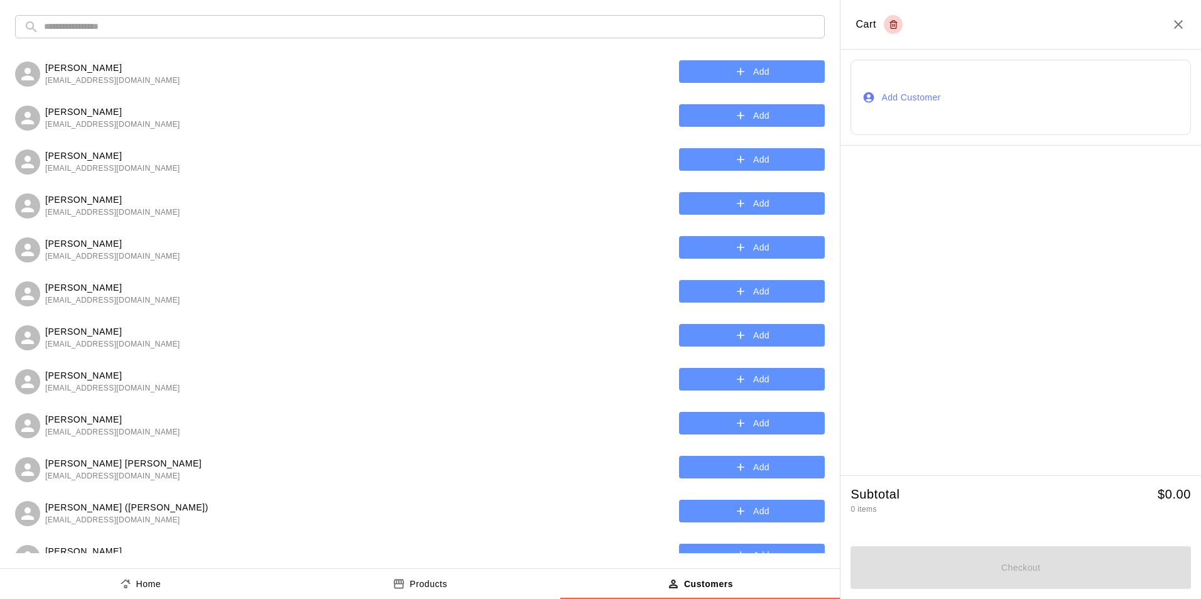
click at [531, 29] on input "text" at bounding box center [430, 26] width 772 height 23
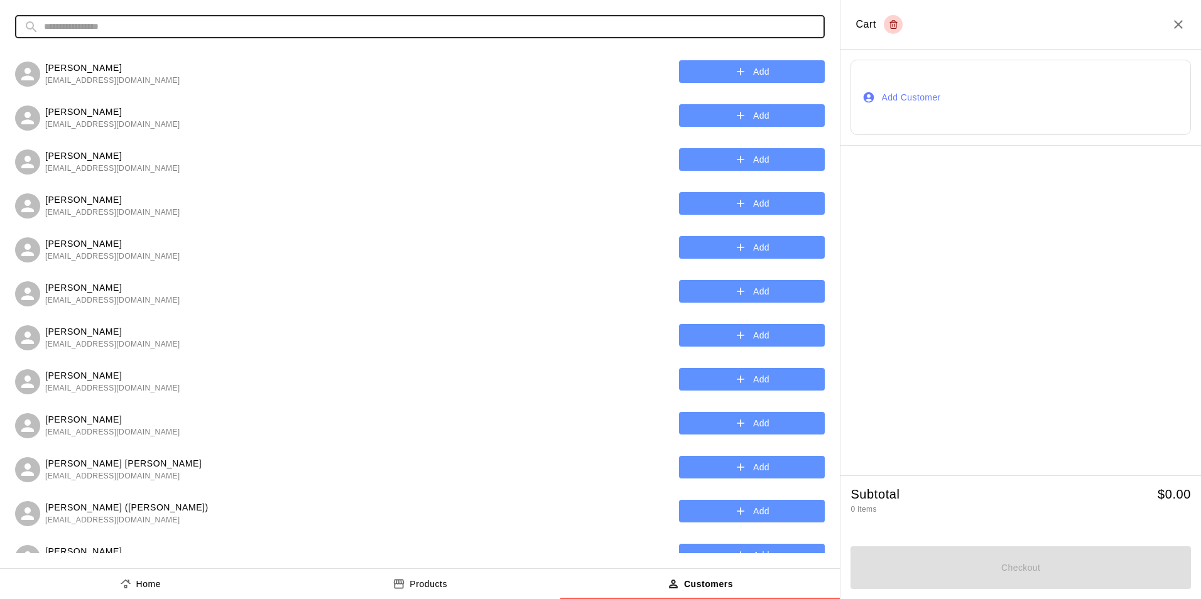
type input "*"
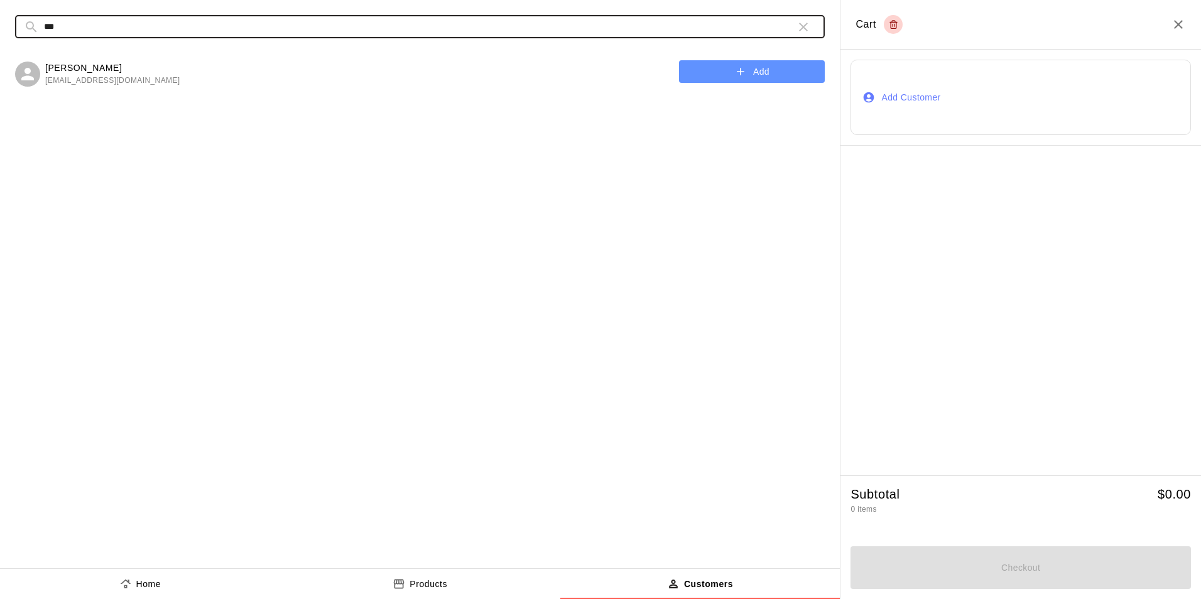
type input "***"
click at [721, 70] on button "Add" at bounding box center [752, 71] width 146 height 23
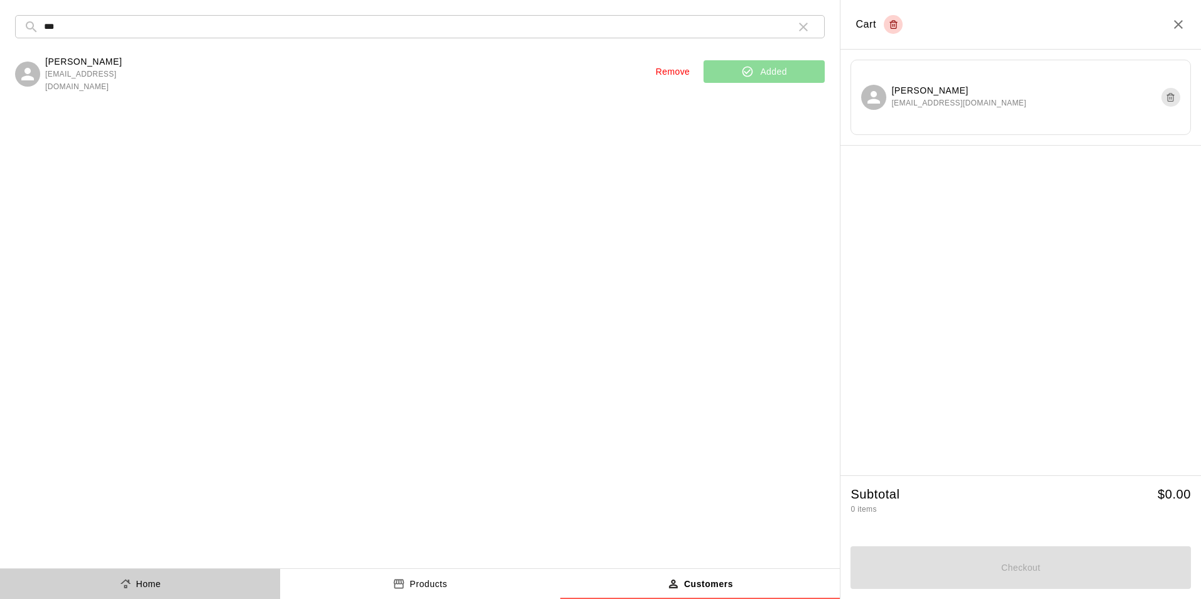
click at [145, 589] on p "Home" at bounding box center [148, 584] width 25 height 13
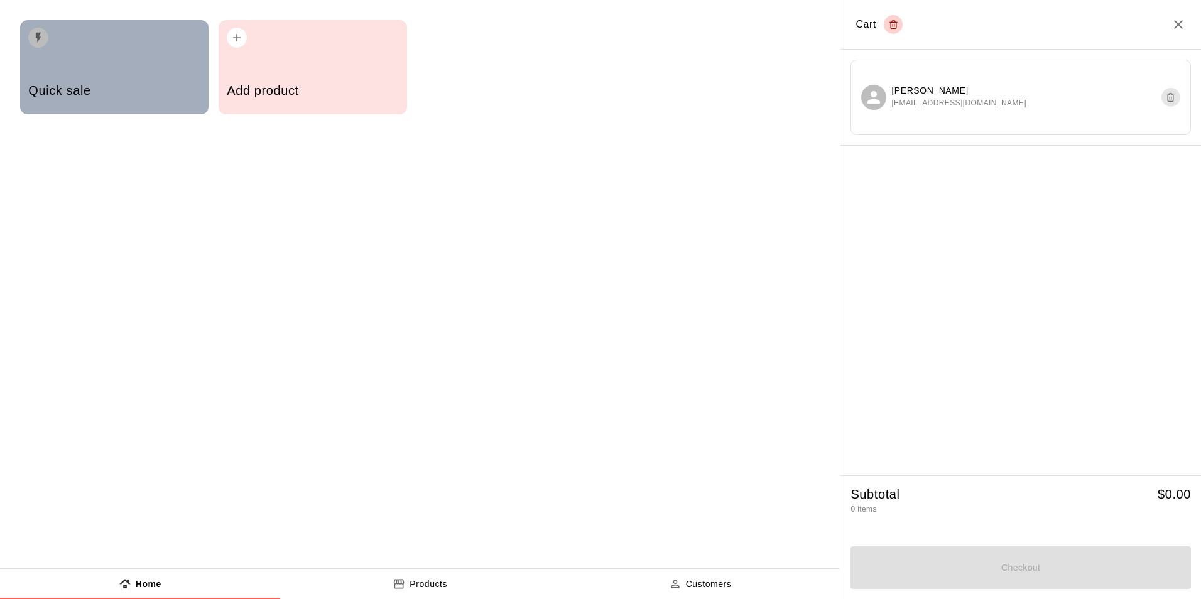
click at [126, 81] on div "Quick sale" at bounding box center [114, 92] width 172 height 45
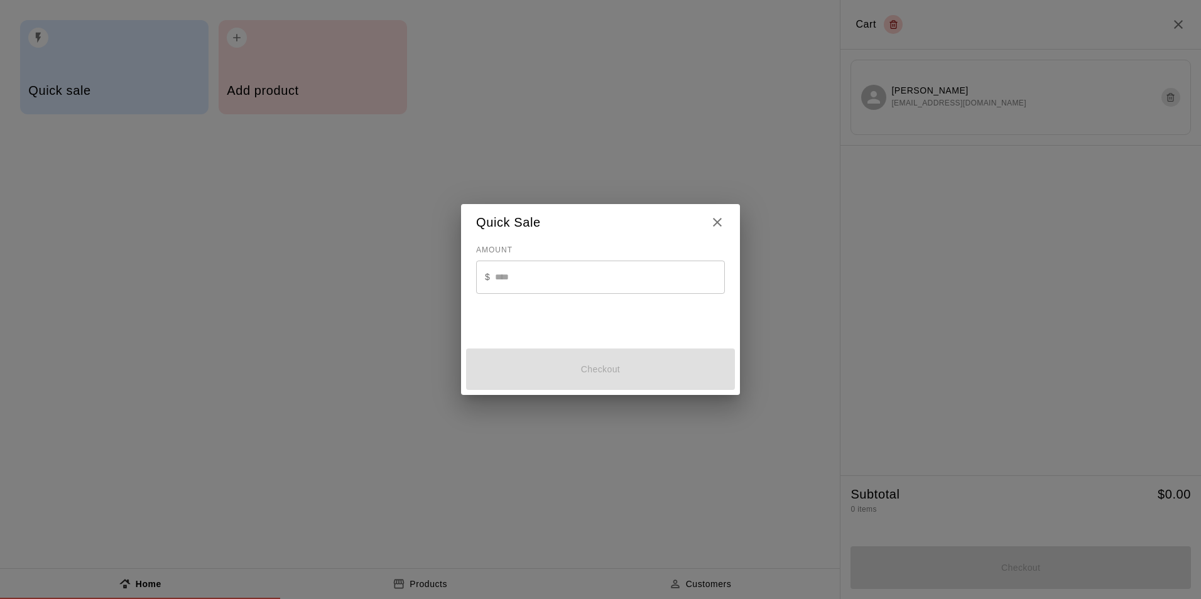
click at [611, 292] on input "text" at bounding box center [610, 277] width 230 height 33
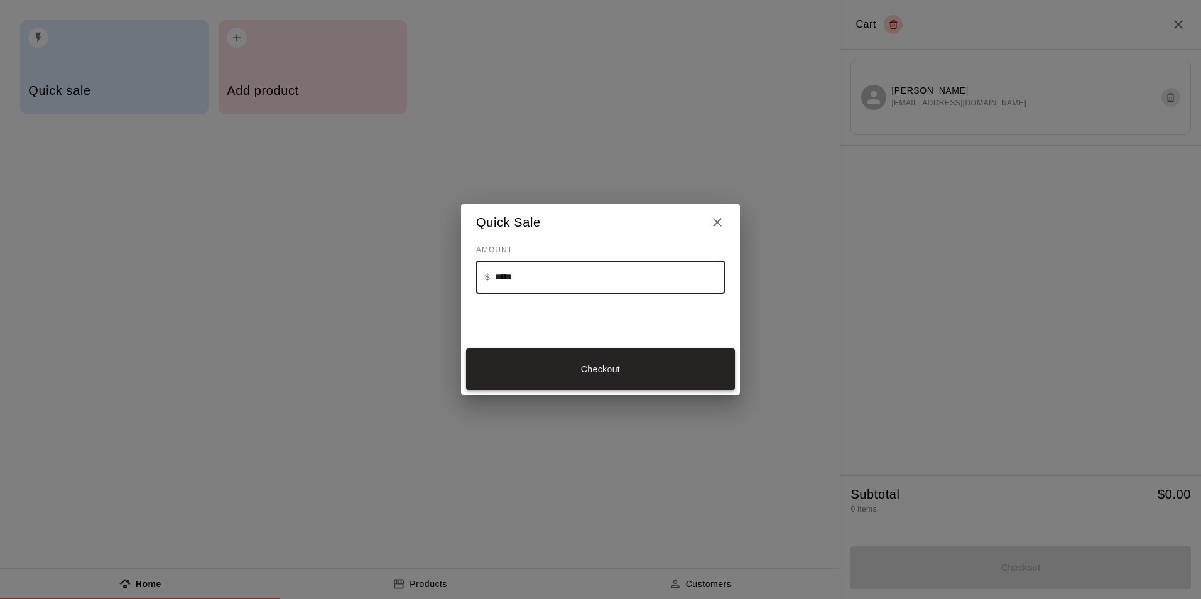
type input "*****"
click at [581, 371] on button "Checkout" at bounding box center [600, 370] width 269 height 42
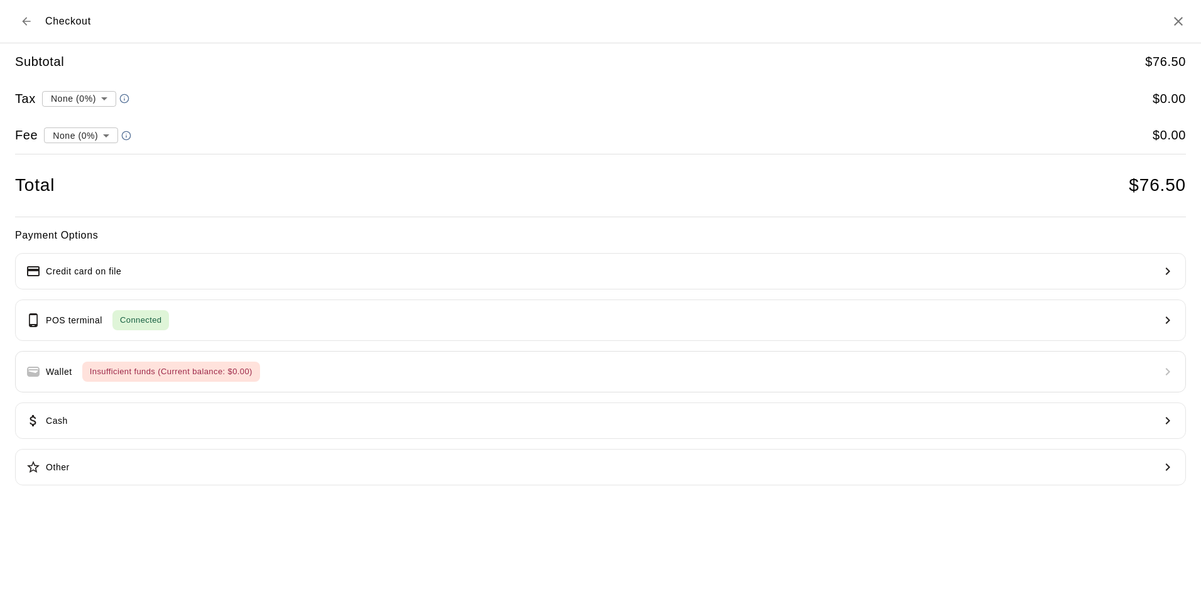
click at [84, 182] on li "convenience fee ( 2.75 % )" at bounding box center [78, 179] width 123 height 21
type input "**********"
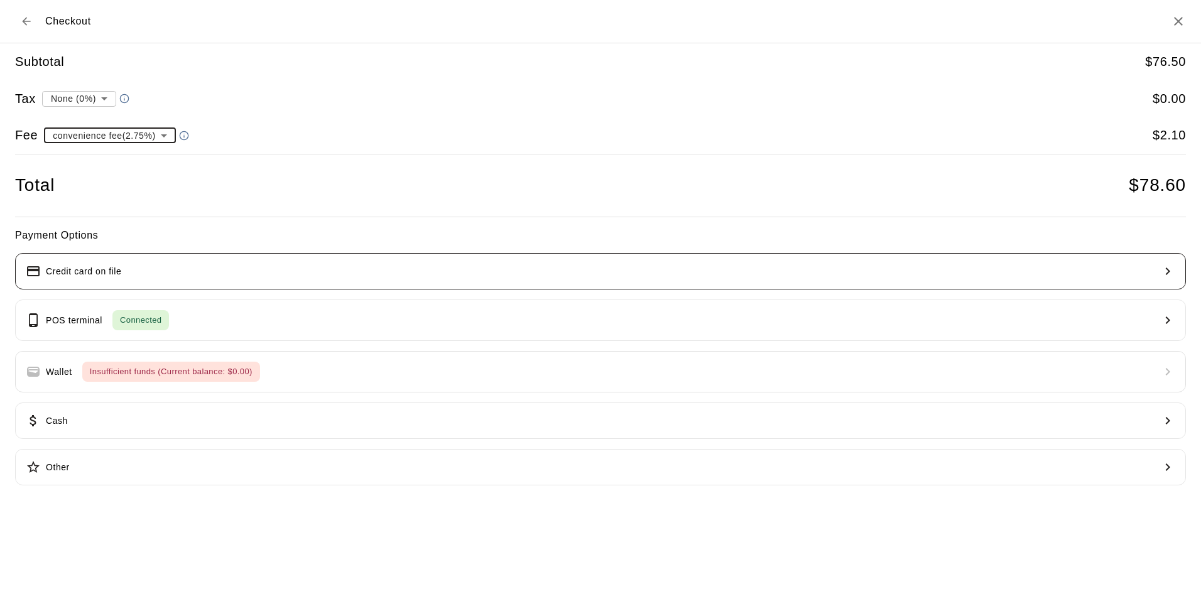
click at [209, 268] on button "Credit card on file" at bounding box center [600, 271] width 1171 height 36
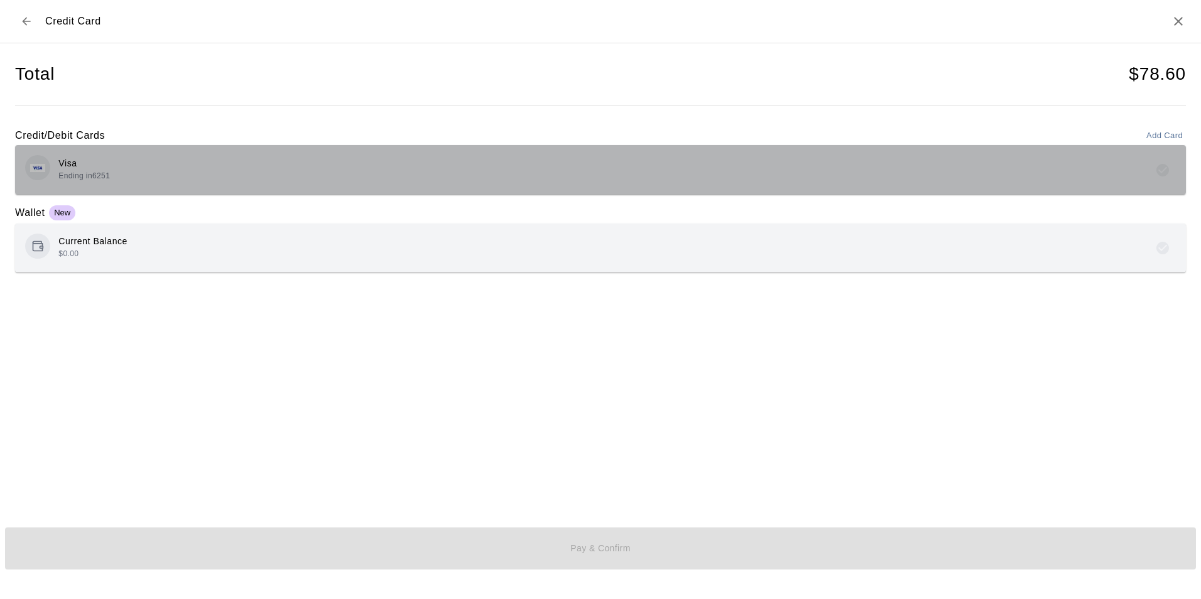
click at [226, 168] on div "Visa Ending in 6251" at bounding box center [600, 170] width 1151 height 30
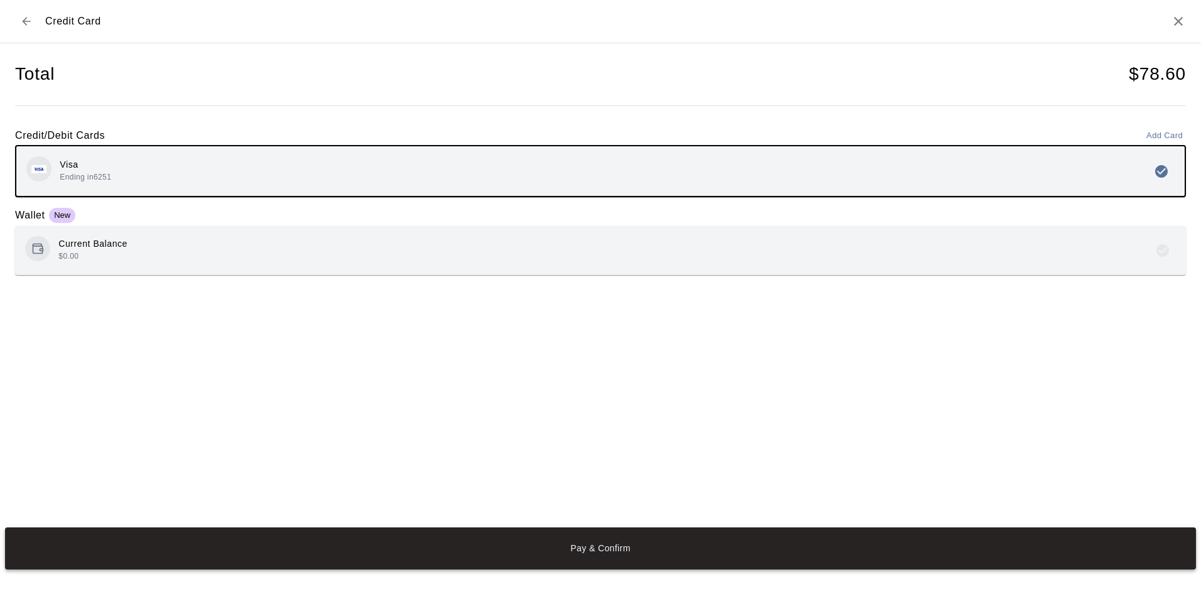
click at [584, 552] on button "Pay & Confirm" at bounding box center [600, 549] width 1191 height 42
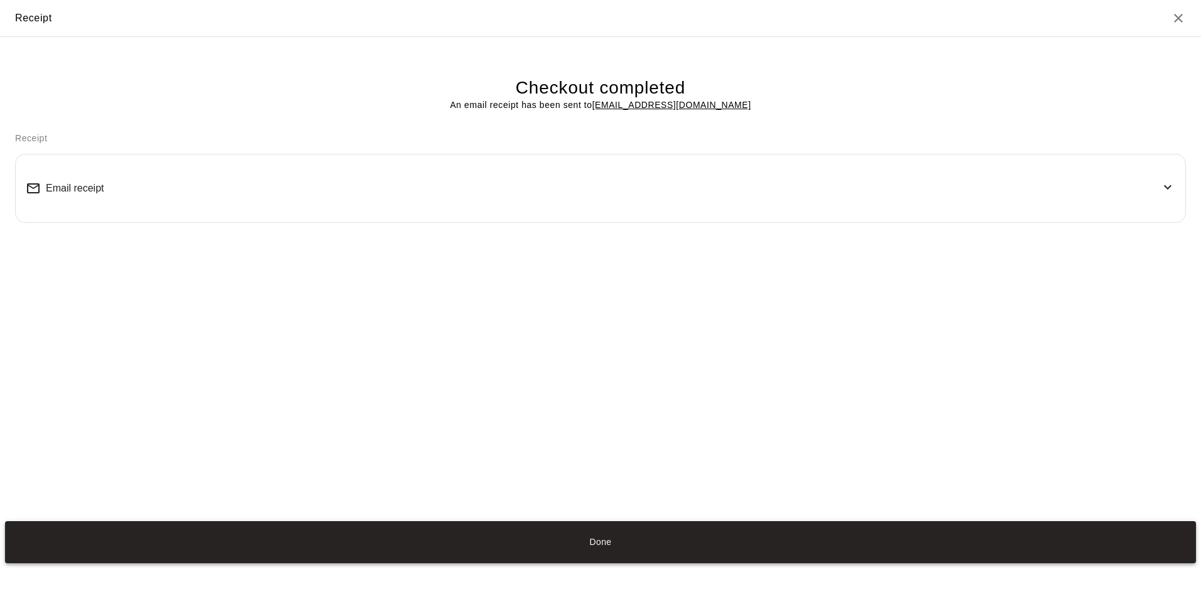
click at [603, 543] on button "Done" at bounding box center [600, 543] width 1191 height 42
click at [596, 544] on button "Done" at bounding box center [600, 543] width 1191 height 42
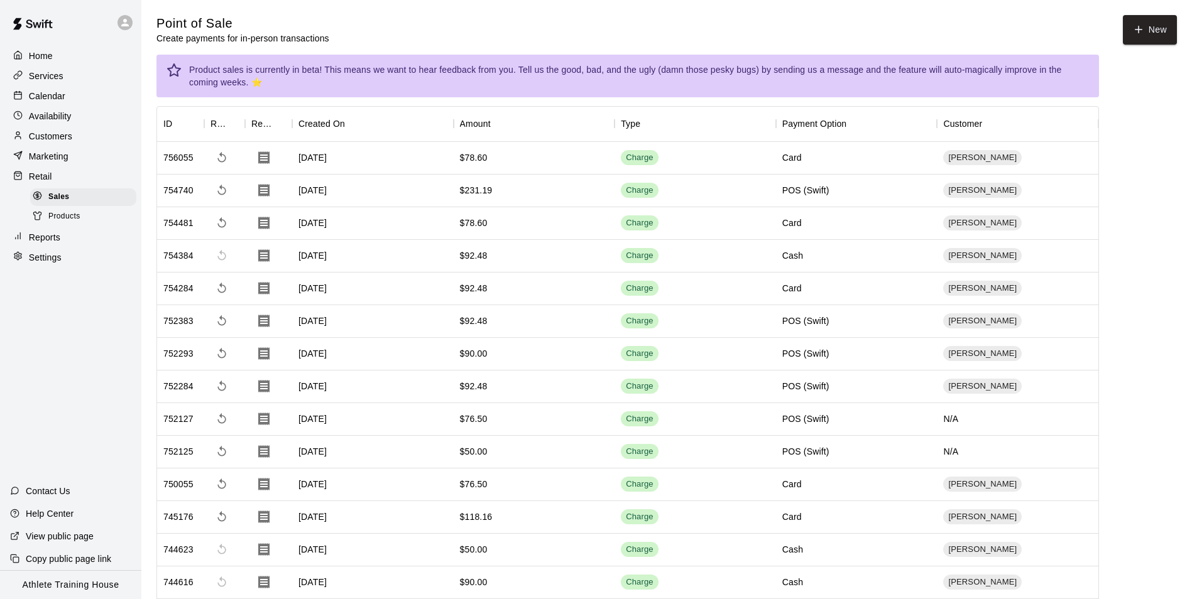
click at [52, 76] on p "Services" at bounding box center [46, 76] width 35 height 13
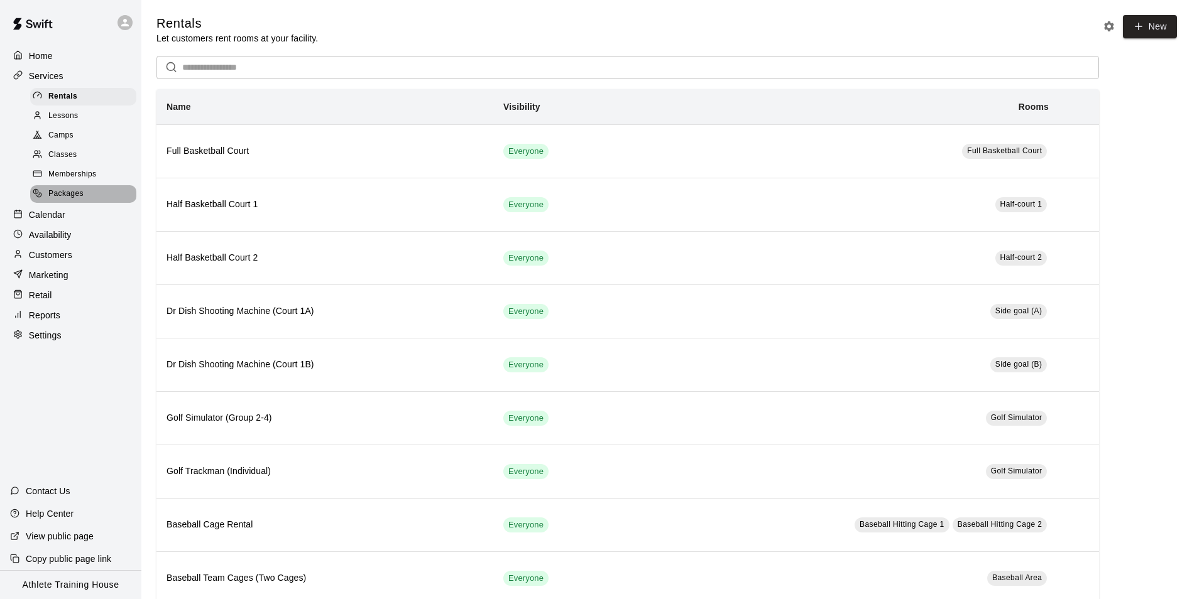
click at [69, 190] on div "Packages" at bounding box center [83, 194] width 106 height 18
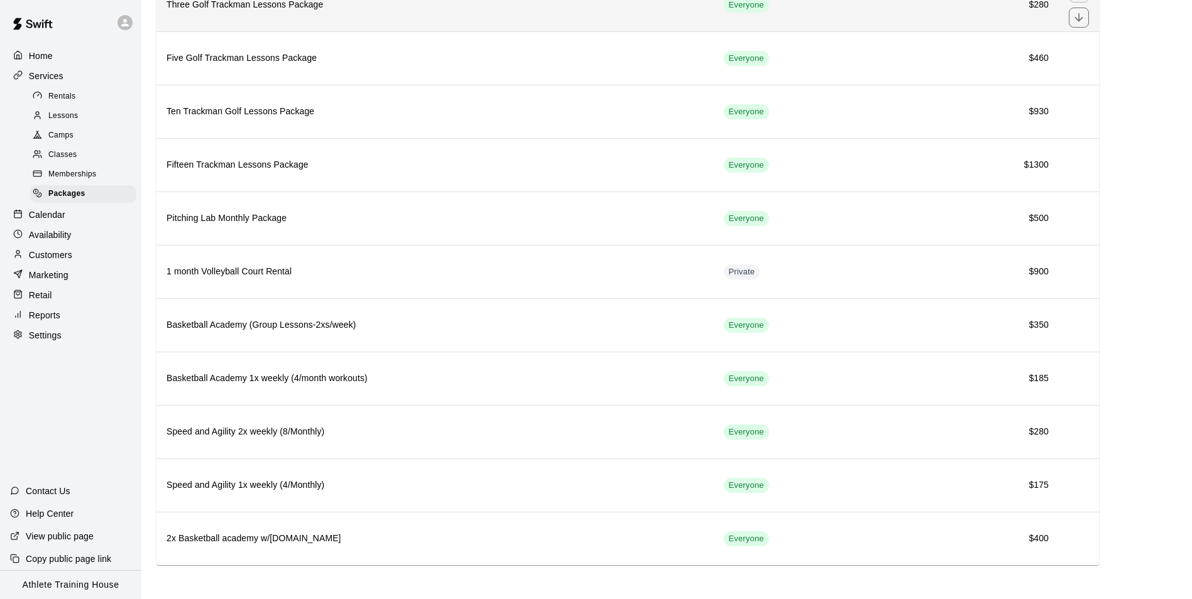
scroll to position [150, 0]
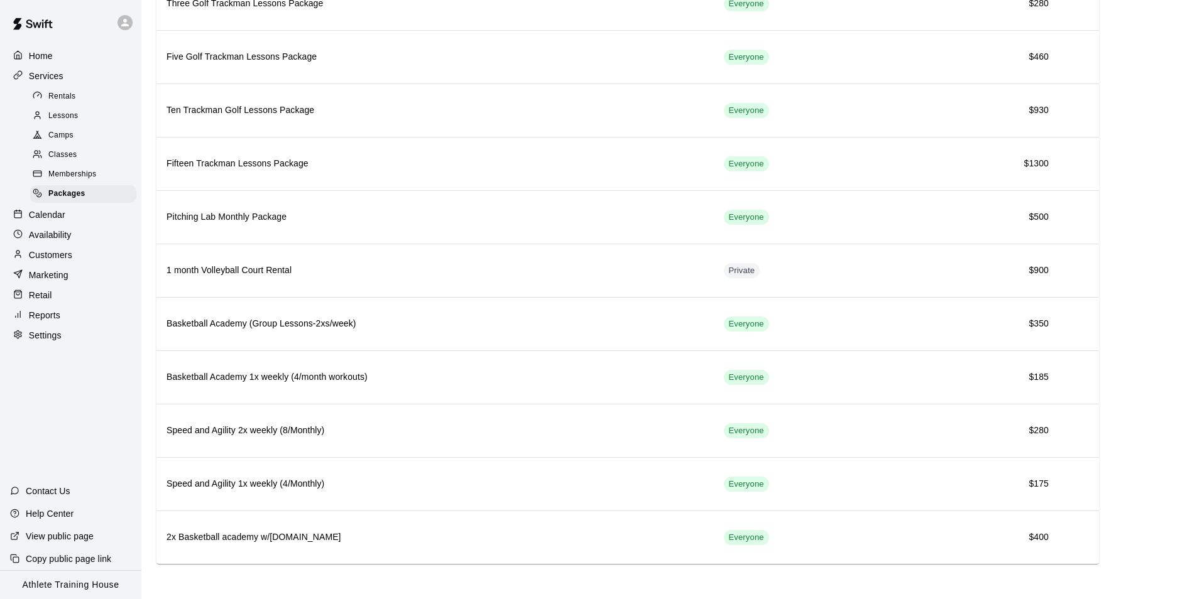
click at [30, 57] on p "Home" at bounding box center [41, 56] width 24 height 13
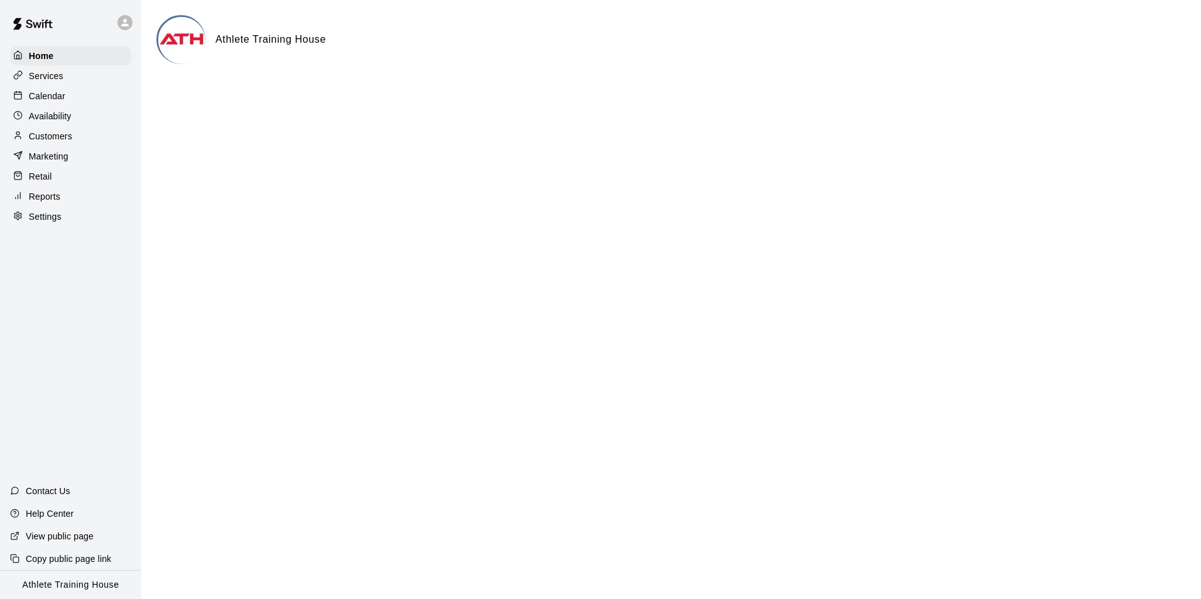
click at [56, 182] on div "Retail" at bounding box center [70, 176] width 121 height 19
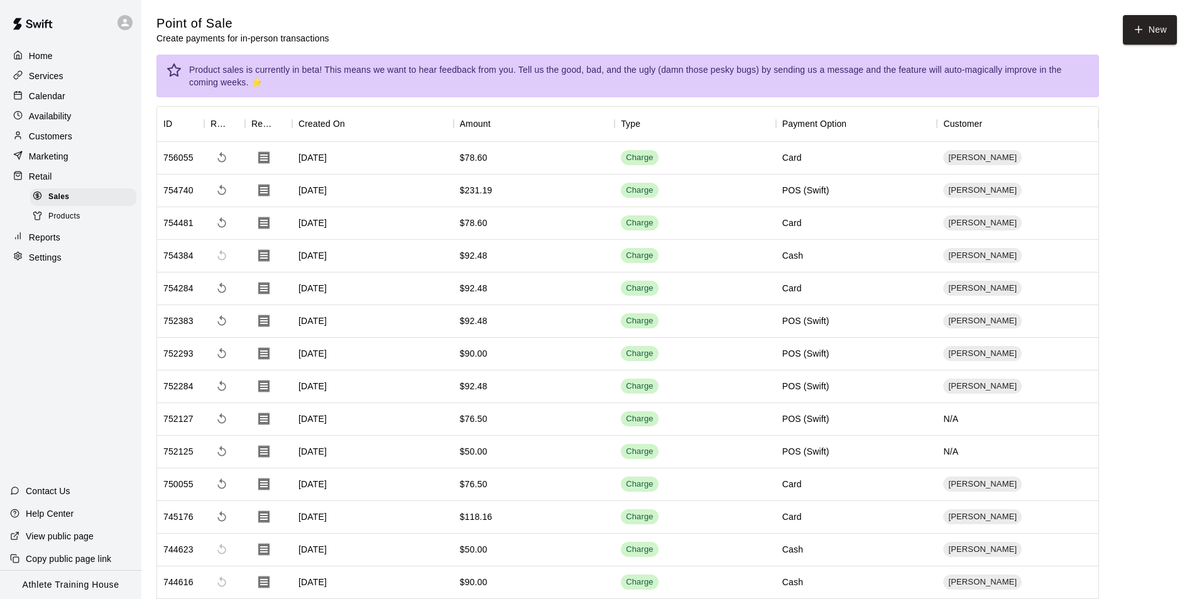
click at [45, 89] on div "Calendar" at bounding box center [70, 96] width 121 height 19
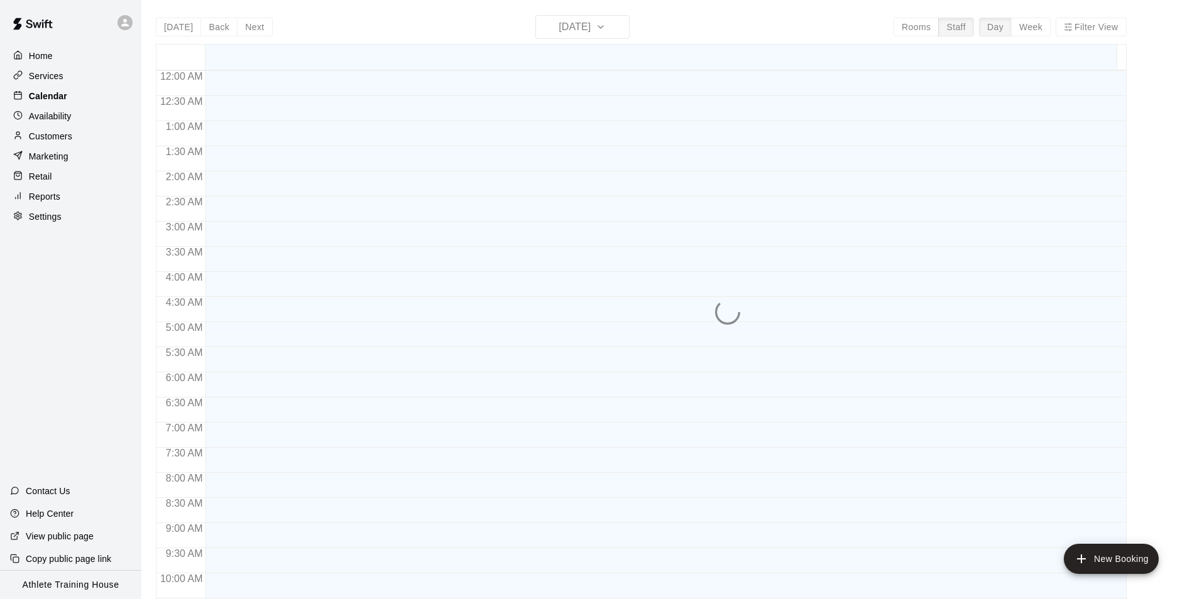
scroll to position [664, 0]
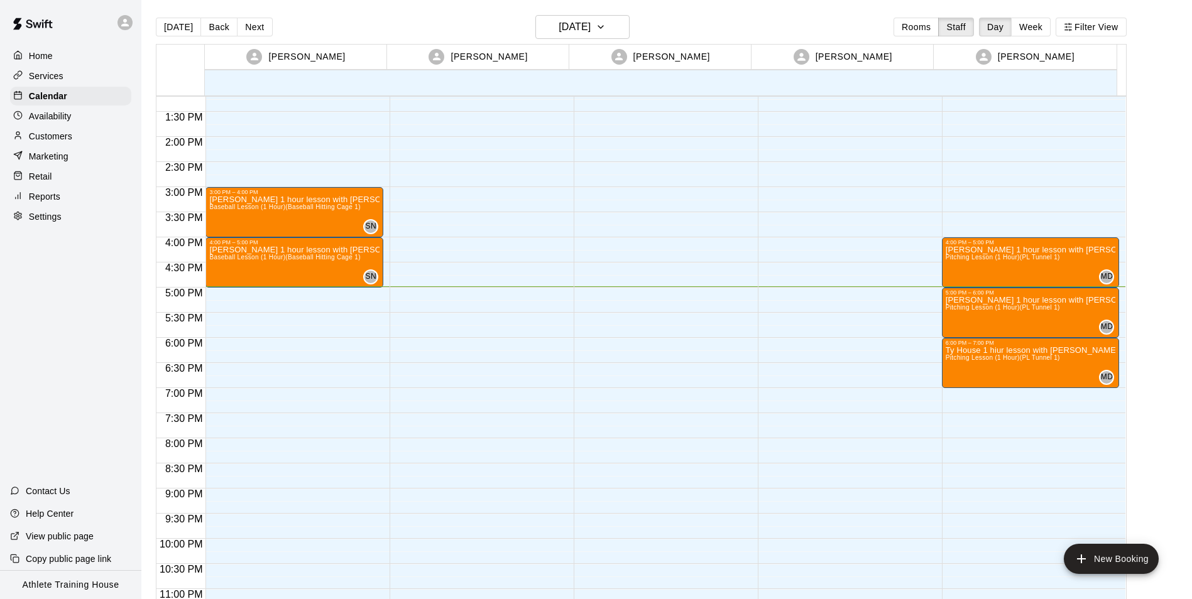
click at [101, 184] on div "Retail" at bounding box center [70, 176] width 121 height 19
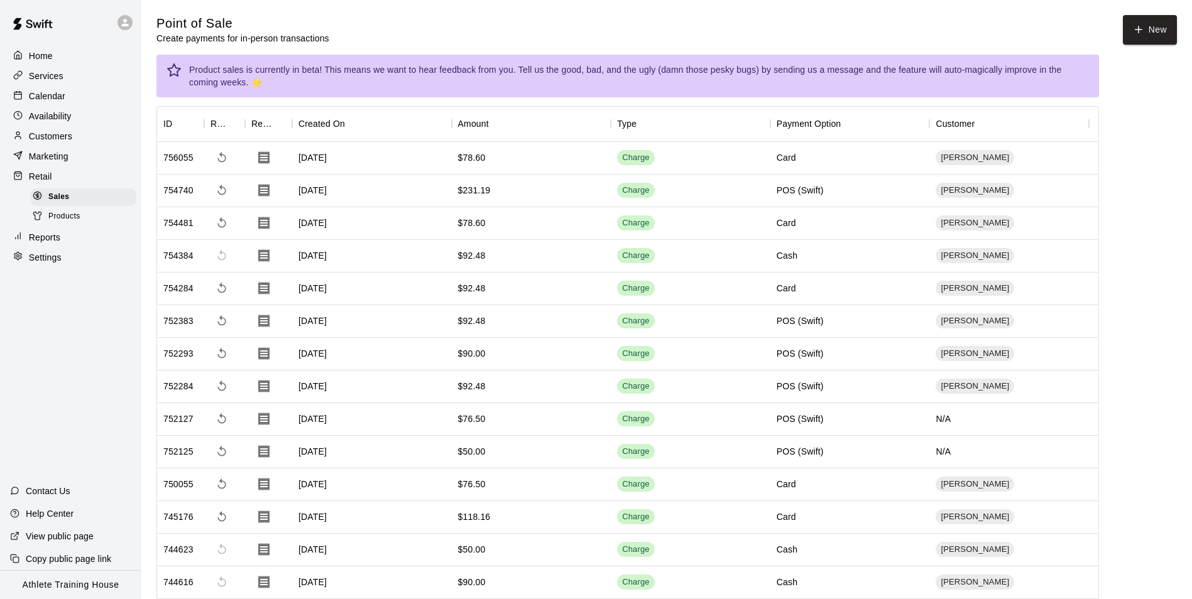
click at [77, 133] on div "Customers" at bounding box center [70, 136] width 121 height 19
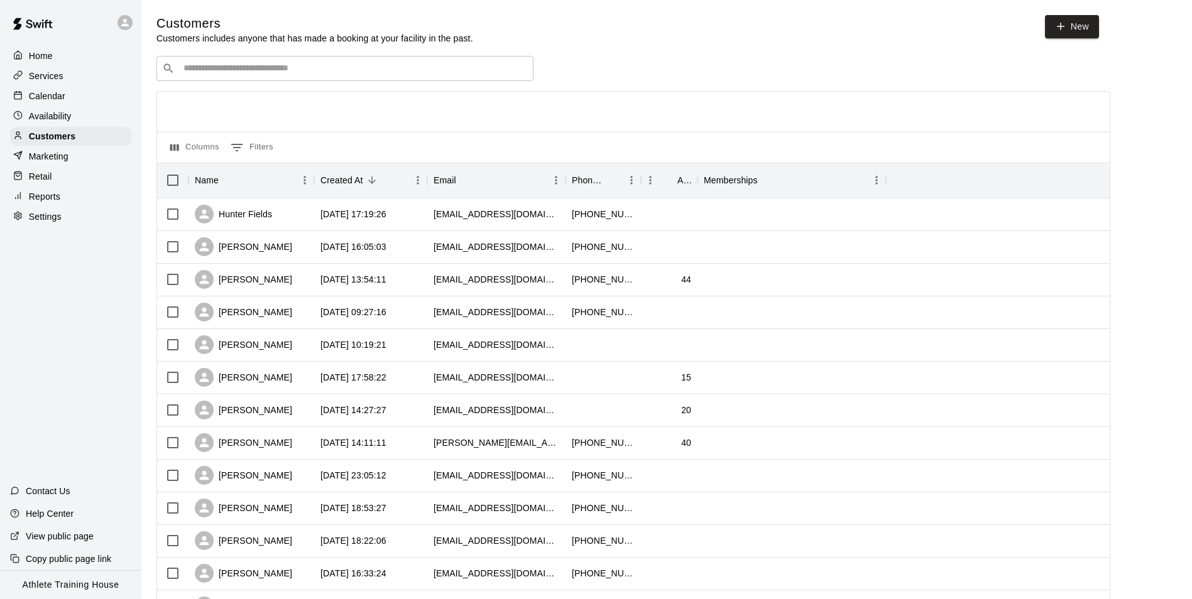
click at [362, 63] on div "​ ​" at bounding box center [344, 68] width 377 height 25
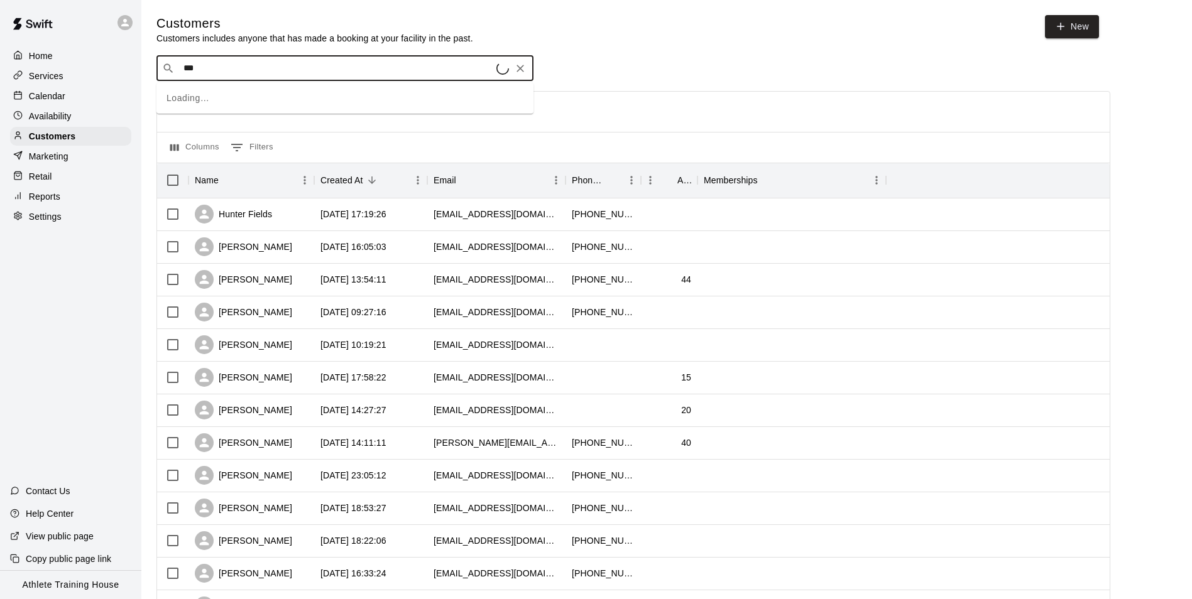
type input "****"
click at [314, 103] on div "Brody Trobis gabetrobis@gmail.com" at bounding box center [358, 103] width 332 height 27
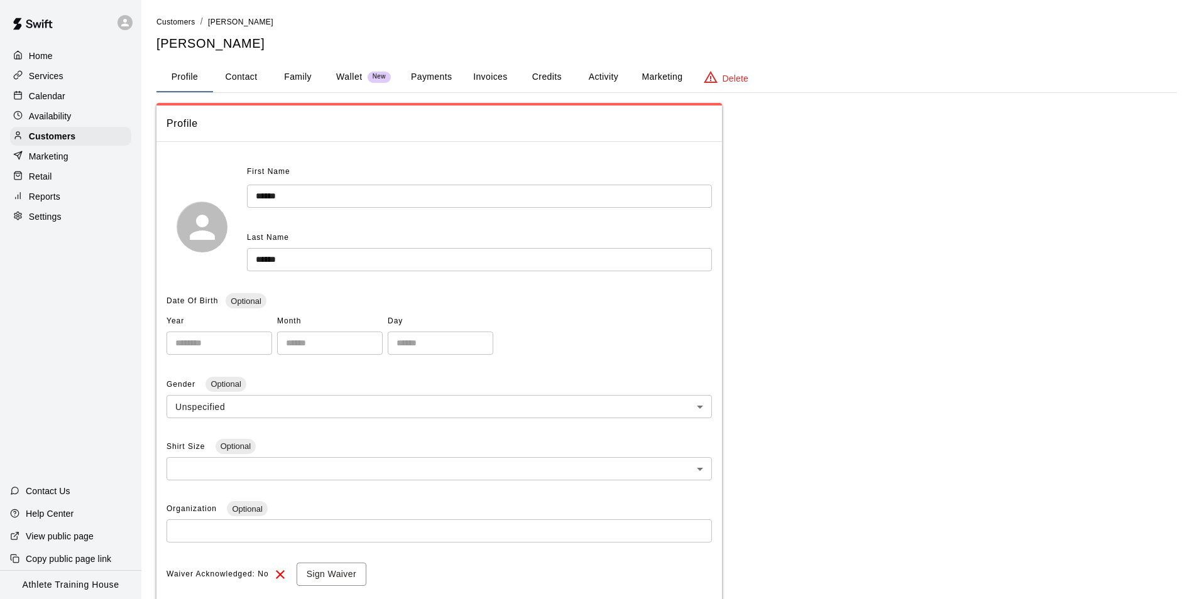
click at [610, 82] on button "Activity" at bounding box center [603, 77] width 57 height 30
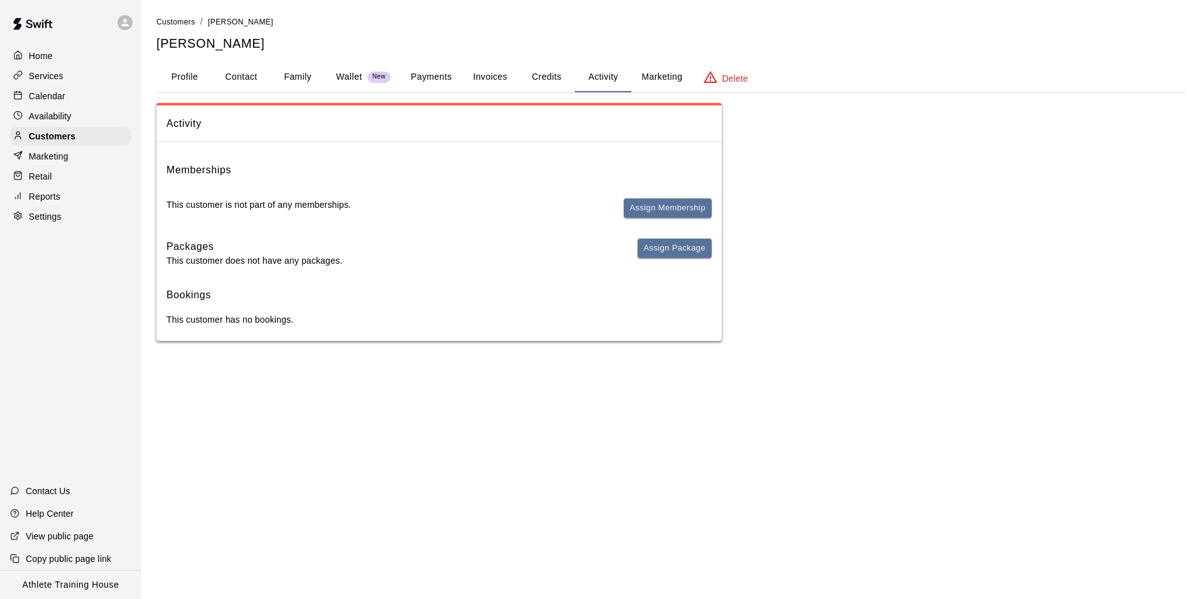
click at [60, 184] on div "Retail" at bounding box center [70, 176] width 121 height 19
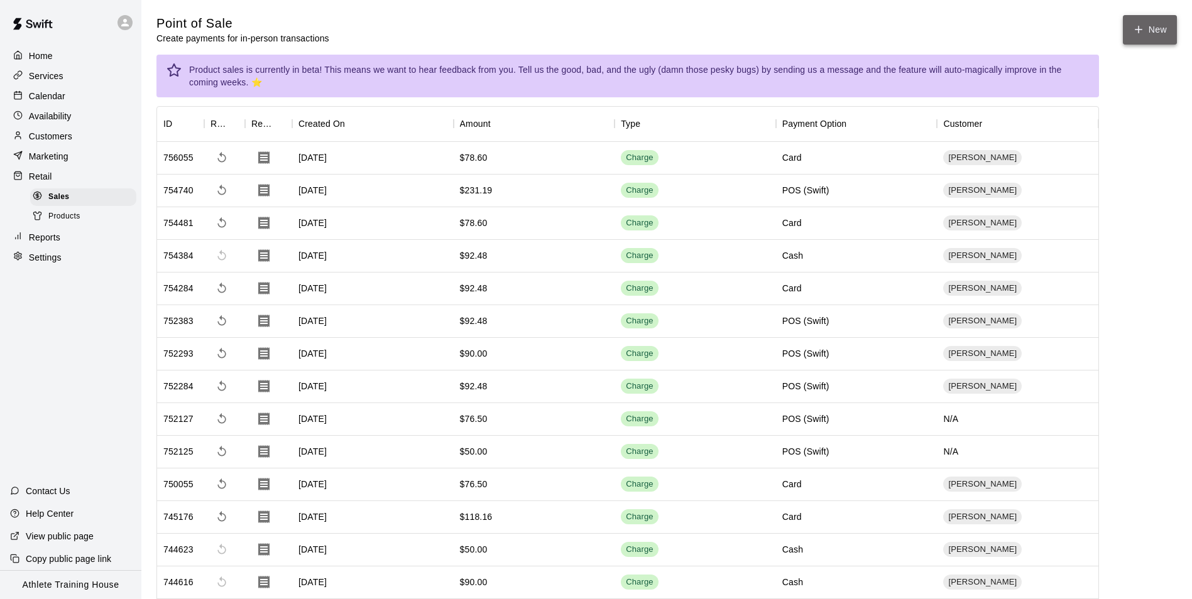
click at [1140, 38] on button "New" at bounding box center [1150, 30] width 54 height 30
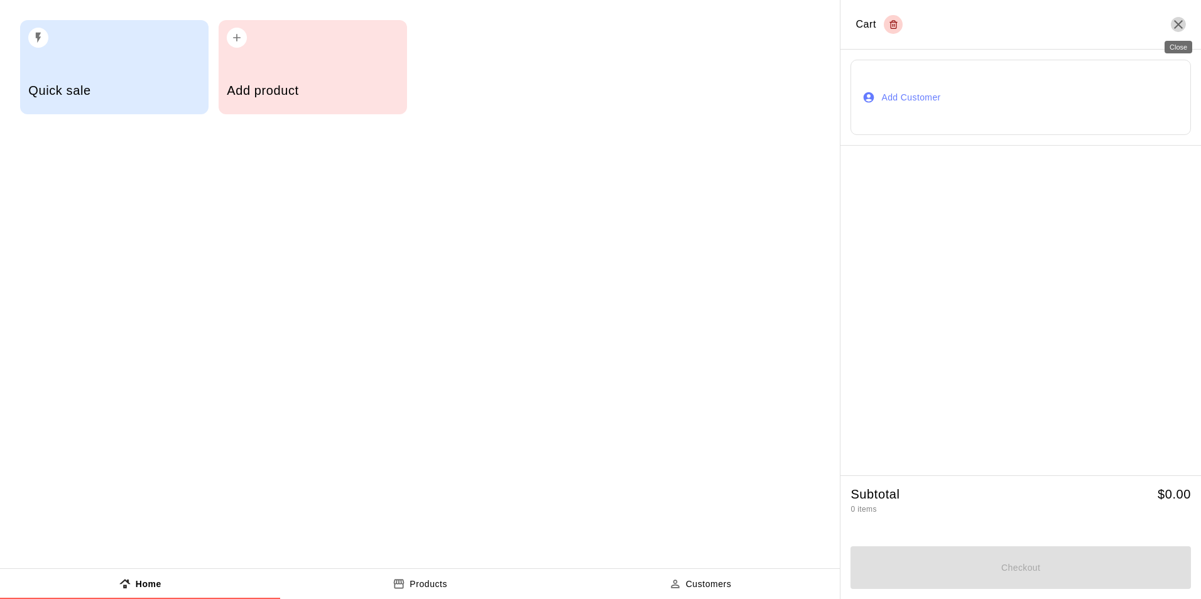
click at [1176, 21] on icon "Close" at bounding box center [1178, 24] width 9 height 9
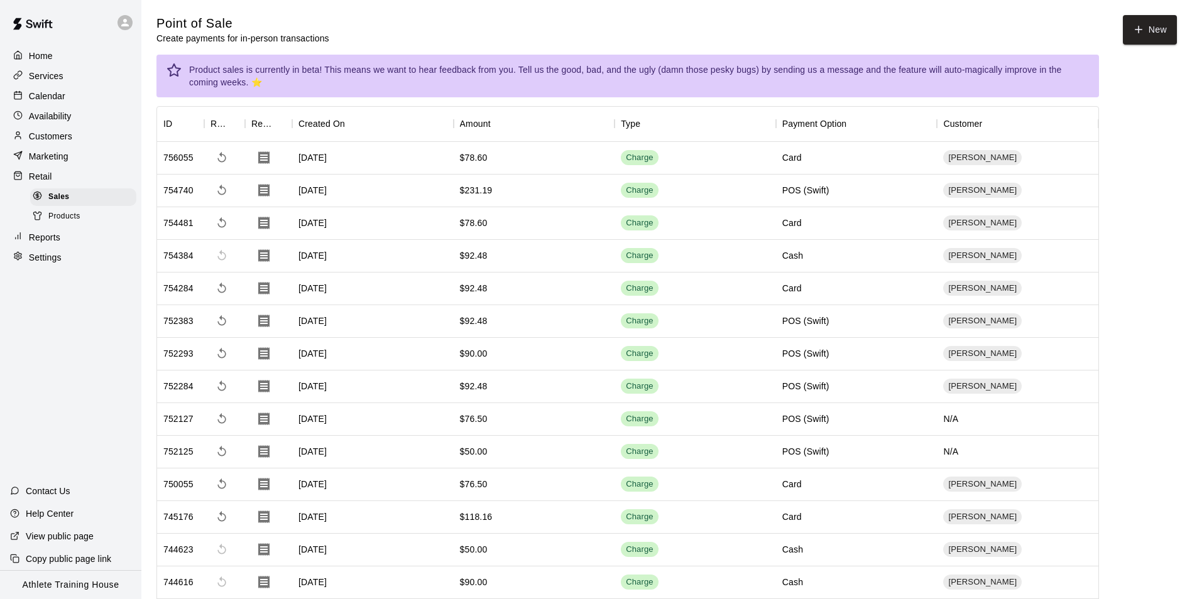
click at [78, 79] on div "Services" at bounding box center [70, 76] width 121 height 19
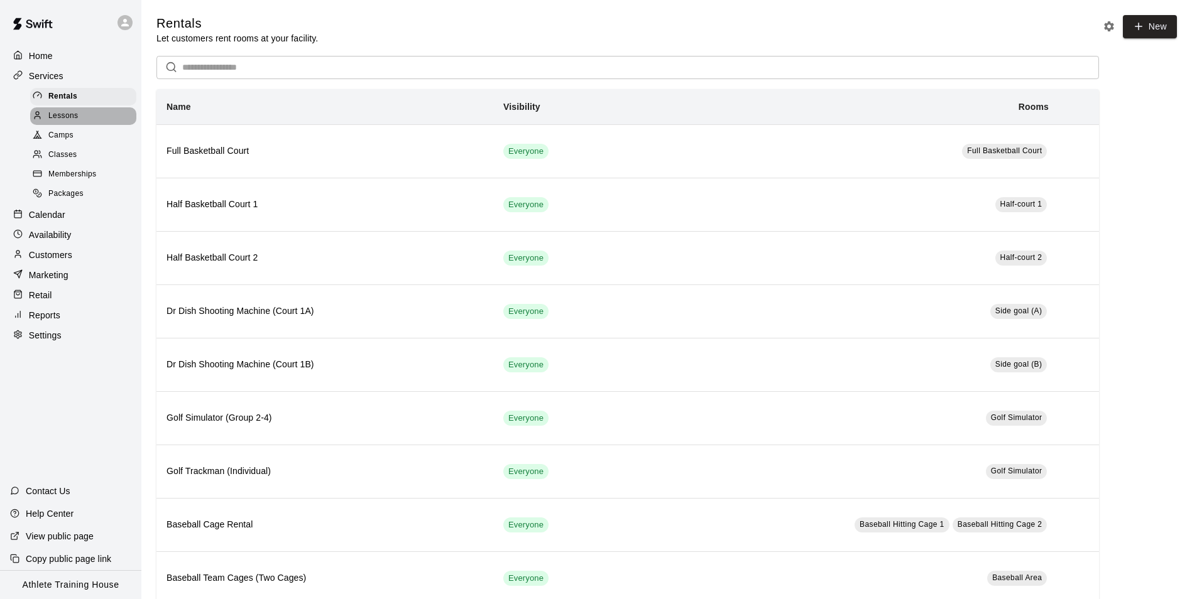
click at [80, 118] on div "Lessons" at bounding box center [83, 116] width 106 height 18
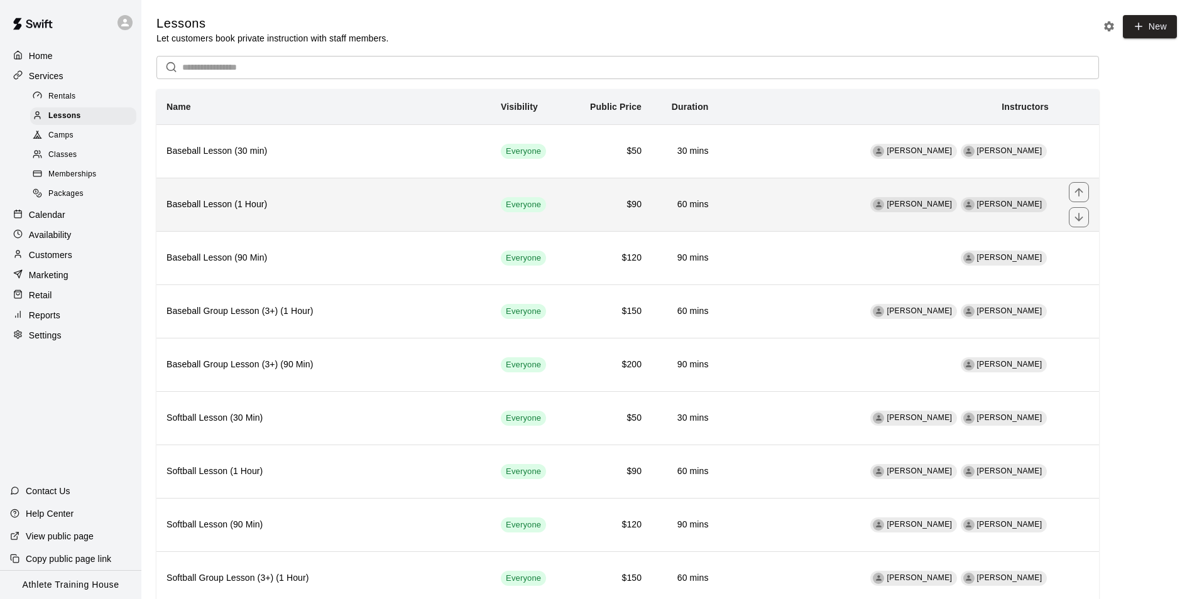
click at [491, 190] on th "Baseball Lesson (1 Hour)" at bounding box center [323, 204] width 334 height 53
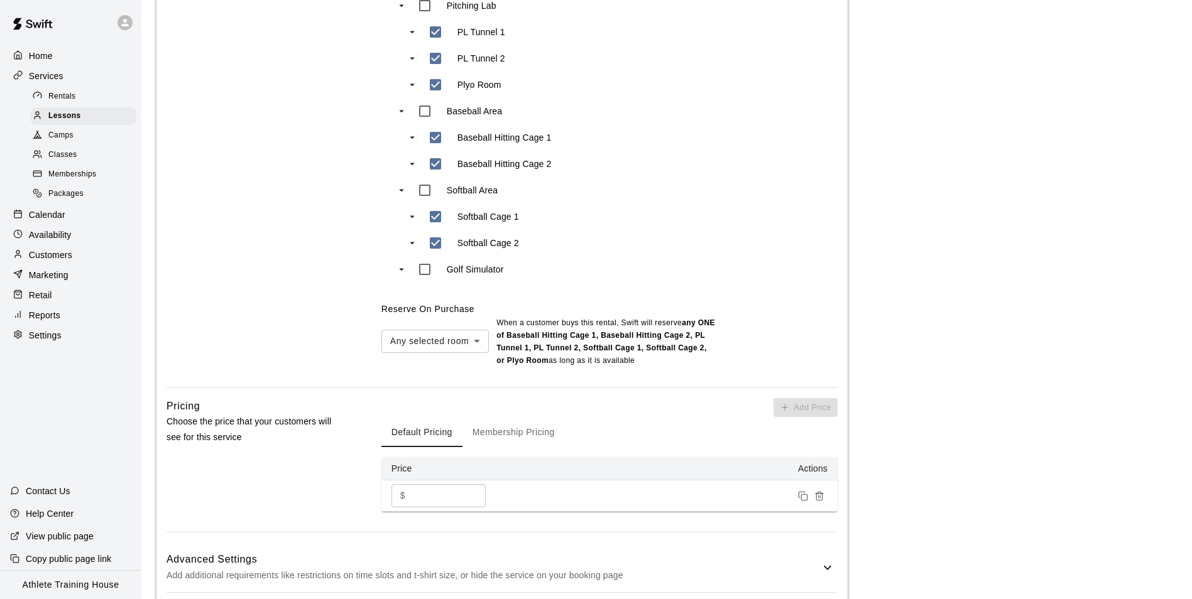
scroll to position [754, 0]
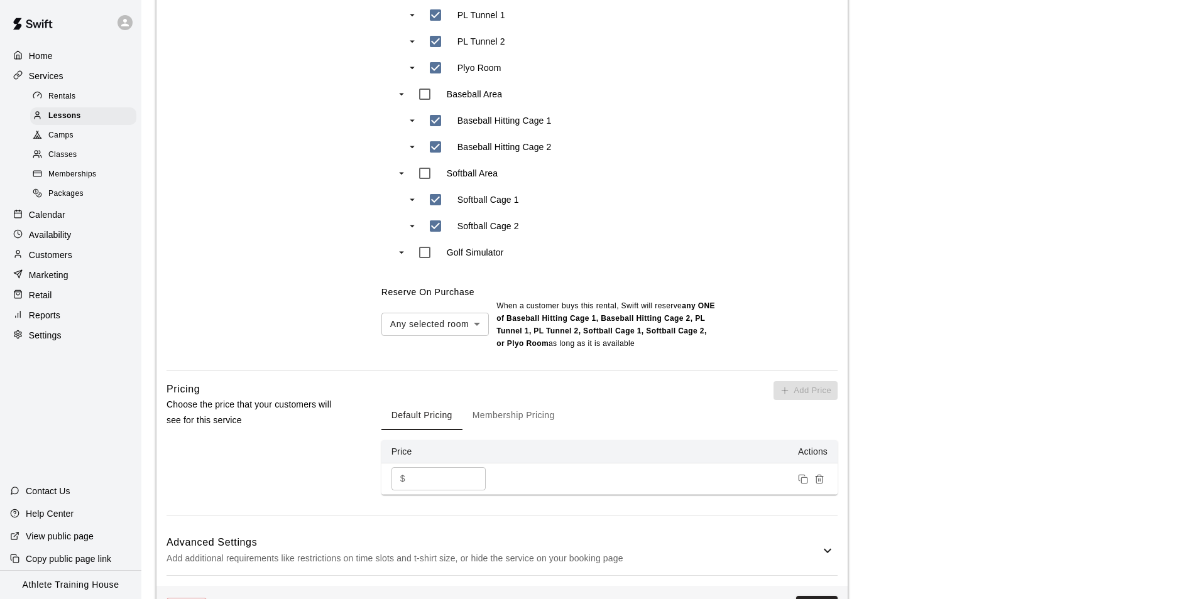
click at [520, 422] on button "Membership Pricing" at bounding box center [513, 415] width 102 height 30
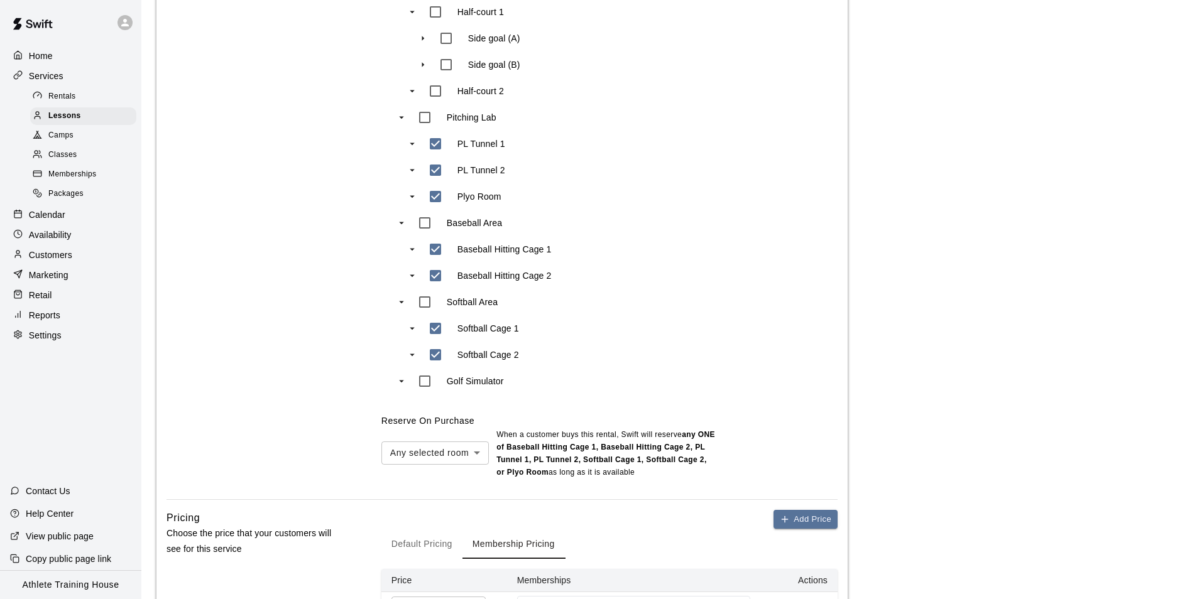
scroll to position [566, 0]
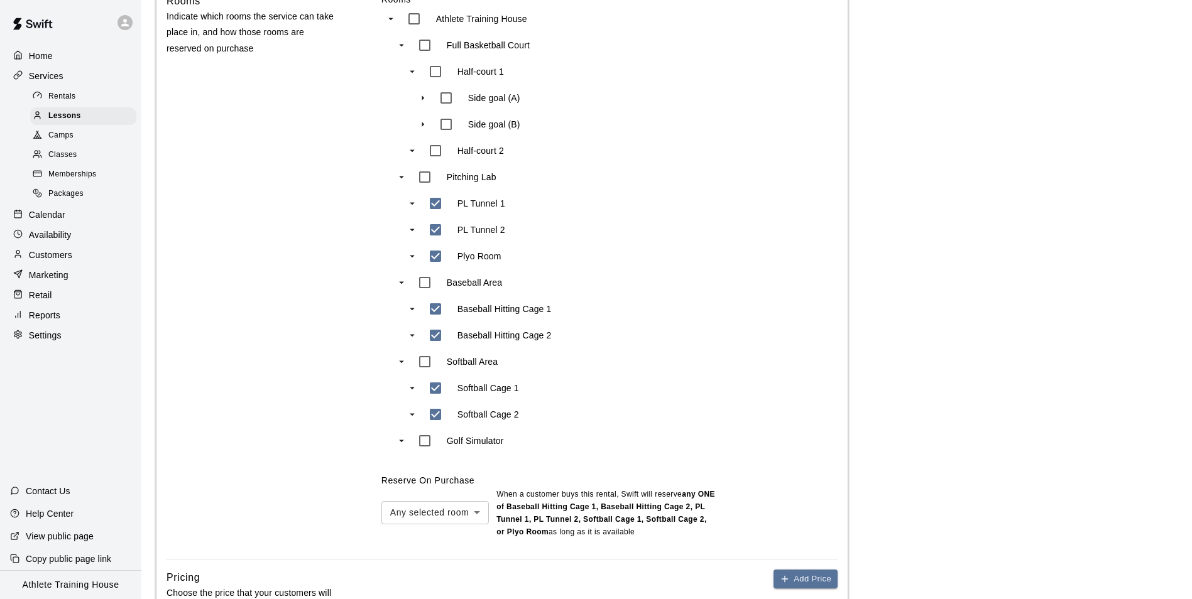
click at [56, 298] on div "Retail" at bounding box center [70, 295] width 121 height 19
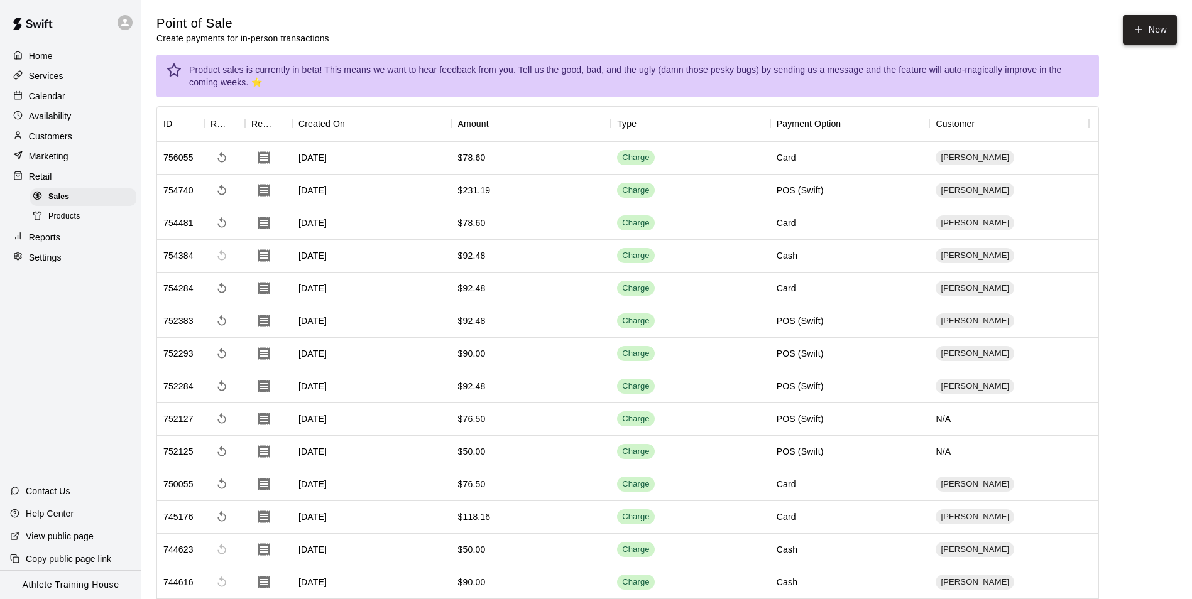
click at [1147, 27] on button "New" at bounding box center [1150, 30] width 54 height 30
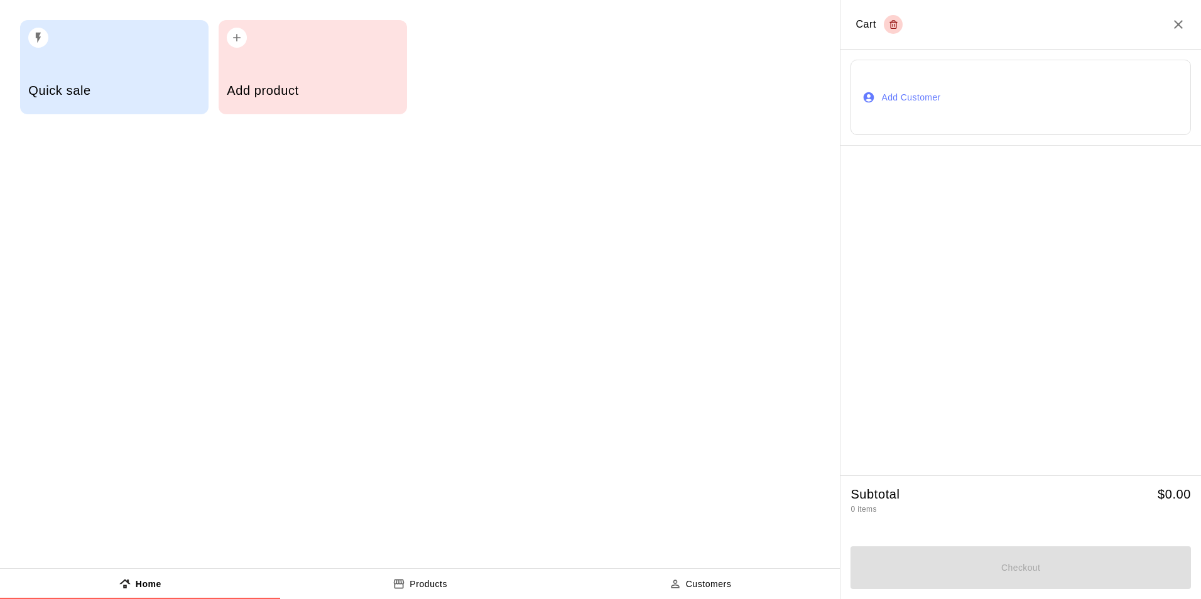
click at [894, 77] on button "Add Customer" at bounding box center [1021, 97] width 341 height 75
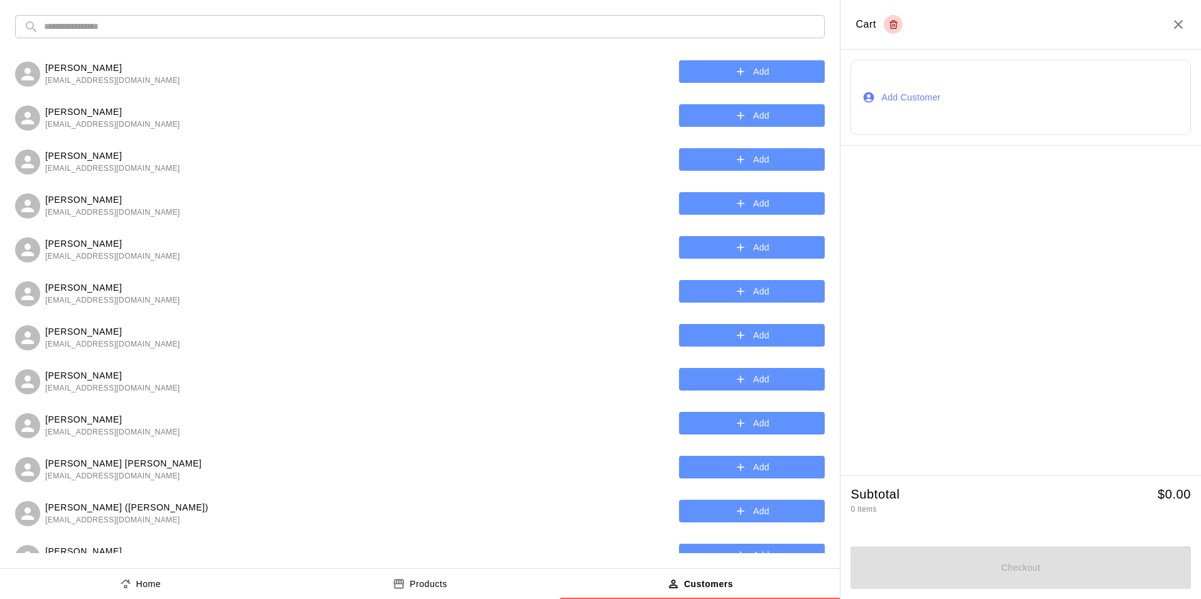
click at [547, 34] on input "text" at bounding box center [430, 26] width 772 height 23
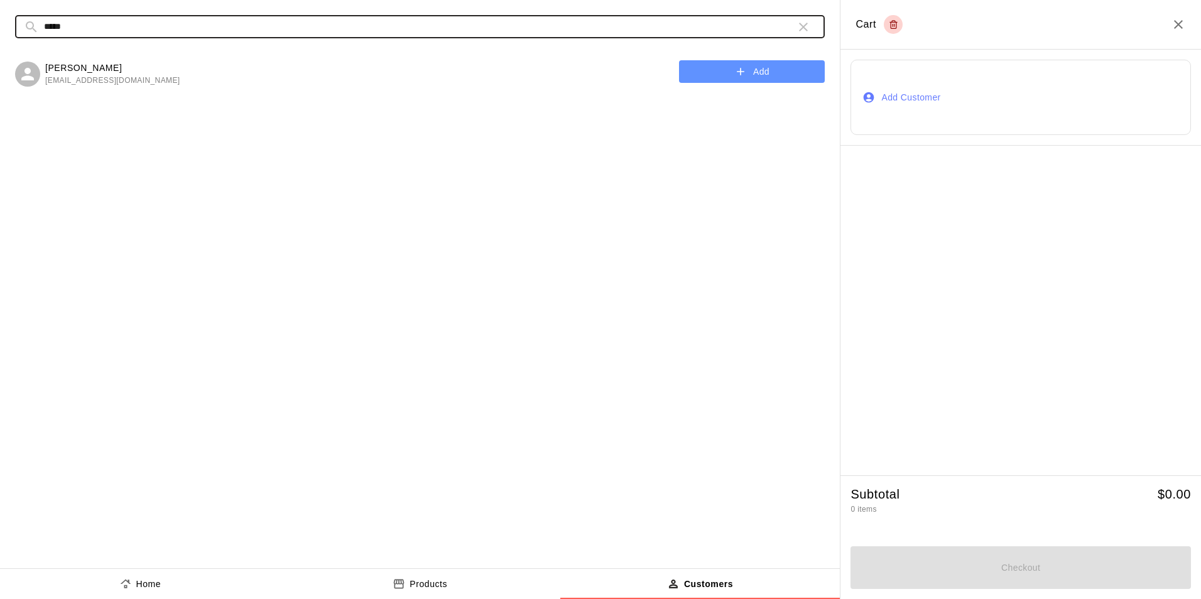
type input "*****"
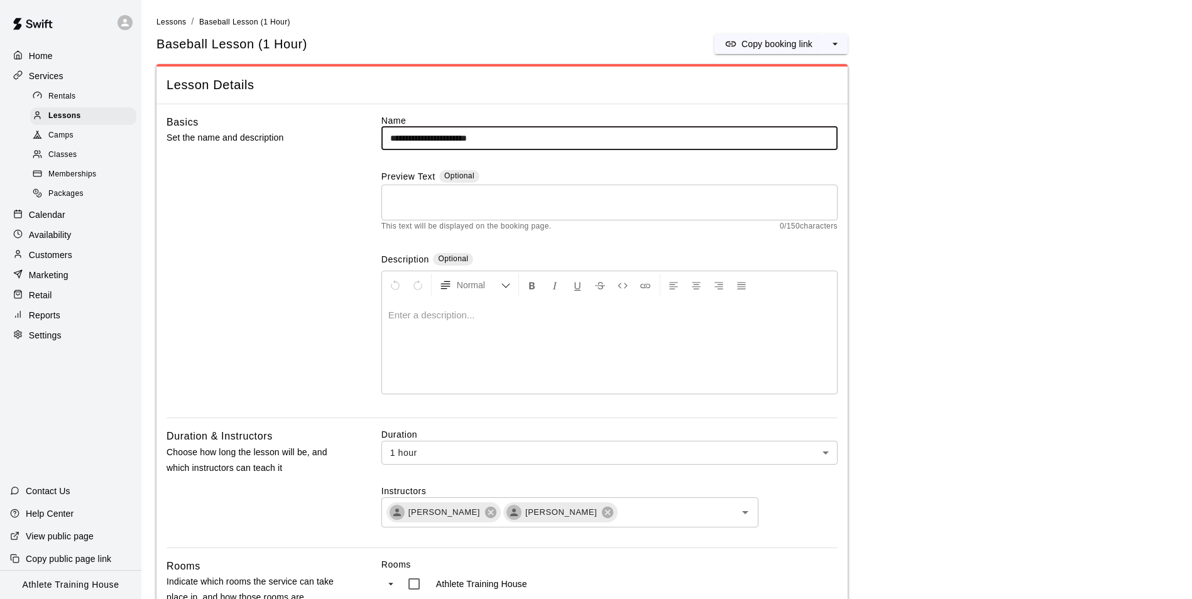
click at [66, 261] on p "Customers" at bounding box center [50, 255] width 43 height 13
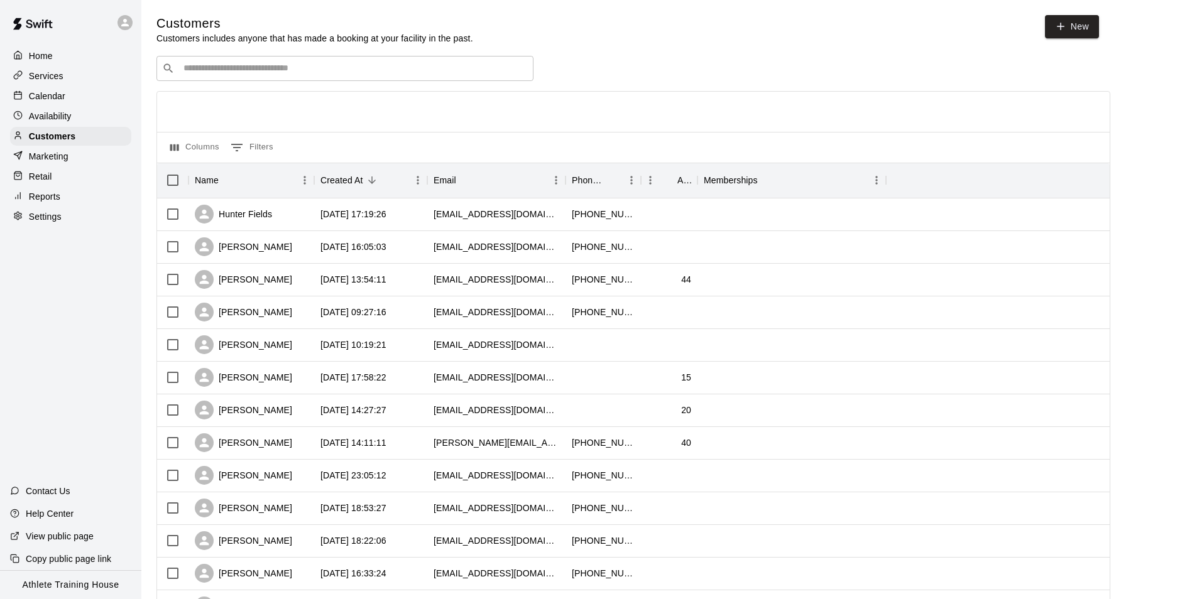
click at [411, 71] on input "Search customers by name or email" at bounding box center [354, 68] width 348 height 13
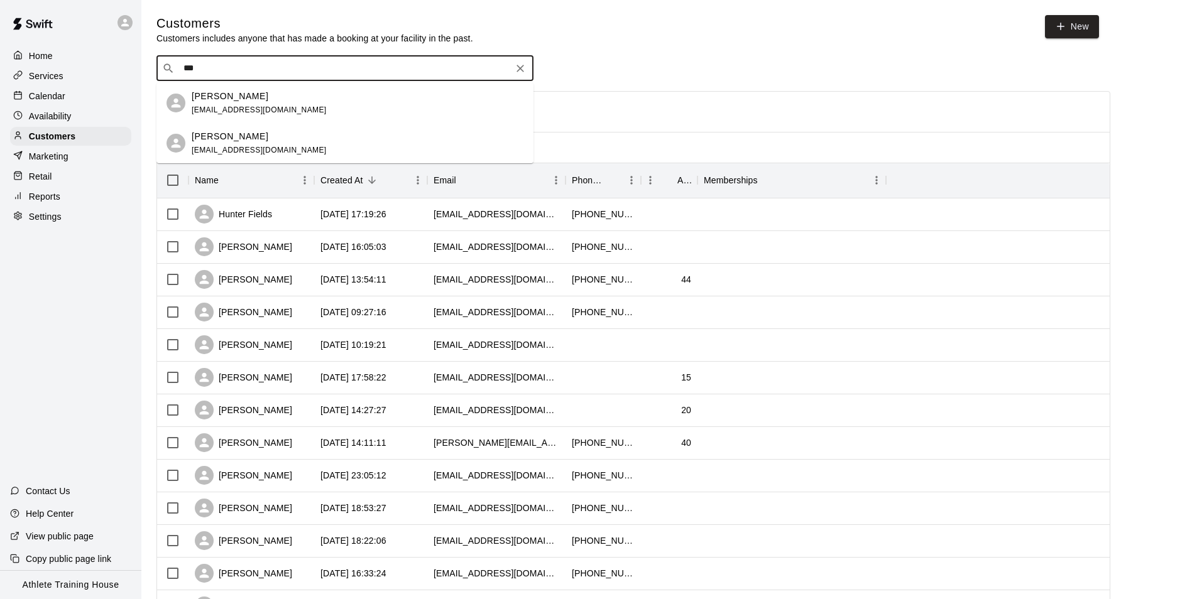
type input "****"
click at [376, 104] on div "Brody Trobis gabetrobis@gmail.com" at bounding box center [358, 103] width 332 height 27
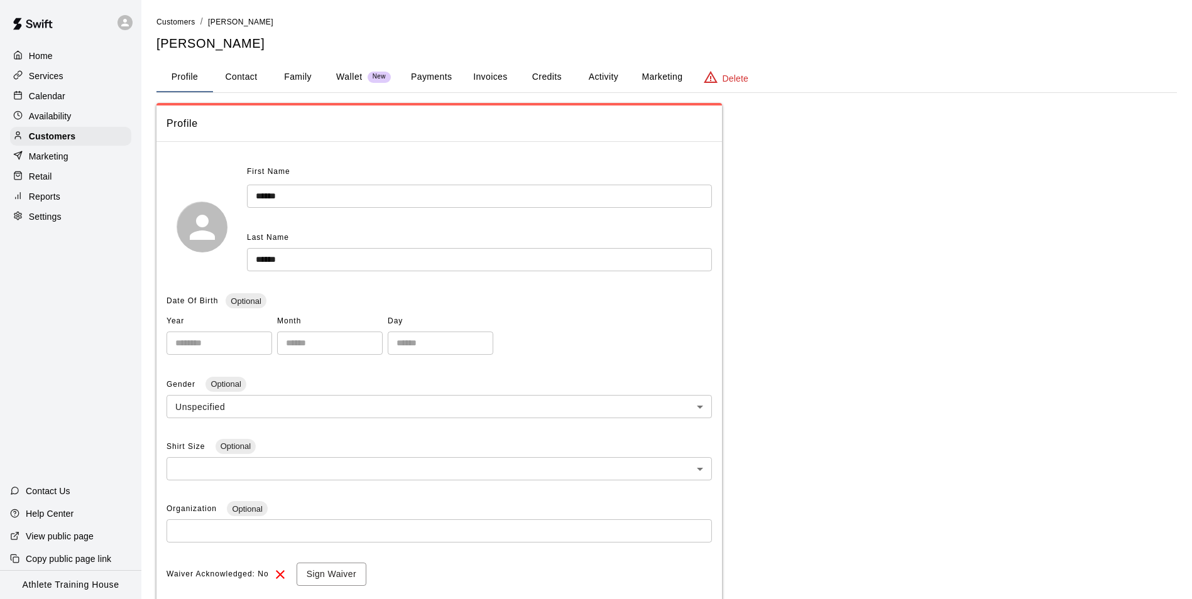
click at [438, 74] on button "Payments" at bounding box center [431, 77] width 61 height 30
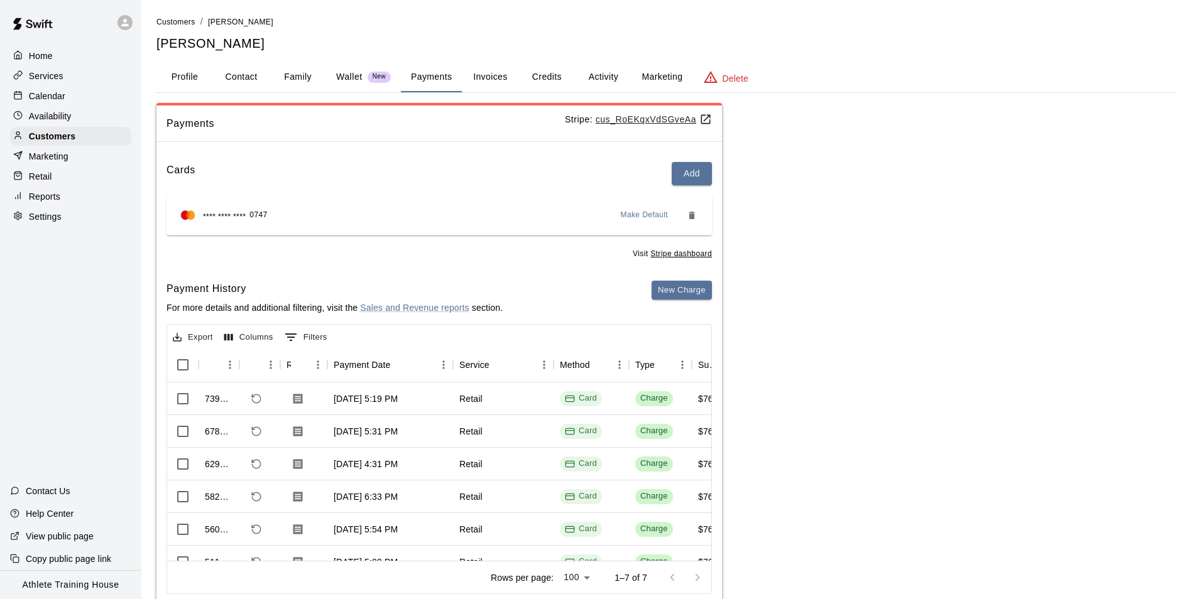
click at [34, 182] on p "Retail" at bounding box center [40, 176] width 23 height 13
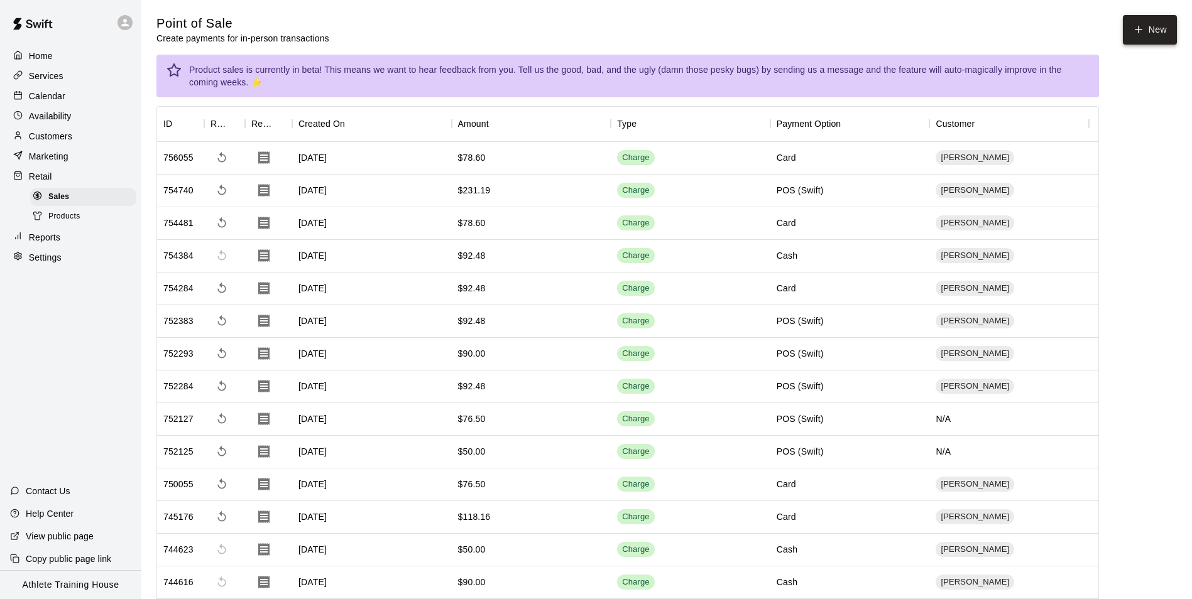
click at [1137, 36] on button "New" at bounding box center [1150, 30] width 54 height 30
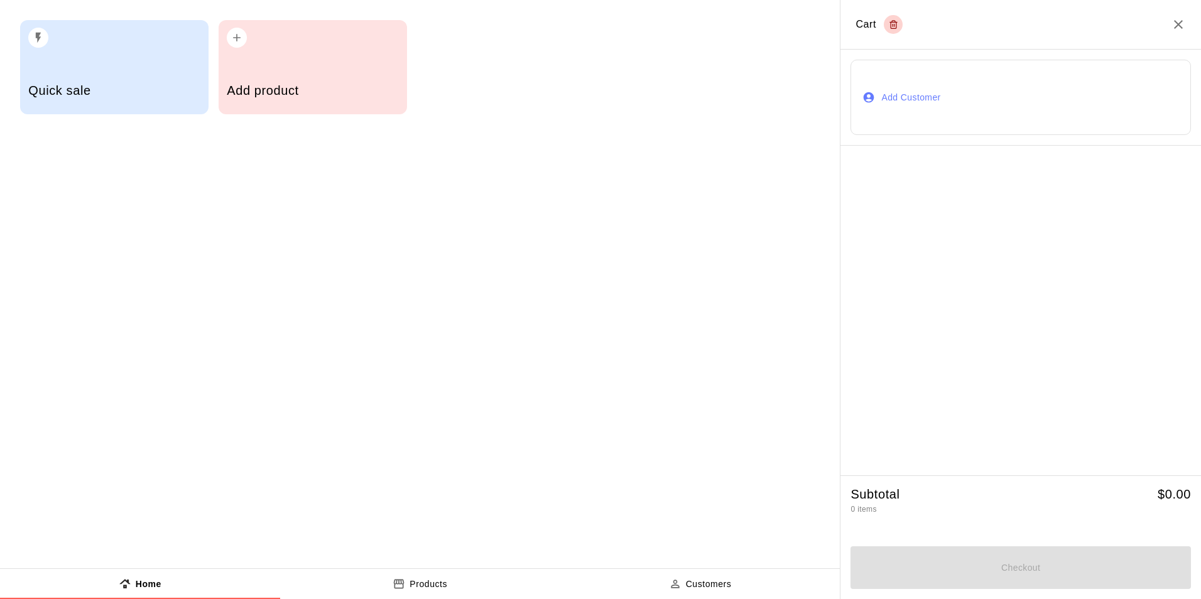
click at [964, 87] on button "Add Customer" at bounding box center [1021, 97] width 341 height 75
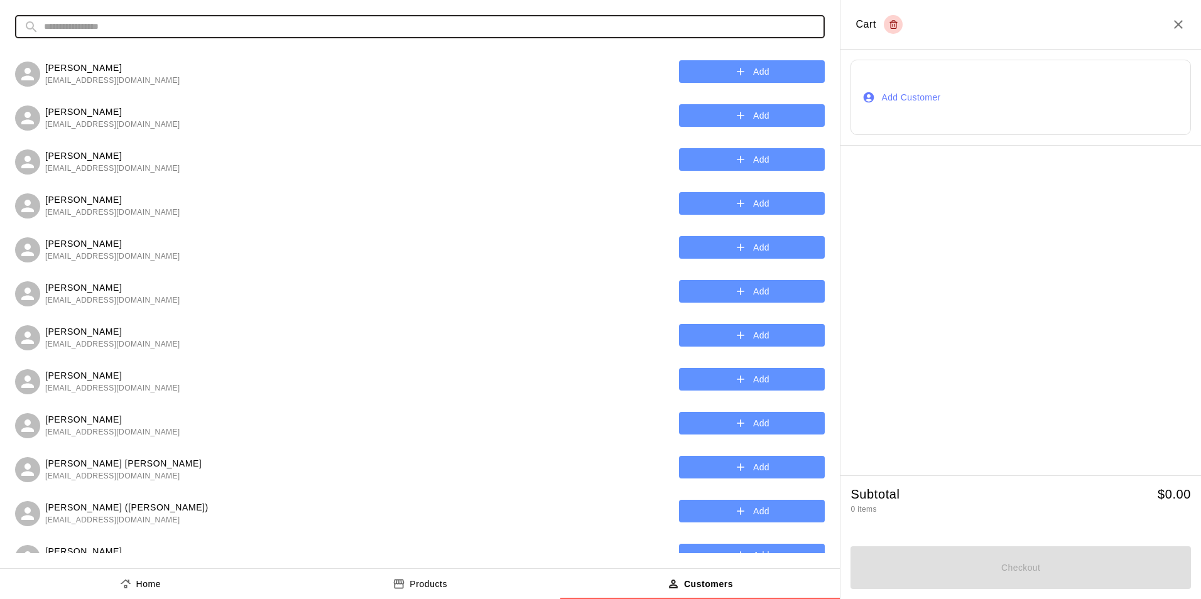
click at [545, 26] on input "text" at bounding box center [430, 26] width 772 height 23
type input "*****"
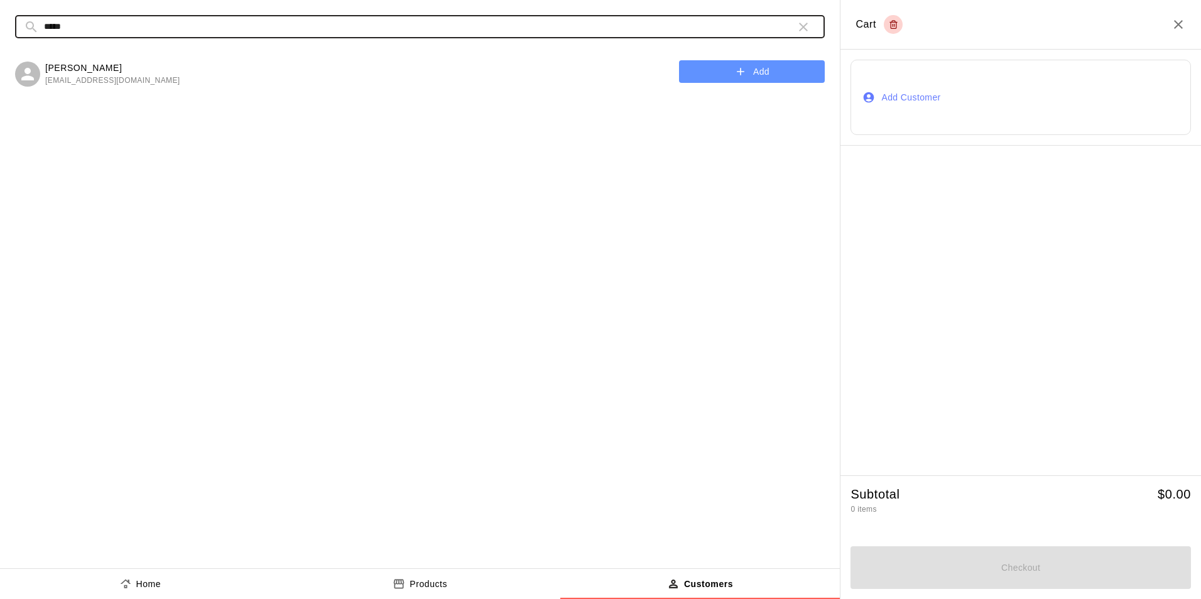
click at [716, 72] on button "Add" at bounding box center [752, 71] width 146 height 23
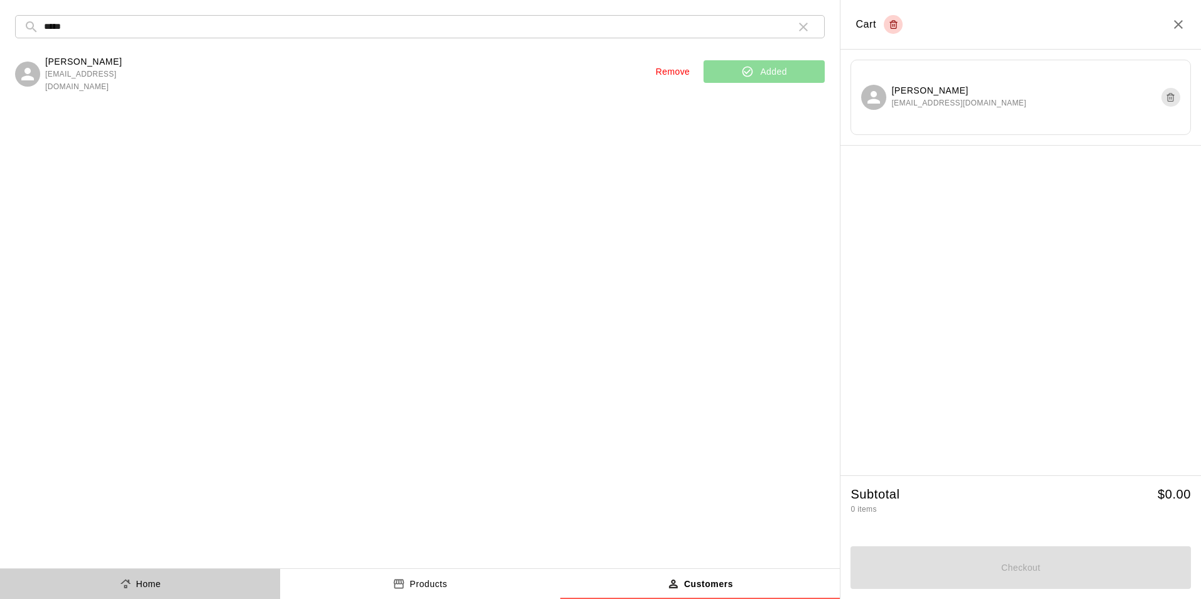
click at [180, 576] on button "Home" at bounding box center [140, 584] width 280 height 30
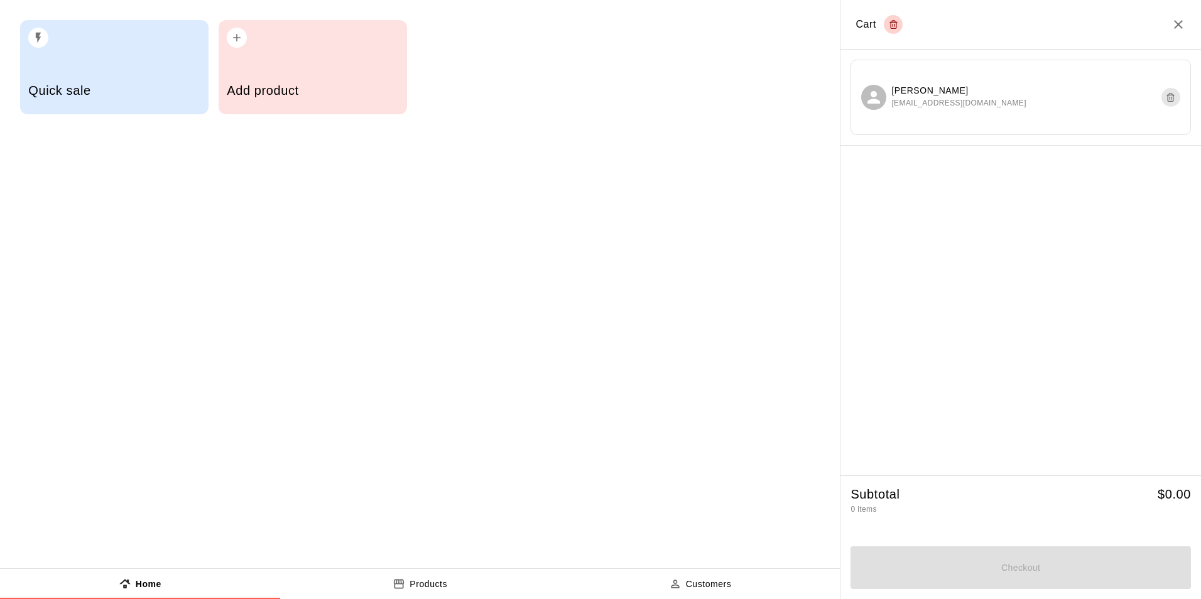
click at [185, 106] on div "Quick sale" at bounding box center [114, 92] width 172 height 45
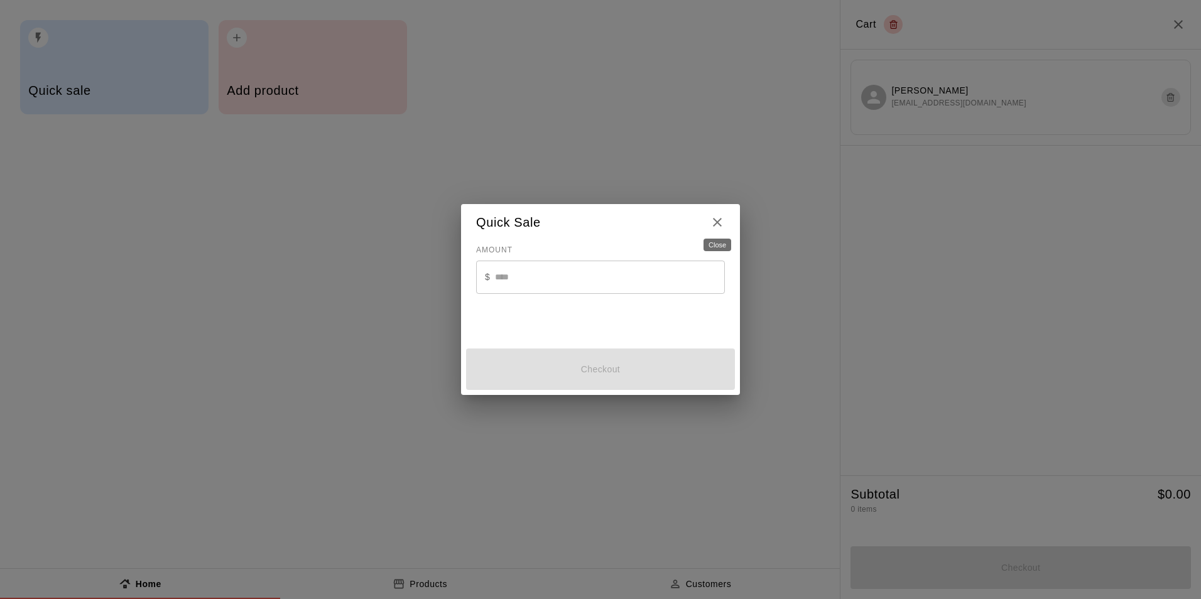
click at [721, 224] on icon "Close" at bounding box center [717, 222] width 15 height 15
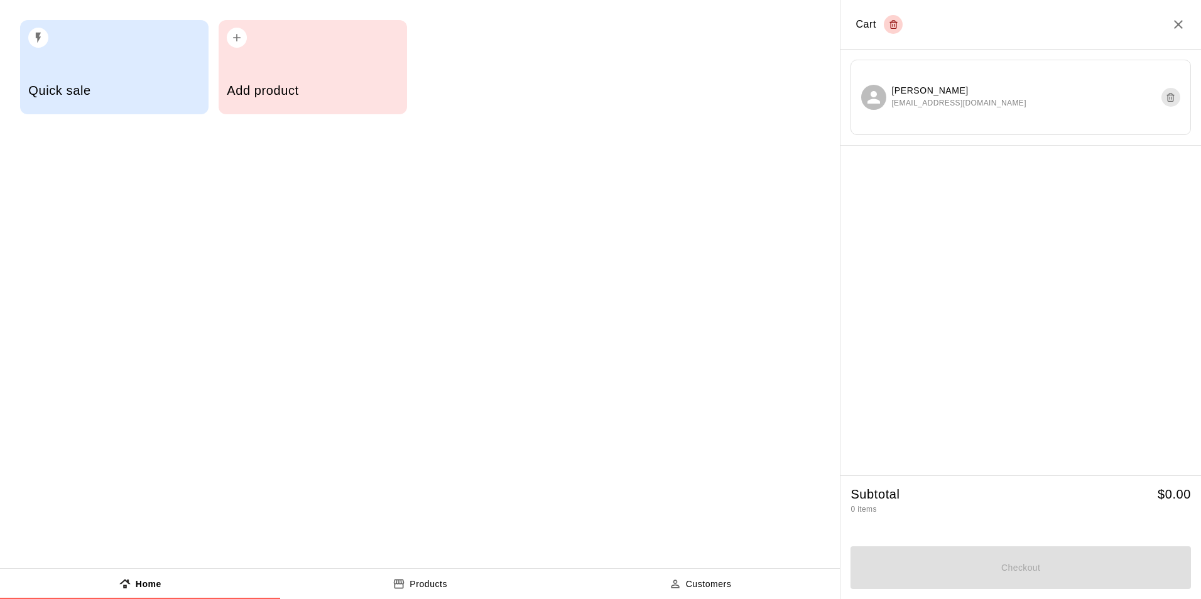
click at [116, 101] on div "Quick sale" at bounding box center [114, 92] width 172 height 45
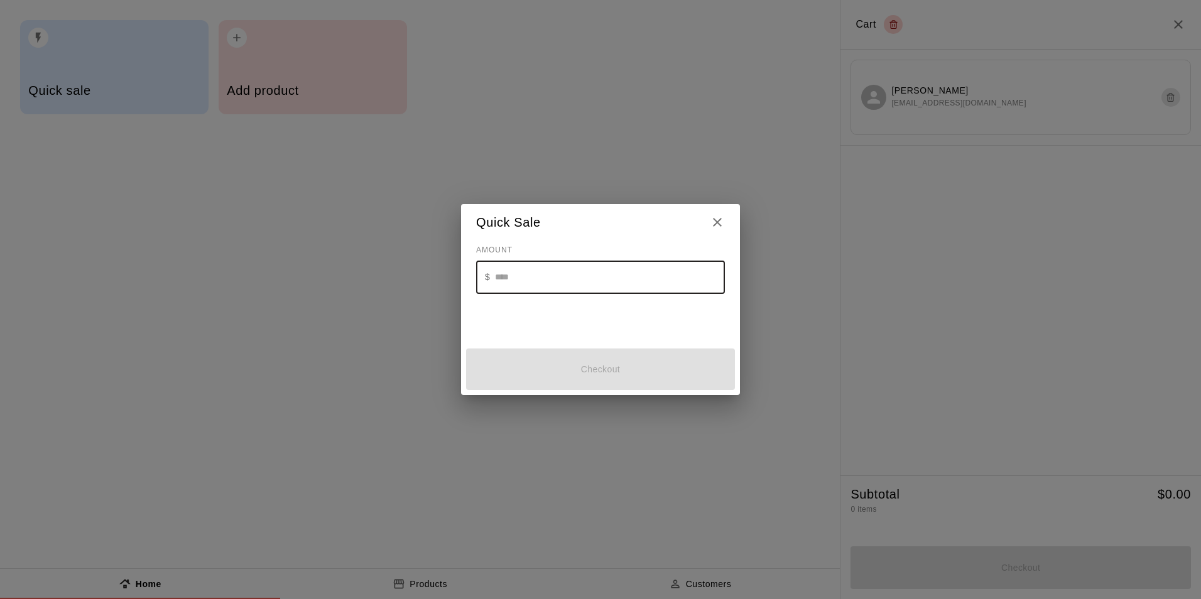
click at [550, 288] on input "text" at bounding box center [610, 277] width 230 height 33
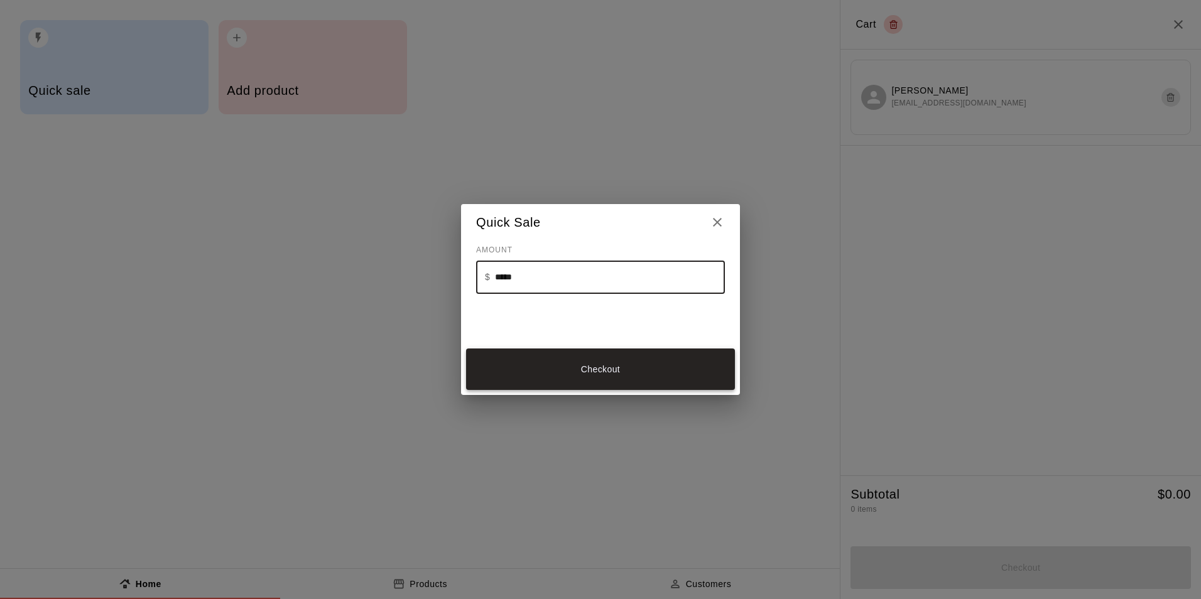
type input "*****"
click at [660, 376] on button "Checkout" at bounding box center [600, 370] width 269 height 42
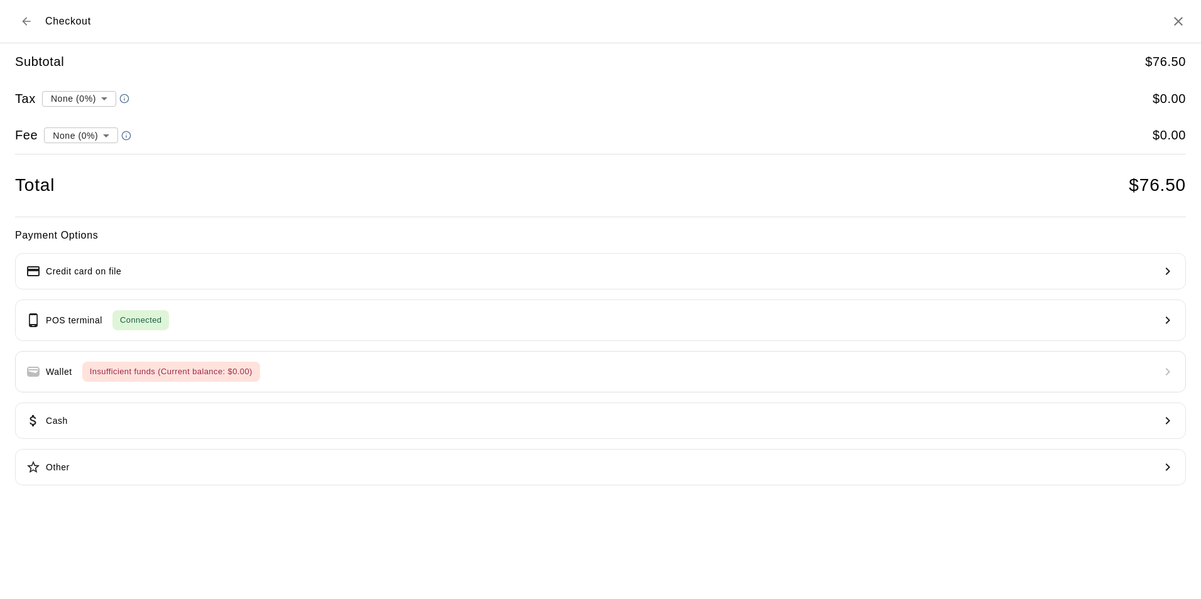
click at [89, 132] on div at bounding box center [600, 299] width 1201 height 599
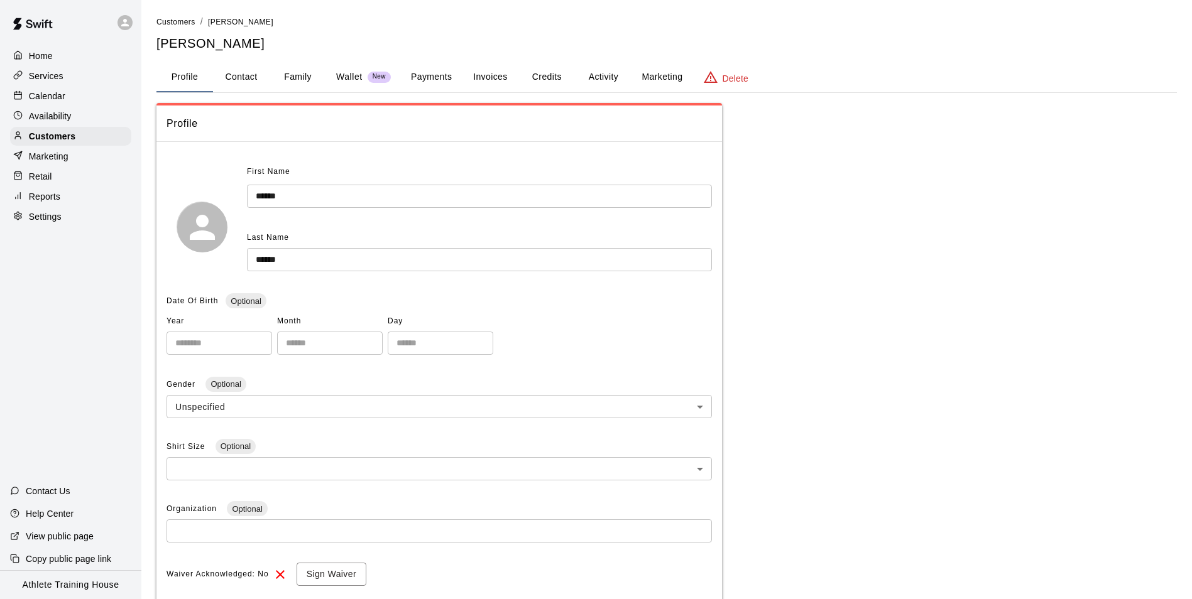
drag, startPoint x: 77, startPoint y: 185, endPoint x: 87, endPoint y: 185, distance: 9.4
click at [77, 185] on div "Retail" at bounding box center [70, 176] width 121 height 19
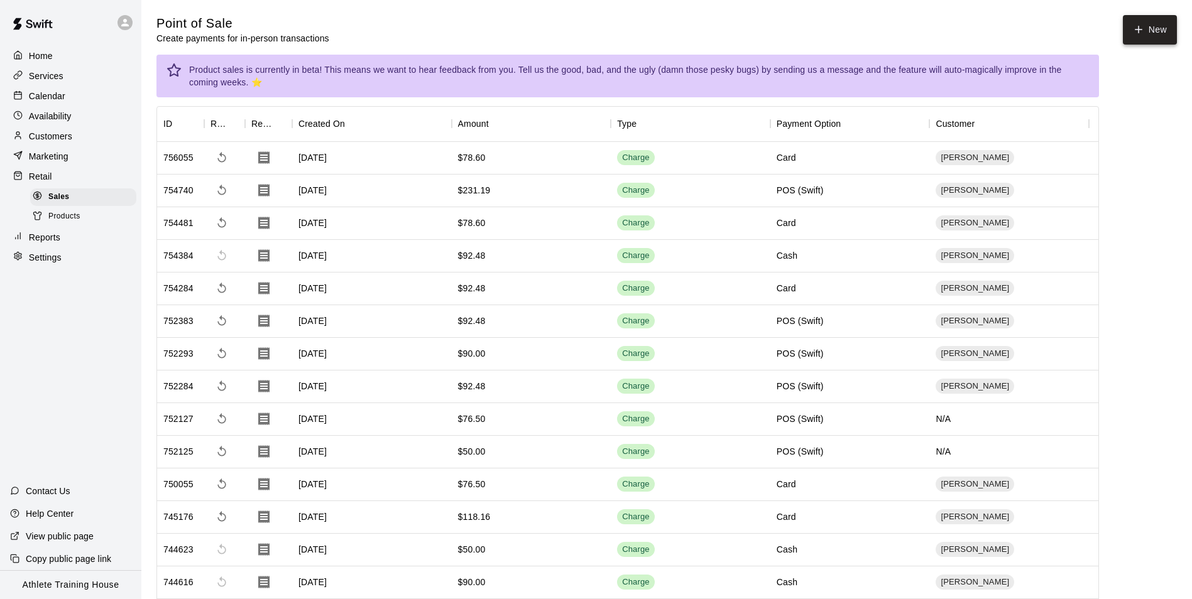
click at [1137, 40] on button "New" at bounding box center [1150, 30] width 54 height 30
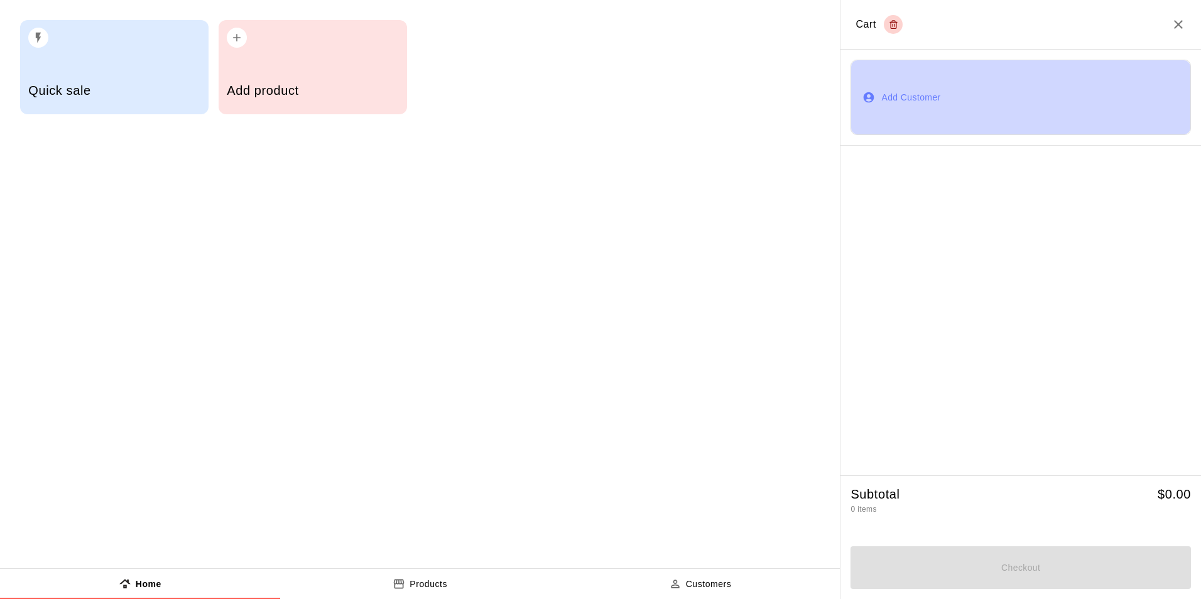
drag, startPoint x: 895, startPoint y: 111, endPoint x: 888, endPoint y: 118, distance: 10.2
click at [889, 116] on button "Add Customer" at bounding box center [1021, 97] width 341 height 75
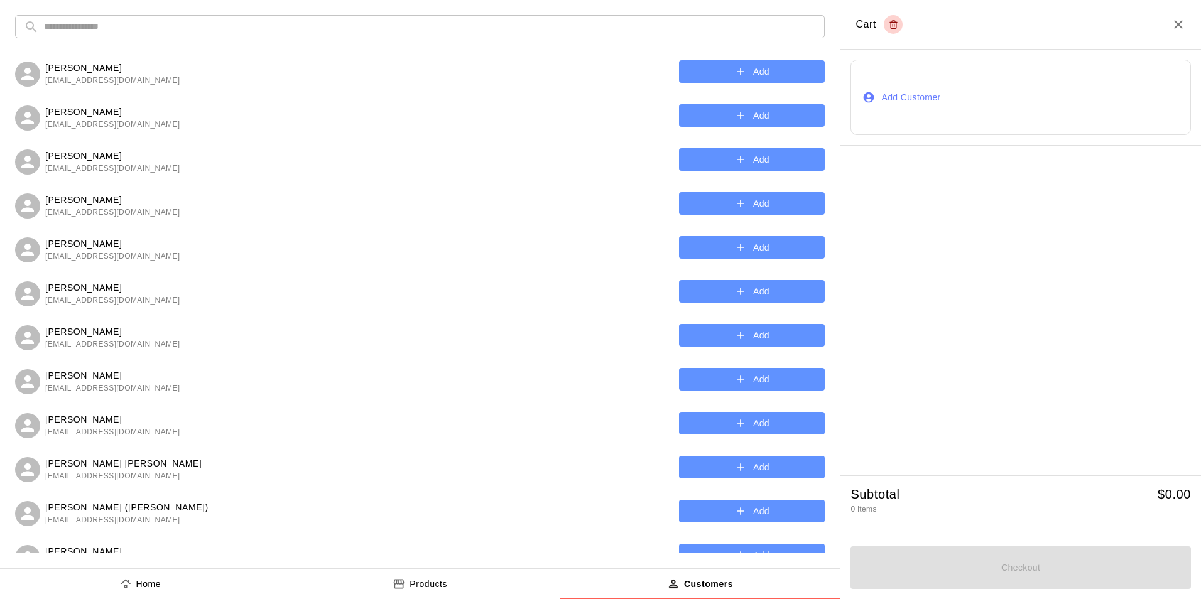
click at [624, 27] on input "text" at bounding box center [430, 26] width 772 height 23
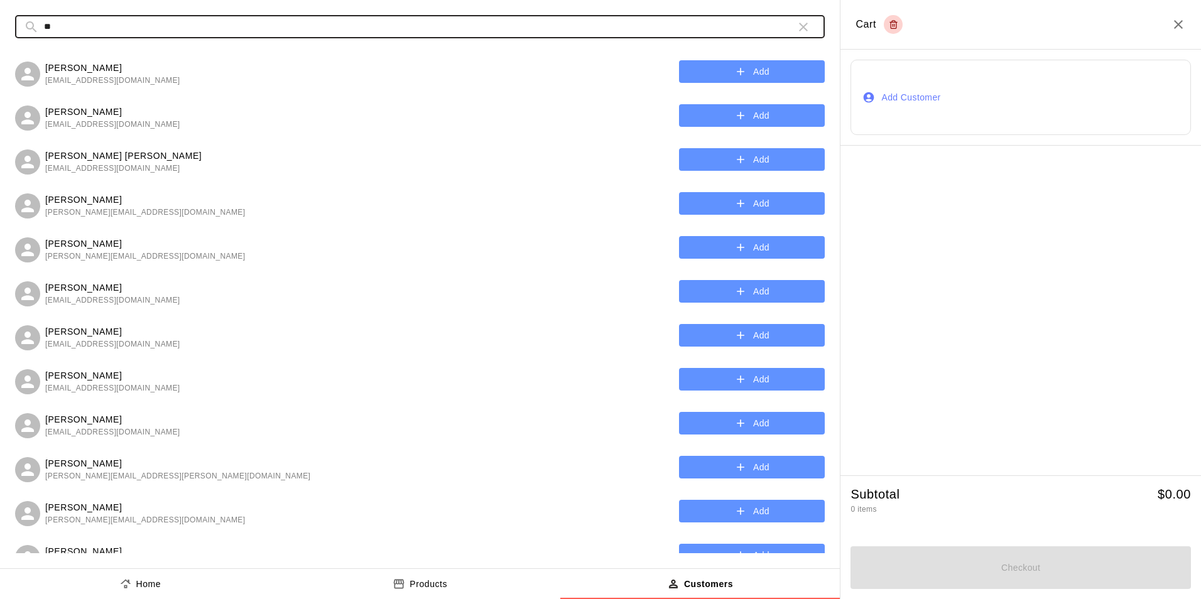
type input "*****"
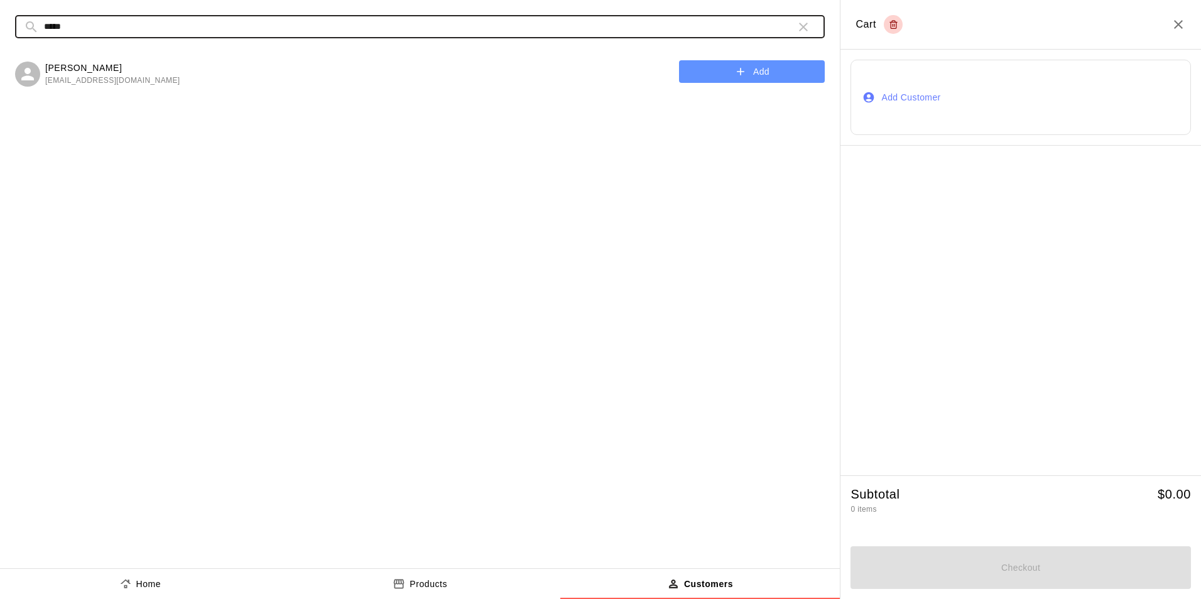
click at [713, 68] on button "Add" at bounding box center [752, 71] width 146 height 23
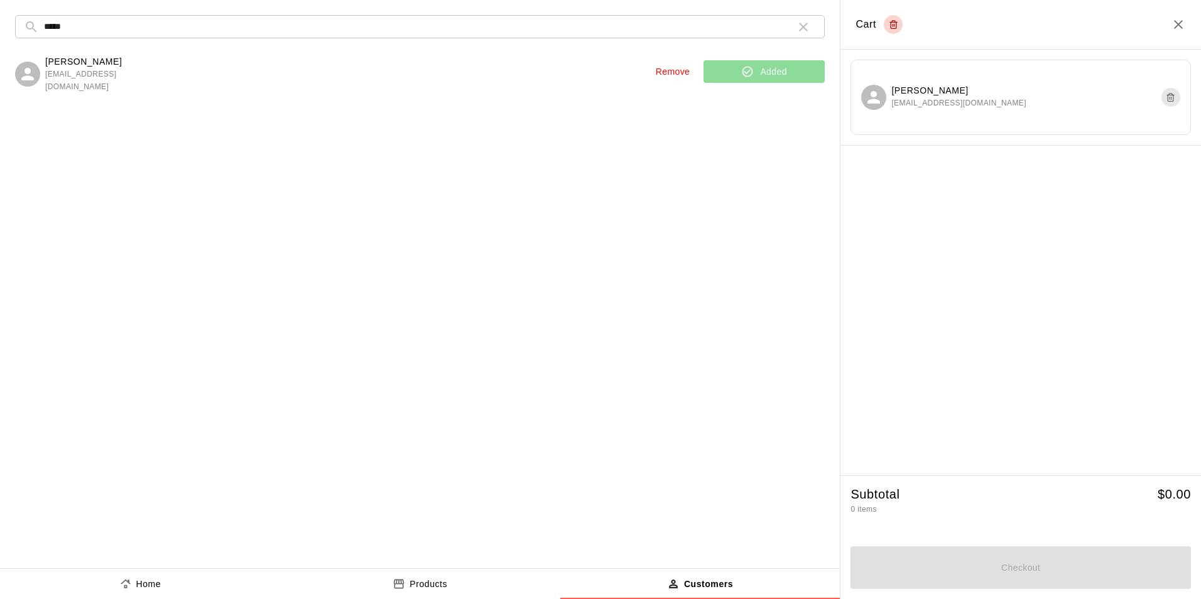
click at [151, 576] on button "Home" at bounding box center [140, 584] width 280 height 30
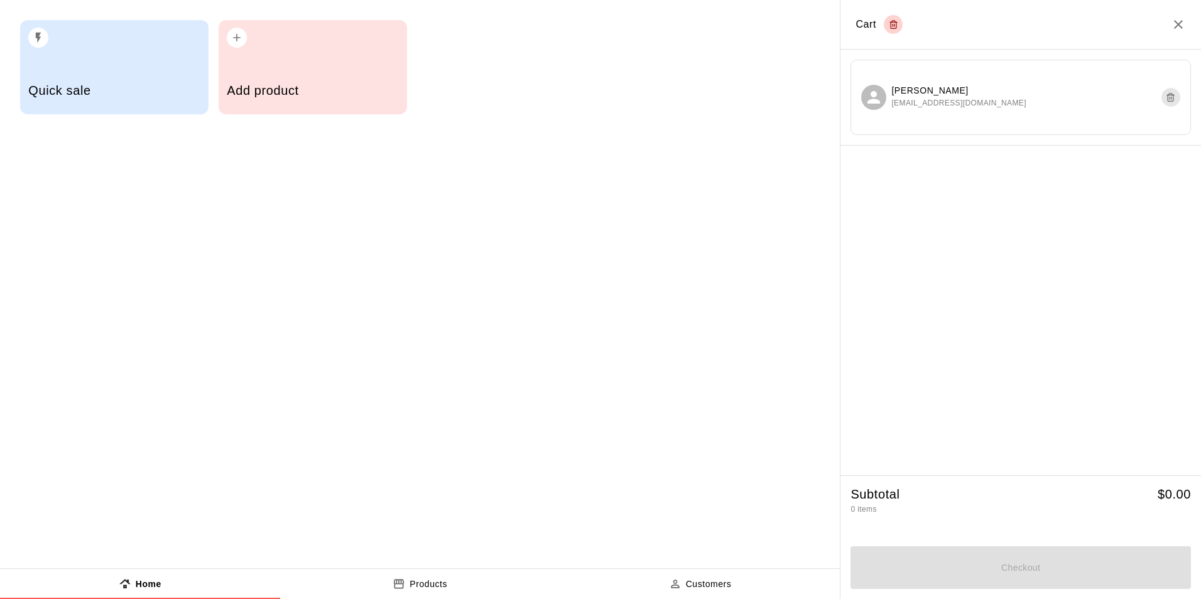
click at [75, 92] on h5 "Quick sale" at bounding box center [114, 90] width 172 height 17
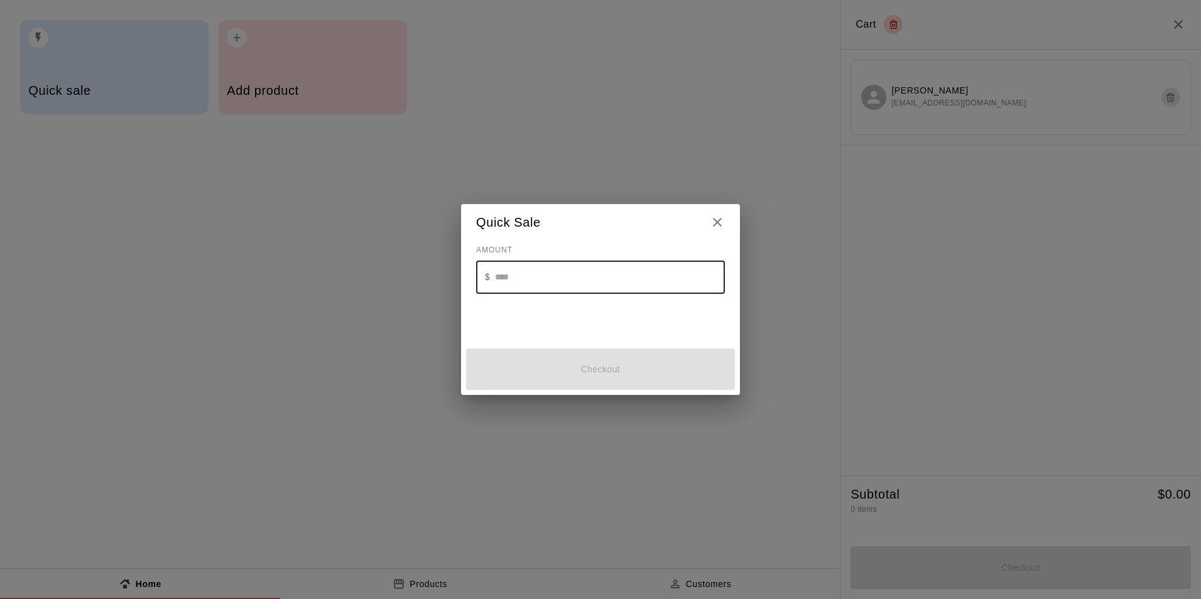
click at [610, 291] on input "text" at bounding box center [610, 277] width 230 height 33
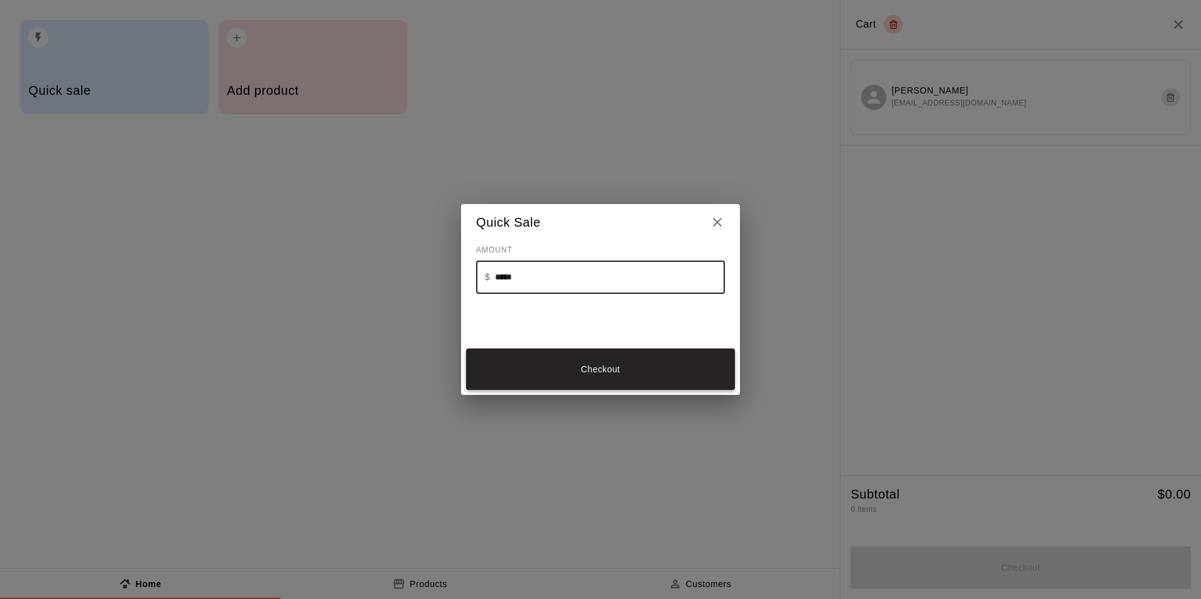
type input "*****"
click at [605, 365] on button "Checkout" at bounding box center [600, 370] width 269 height 42
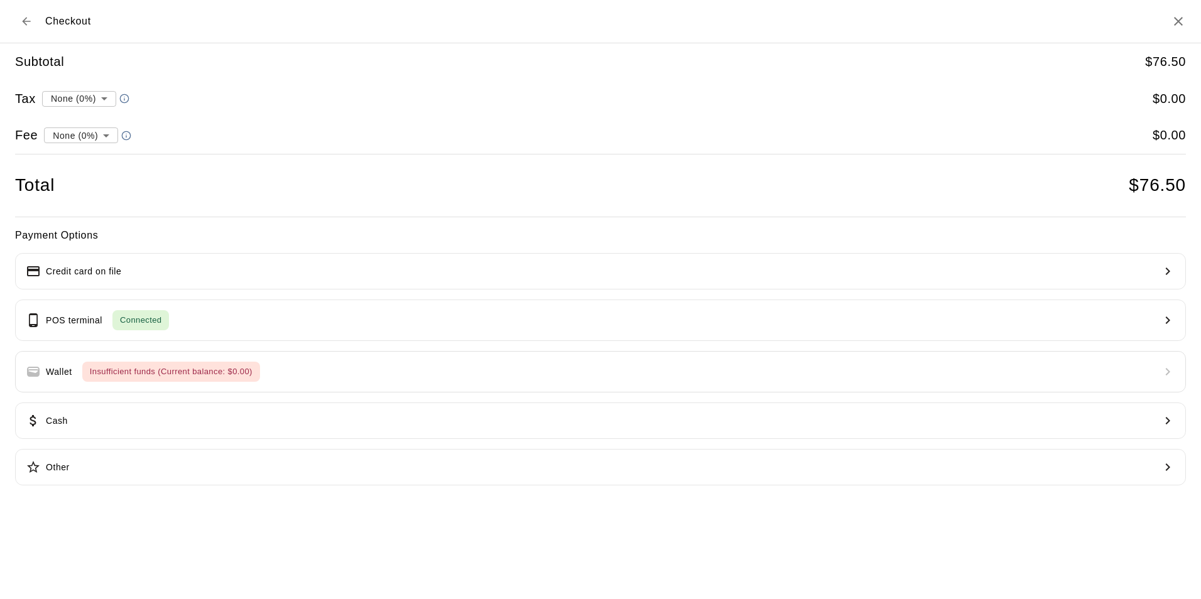
click at [102, 178] on li "convenience fee ( 2.75 % )" at bounding box center [78, 179] width 123 height 21
type input "**********"
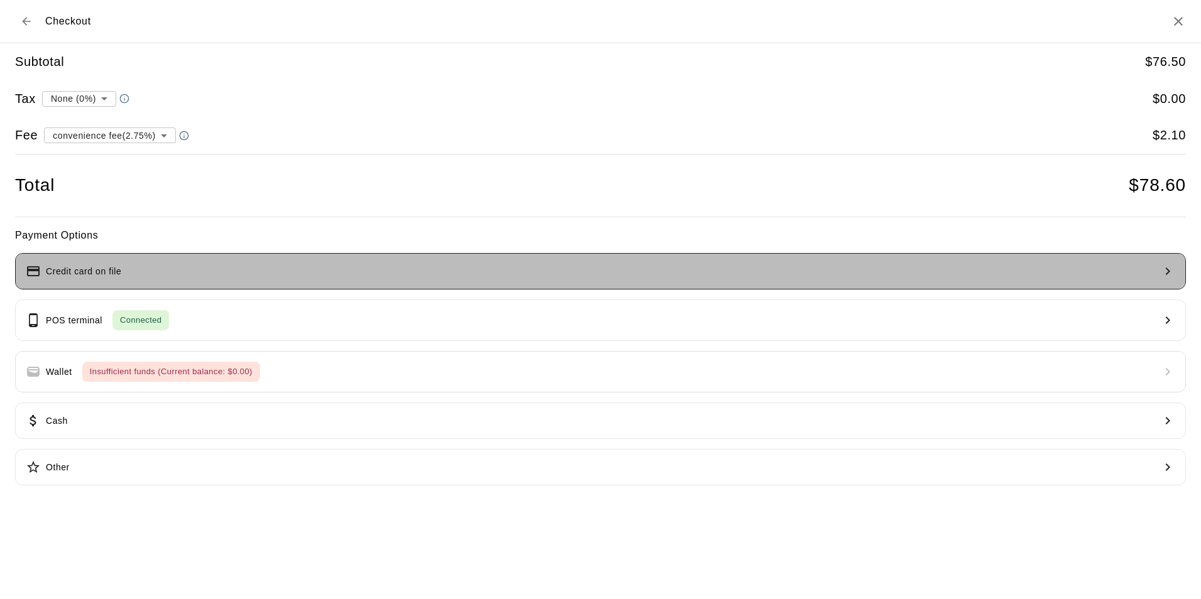
click at [248, 279] on button "Credit card on file" at bounding box center [600, 271] width 1171 height 36
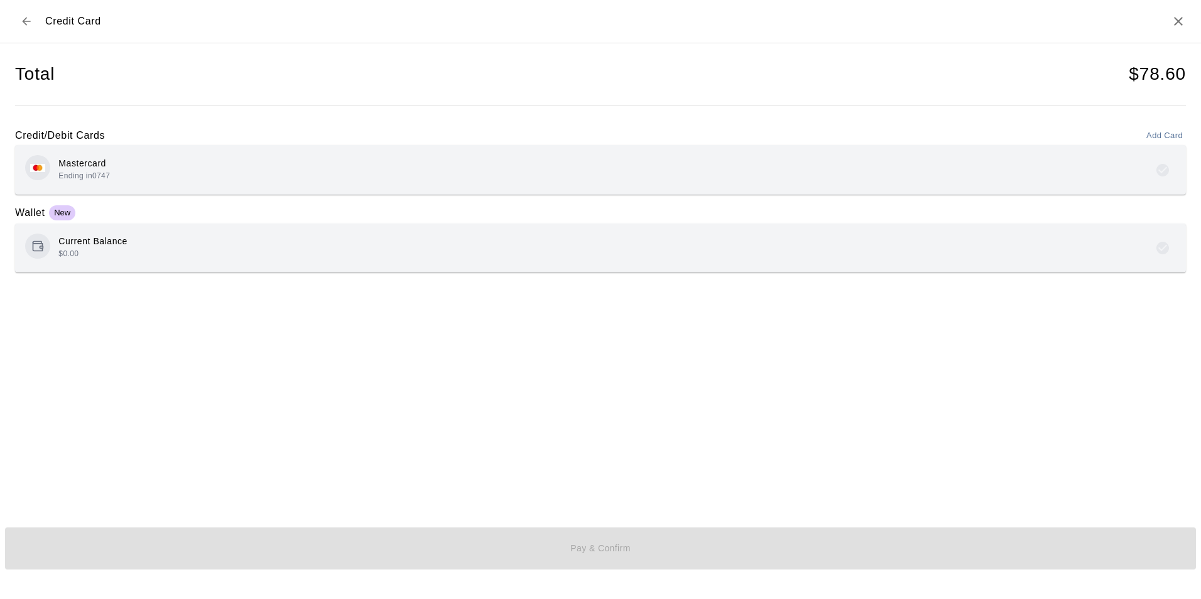
click at [150, 175] on div "Mastercard Ending in 0747" at bounding box center [600, 170] width 1151 height 30
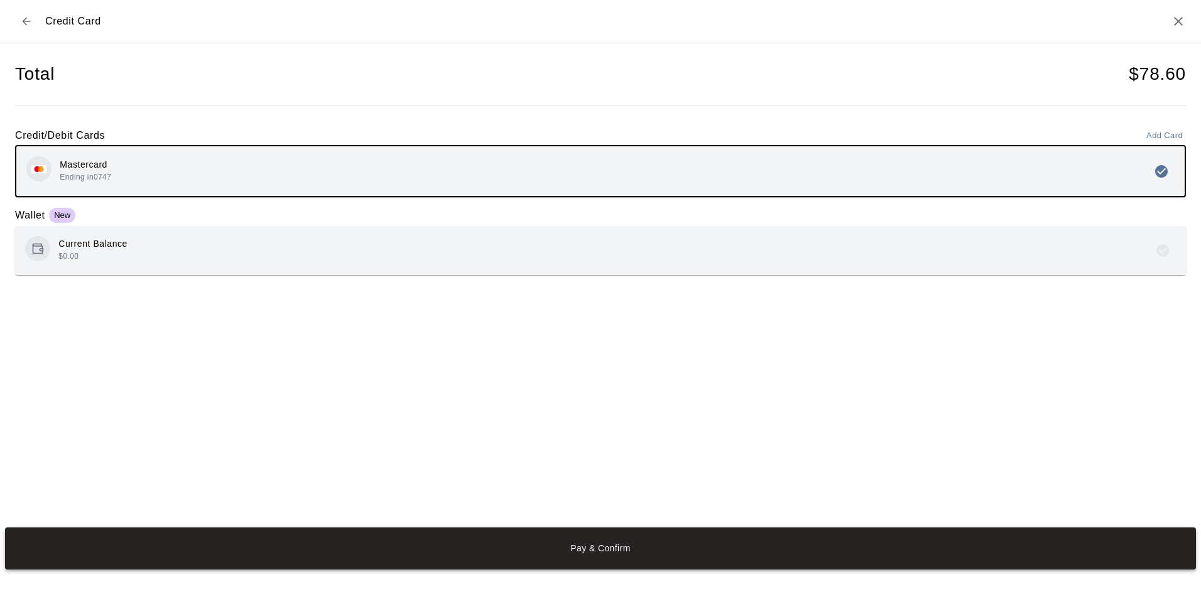
click at [584, 540] on button "Pay & Confirm" at bounding box center [600, 549] width 1191 height 42
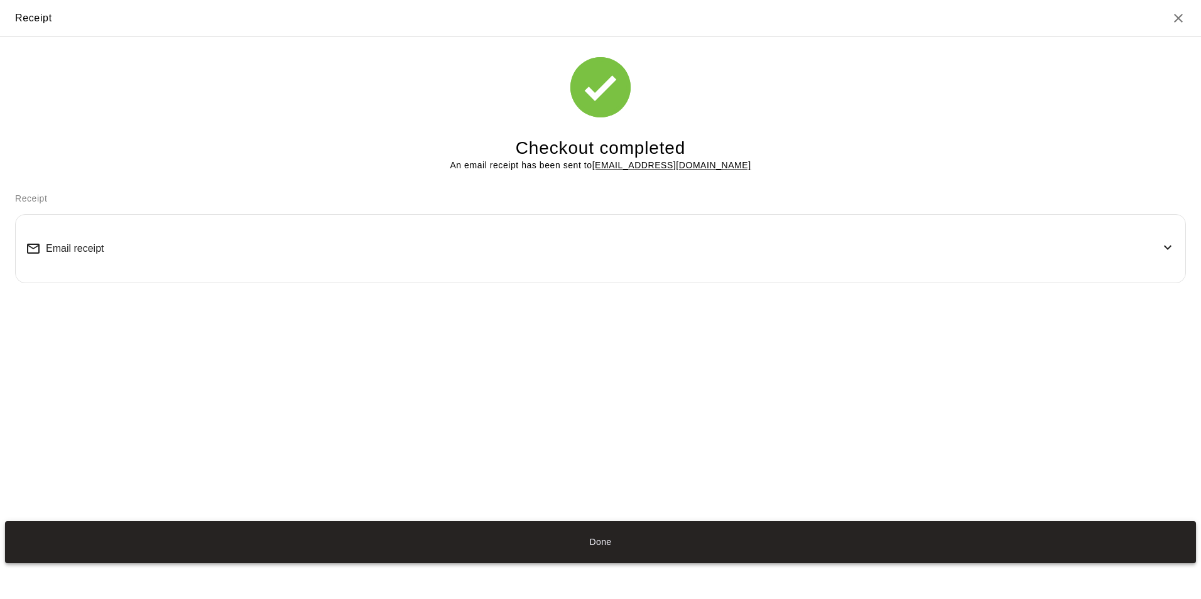
click at [588, 542] on button "Done" at bounding box center [600, 543] width 1191 height 42
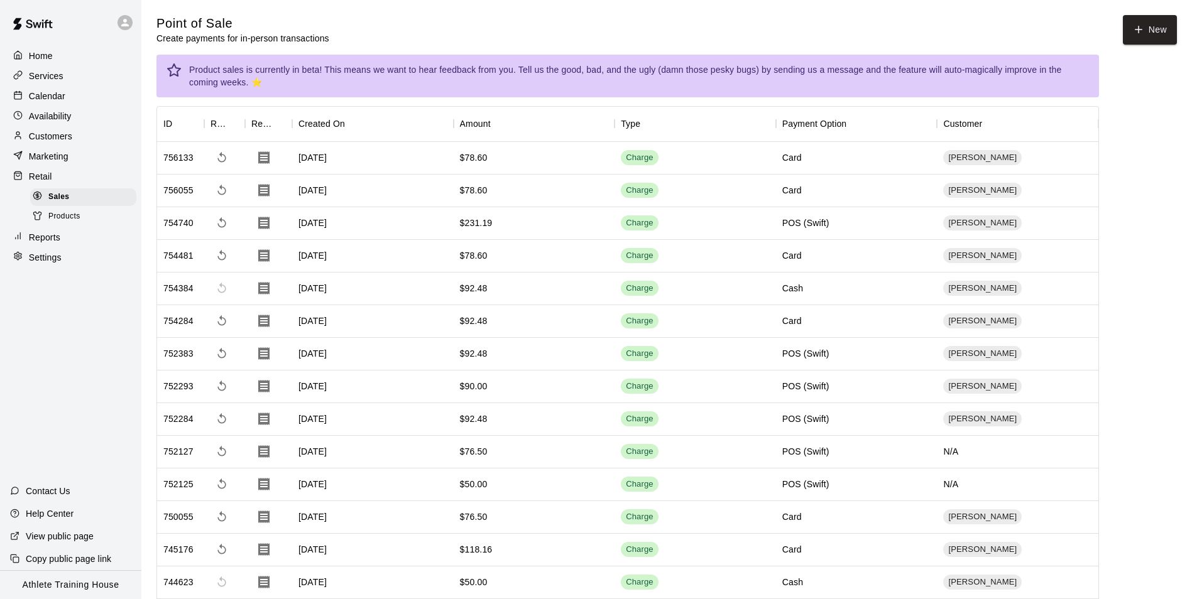
click at [67, 56] on div "Home" at bounding box center [70, 55] width 121 height 19
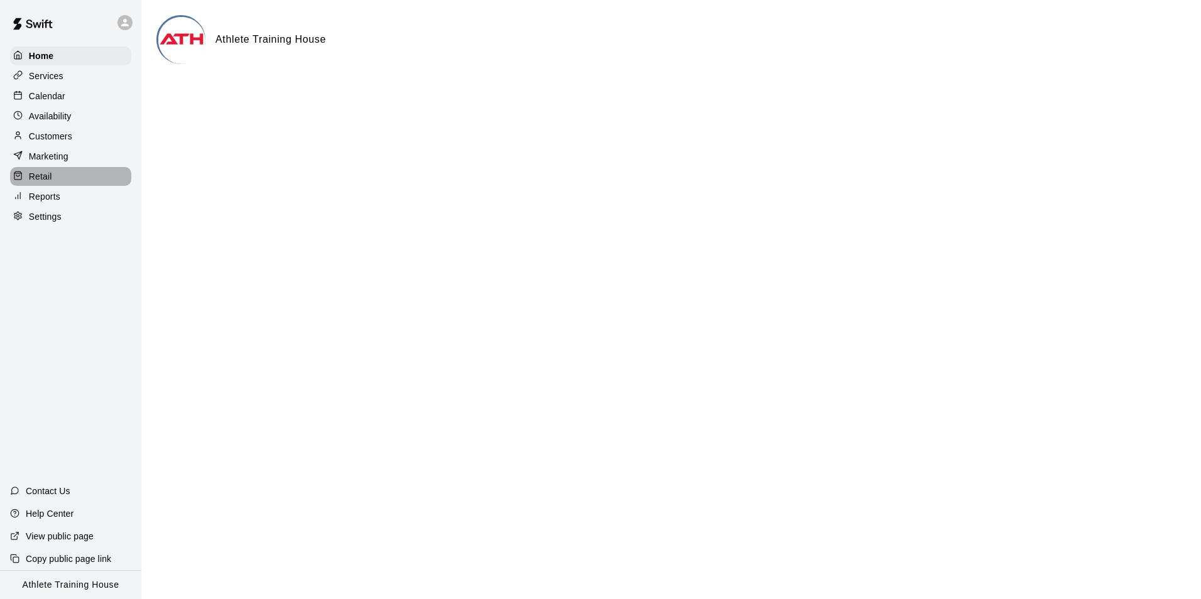
click at [39, 182] on p "Retail" at bounding box center [40, 176] width 23 height 13
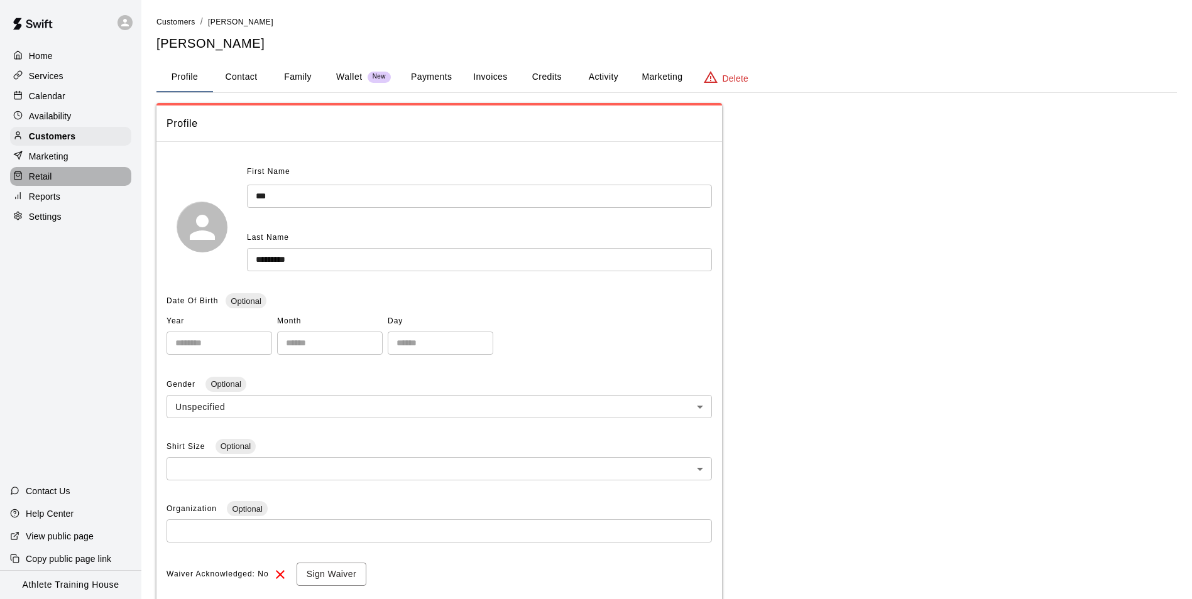
click at [60, 175] on div "Retail" at bounding box center [70, 176] width 121 height 19
